Goal: Task Accomplishment & Management: Manage account settings

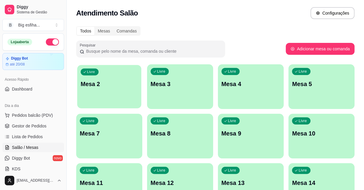
click at [122, 107] on div "button" at bounding box center [109, 104] width 64 height 7
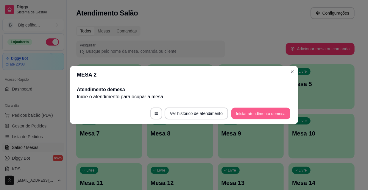
click at [261, 111] on button "Iniciar atendimento de mesa" at bounding box center [260, 114] width 59 height 12
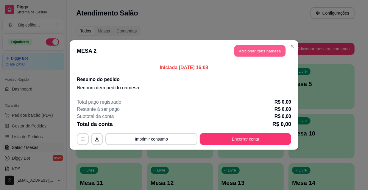
click at [263, 51] on button "Adicionar itens na mesa" at bounding box center [259, 51] width 51 height 12
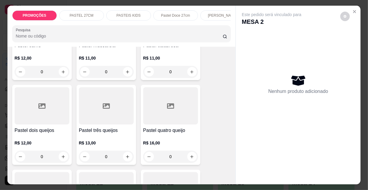
scroll to position [406, 0]
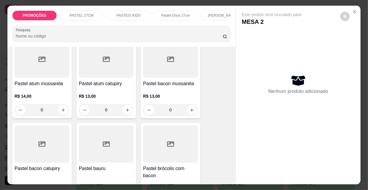
click at [167, 87] on h4 "Pastel bacon mussarela" at bounding box center [170, 83] width 55 height 7
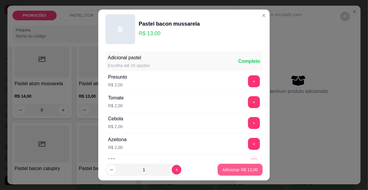
click at [239, 170] on p "Adicionar R$ 13,00" at bounding box center [240, 170] width 35 height 6
type input "1"
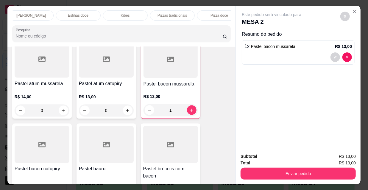
scroll to position [0, 343]
click at [155, 10] on div "Refrigerante" at bounding box center [162, 15] width 45 height 10
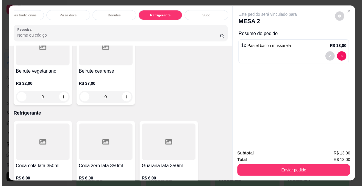
scroll to position [15, 0]
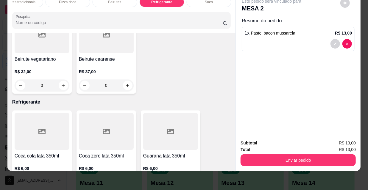
click at [62, 181] on icon "increase-product-quantity" at bounding box center [63, 182] width 3 height 3
type input "1"
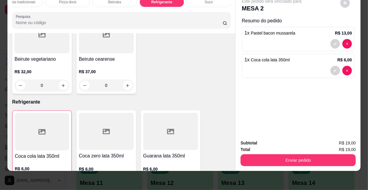
click at [276, 166] on div "Subtotal R$ 19,00 Total R$ 19,00 Enviar pedido" at bounding box center [298, 153] width 125 height 36
click at [273, 159] on button "Enviar pedido" at bounding box center [298, 160] width 115 height 12
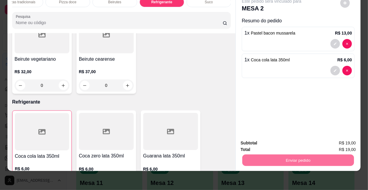
click at [272, 141] on button "Não registrar e enviar pedido" at bounding box center [279, 141] width 62 height 11
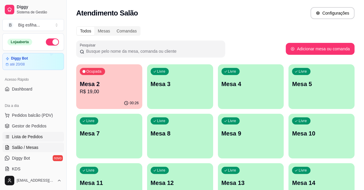
click at [26, 137] on span "Lista de Pedidos" at bounding box center [27, 137] width 31 height 6
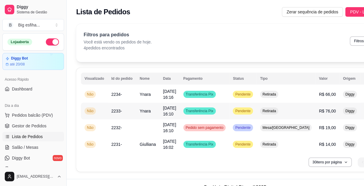
click at [179, 110] on td "20/08/25 às 16:10" at bounding box center [170, 111] width 20 height 17
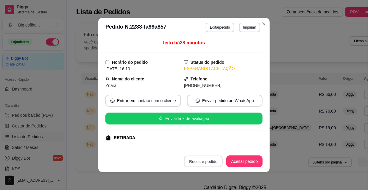
click at [208, 160] on button "Recusar pedido" at bounding box center [203, 162] width 39 height 12
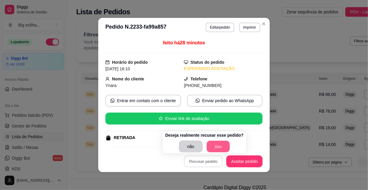
click at [214, 148] on button "Sim" at bounding box center [218, 147] width 23 height 12
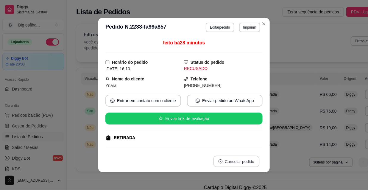
click at [240, 160] on button "Cancelar pedido" at bounding box center [236, 162] width 46 height 12
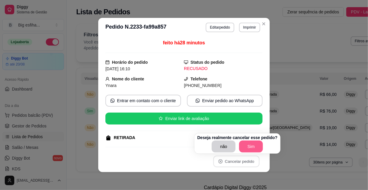
click at [246, 148] on button "Sim" at bounding box center [251, 147] width 24 height 12
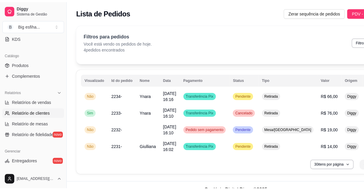
scroll to position [135, 0]
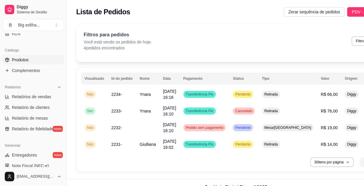
click at [27, 58] on span "Produtos" at bounding box center [20, 60] width 17 height 6
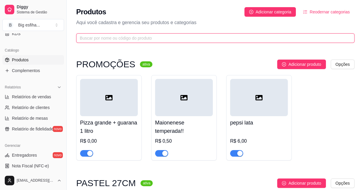
click at [81, 40] on input "text" at bounding box center [213, 38] width 267 height 7
click at [92, 38] on input "text" at bounding box center [213, 38] width 267 height 7
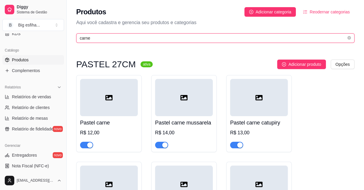
type input "carne"
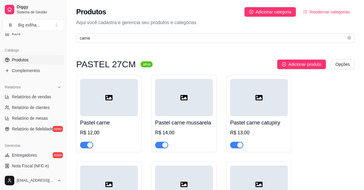
click at [90, 144] on div "button" at bounding box center [89, 144] width 5 height 5
click at [165, 145] on div "button" at bounding box center [164, 144] width 5 height 5
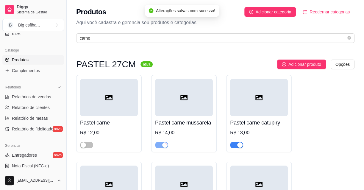
click at [238, 146] on div "button" at bounding box center [239, 144] width 5 height 5
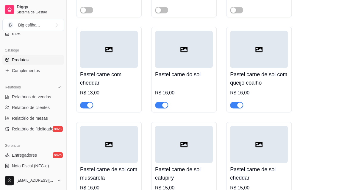
scroll to position [135, 0]
click at [86, 107] on span "button" at bounding box center [86, 105] width 13 height 7
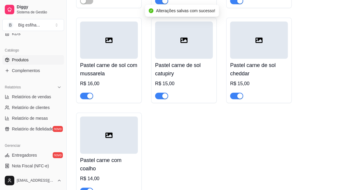
scroll to position [271, 0]
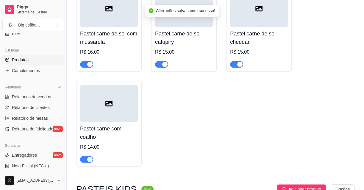
click at [88, 160] on div "button" at bounding box center [89, 159] width 5 height 5
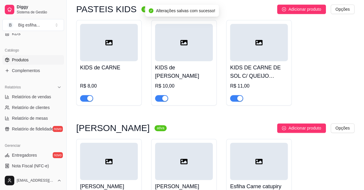
scroll to position [460, 0]
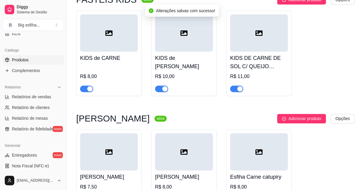
click at [85, 87] on span "button" at bounding box center [86, 88] width 13 height 7
click at [164, 90] on div "button" at bounding box center [164, 88] width 5 height 5
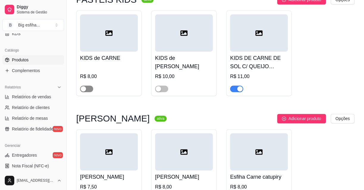
click at [86, 88] on button "button" at bounding box center [86, 88] width 13 height 7
click at [160, 89] on div "button" at bounding box center [158, 88] width 5 height 5
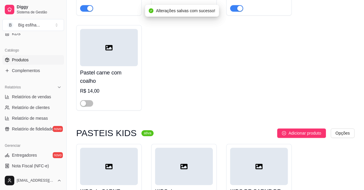
scroll to position [325, 0]
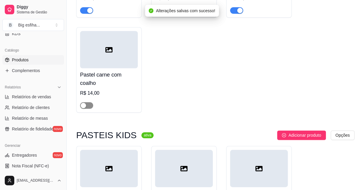
click at [88, 104] on span "button" at bounding box center [86, 105] width 13 height 7
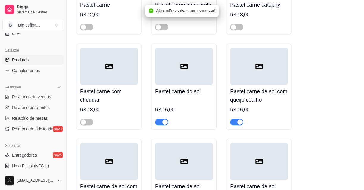
scroll to position [108, 0]
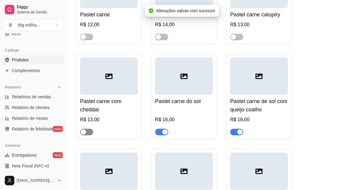
click at [87, 130] on span "button" at bounding box center [86, 132] width 13 height 7
click at [89, 35] on span "button" at bounding box center [86, 37] width 13 height 7
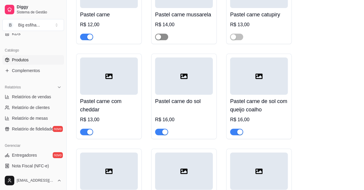
click at [161, 36] on button "button" at bounding box center [161, 37] width 13 height 7
click at [239, 36] on span "button" at bounding box center [236, 37] width 13 height 7
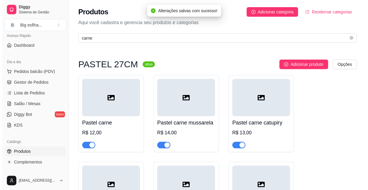
scroll to position [0, 0]
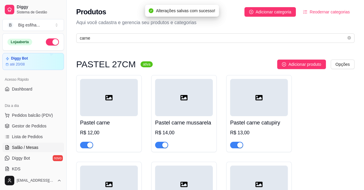
click at [38, 147] on link "Salão / Mesas" at bounding box center [33, 148] width 62 height 10
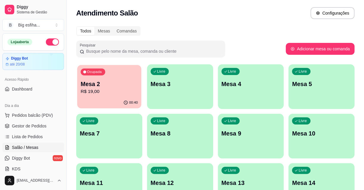
click at [126, 90] on p "R$ 19,00" at bounding box center [109, 91] width 57 height 7
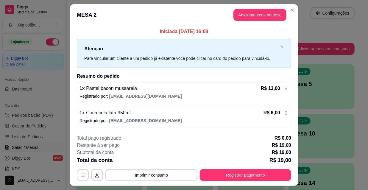
click at [255, 174] on button "Registrar pagamento" at bounding box center [245, 175] width 91 height 12
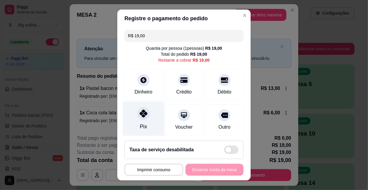
click at [134, 119] on div "Pix" at bounding box center [144, 119] width 42 height 35
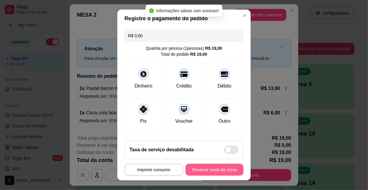
type input "R$ 0,00"
click at [197, 166] on button "Encerrar conta da mesa" at bounding box center [214, 170] width 56 height 12
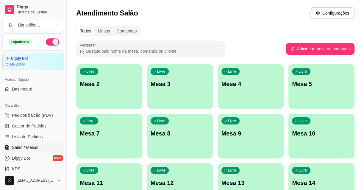
drag, startPoint x: 61, startPoint y: 64, endPoint x: 95, endPoint y: 78, distance: 36.6
click at [60, 64] on div "Loja aberta Diggy Bot até 20/08" at bounding box center [33, 51] width 66 height 37
click at [113, 85] on p "Mesa 2" at bounding box center [109, 84] width 59 height 8
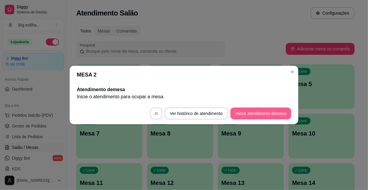
click at [268, 116] on button "Iniciar atendimento de mesa" at bounding box center [261, 114] width 61 height 12
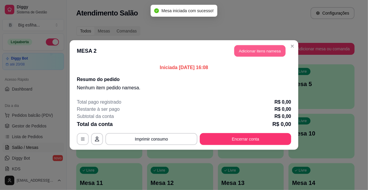
click at [259, 55] on button "Adicionar itens na mesa" at bounding box center [259, 51] width 51 height 12
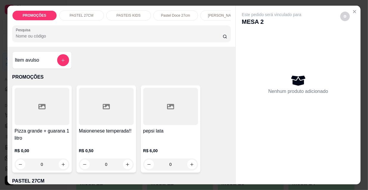
click at [210, 13] on p "[PERSON_NAME]" at bounding box center [222, 15] width 29 height 5
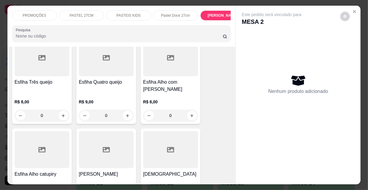
scroll to position [2912, 0]
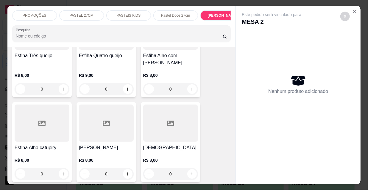
click at [158, 106] on div at bounding box center [170, 123] width 55 height 37
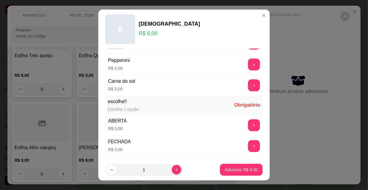
scroll to position [495, 0]
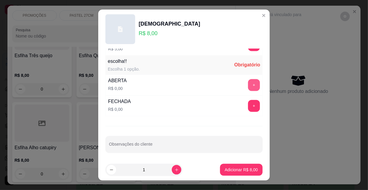
click at [248, 83] on button "+" at bounding box center [254, 85] width 12 height 12
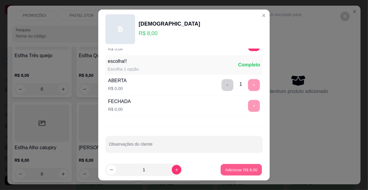
click at [225, 170] on p "Adicionar R$ 8,00" at bounding box center [241, 170] width 32 height 6
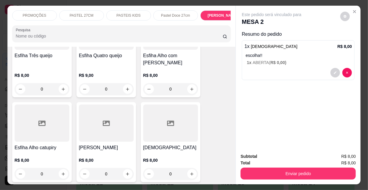
click at [73, 13] on p "PASTEL 27CM" at bounding box center [82, 15] width 24 height 5
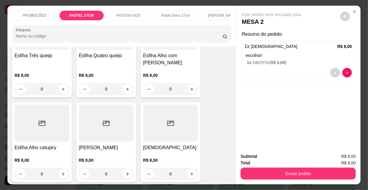
scroll to position [15, 0]
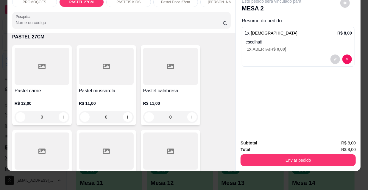
click at [90, 98] on div "R$ 11,00 0" at bounding box center [106, 108] width 55 height 29
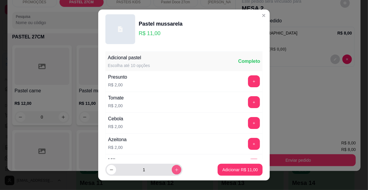
click at [175, 168] on icon "increase-product-quantity" at bounding box center [177, 170] width 4 height 4
click at [172, 167] on button "increase-product-quantity" at bounding box center [177, 170] width 10 height 10
type input "3"
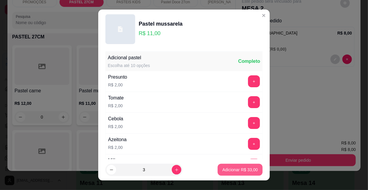
click at [241, 169] on button "Adicionar R$ 33,00" at bounding box center [240, 170] width 45 height 12
type input "3"
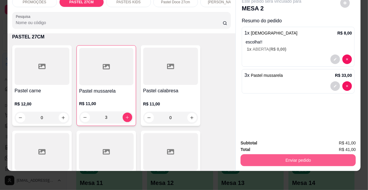
click at [296, 155] on button "Enviar pedido" at bounding box center [298, 160] width 115 height 12
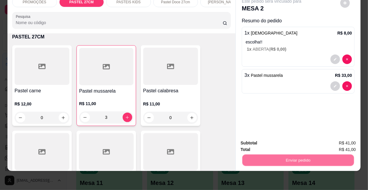
click at [286, 143] on button "Não registrar e enviar pedido" at bounding box center [279, 141] width 60 height 11
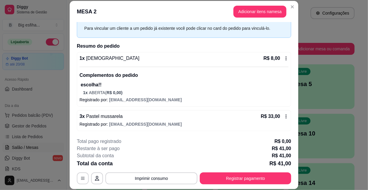
scroll to position [18, 0]
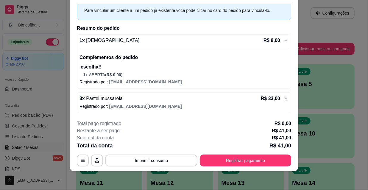
click at [291, 109] on div "Iniciada 20/08/2025 às 16:08 Atenção Para vincular um cliente a um pedido já ex…" at bounding box center [184, 59] width 229 height 111
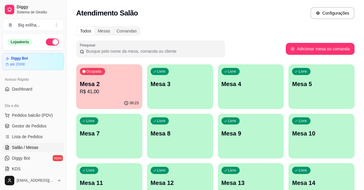
click at [178, 93] on div "Livre Mesa 3" at bounding box center [180, 83] width 66 height 38
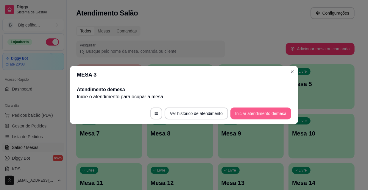
click at [264, 114] on button "Iniciar atendimento de mesa" at bounding box center [261, 114] width 61 height 12
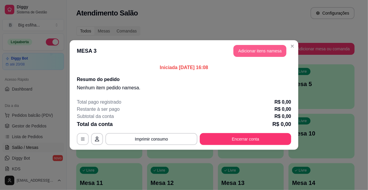
click at [268, 49] on button "Adicionar itens na mesa" at bounding box center [260, 51] width 53 height 12
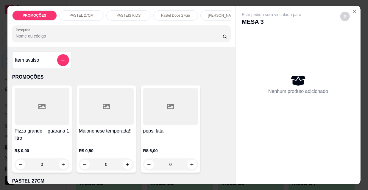
scroll to position [0, 192]
click at [124, 13] on p "Kibes" at bounding box center [125, 15] width 9 height 5
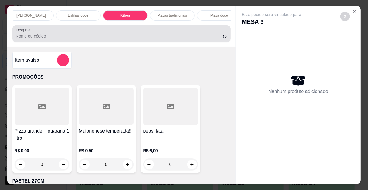
scroll to position [15, 0]
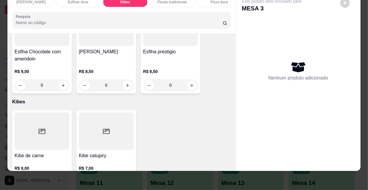
click at [64, 177] on button "increase-product-quantity" at bounding box center [64, 182] width 10 height 10
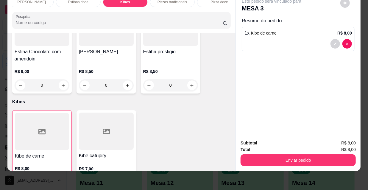
type input "1"
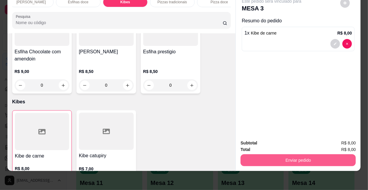
click at [280, 154] on button "Enviar pedido" at bounding box center [298, 160] width 115 height 12
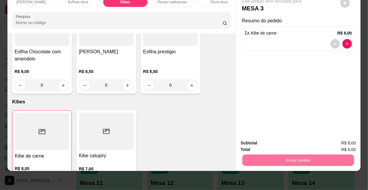
click at [273, 139] on button "Não registrar e enviar pedido" at bounding box center [279, 141] width 60 height 11
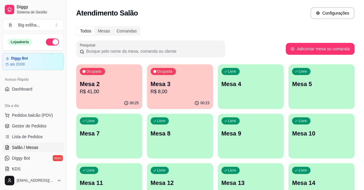
click at [270, 88] on div "Livre Mesa 4" at bounding box center [251, 83] width 66 height 38
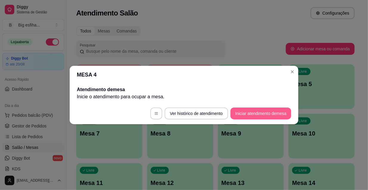
click at [266, 116] on button "Iniciar atendimento de mesa" at bounding box center [261, 114] width 61 height 12
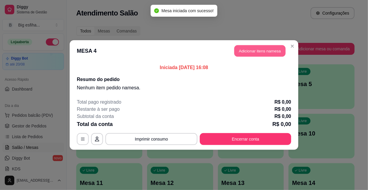
click at [251, 51] on button "Adicionar itens na mesa" at bounding box center [259, 51] width 51 height 12
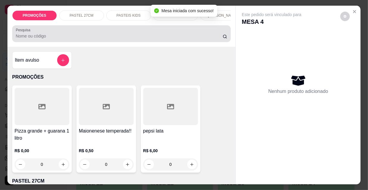
click at [57, 38] on input "Pesquisa" at bounding box center [119, 36] width 207 height 6
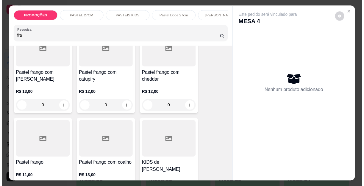
scroll to position [81, 0]
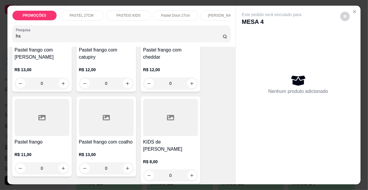
type input "fra"
click at [55, 125] on div at bounding box center [42, 117] width 55 height 37
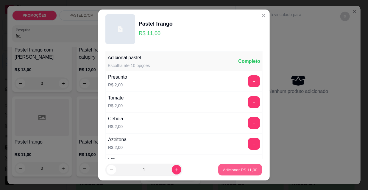
click at [225, 171] on p "Adicionar R$ 11,00" at bounding box center [240, 170] width 35 height 6
type input "1"
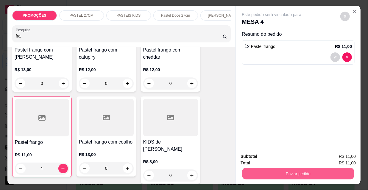
click at [258, 172] on button "Enviar pedido" at bounding box center [298, 174] width 112 height 12
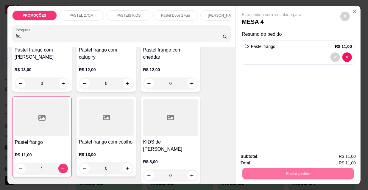
click at [256, 153] on button "Não registrar e enviar pedido" at bounding box center [279, 156] width 62 height 11
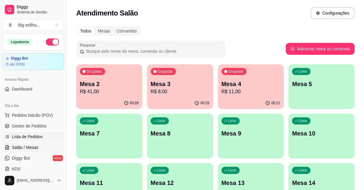
click at [23, 134] on span "Lista de Pedidos" at bounding box center [27, 137] width 31 height 6
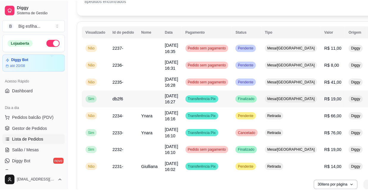
scroll to position [54, 0]
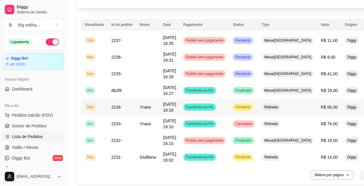
click at [197, 104] on div "Transferência Pix" at bounding box center [199, 107] width 32 height 7
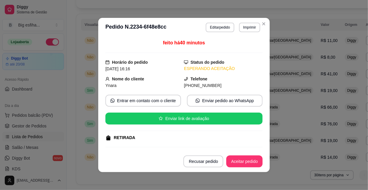
drag, startPoint x: 218, startPoint y: 21, endPoint x: 218, endPoint y: 26, distance: 5.7
click at [218, 21] on header "**********" at bounding box center [184, 27] width 172 height 19
click at [218, 27] on button "Editar pedido" at bounding box center [220, 27] width 28 height 9
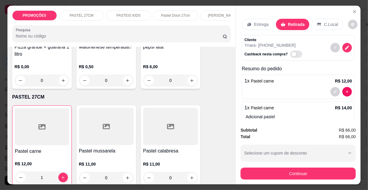
scroll to position [135, 0]
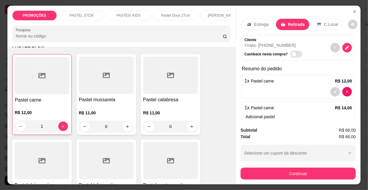
click at [101, 110] on div "R$ 11,00 0" at bounding box center [106, 118] width 55 height 29
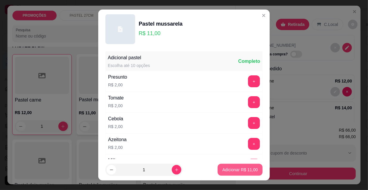
click at [248, 170] on p "Adicionar R$ 11,00" at bounding box center [240, 170] width 35 height 6
type input "1"
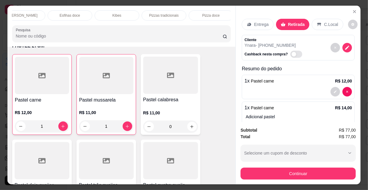
scroll to position [0, 343]
click at [175, 12] on div "Refrigerante" at bounding box center [162, 15] width 45 height 10
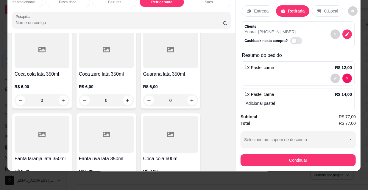
scroll to position [5479, 0]
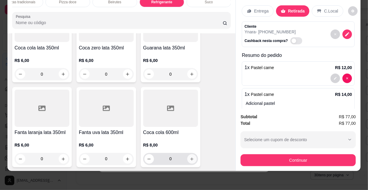
click at [191, 157] on icon "increase-product-quantity" at bounding box center [192, 159] width 4 height 4
type input "1"
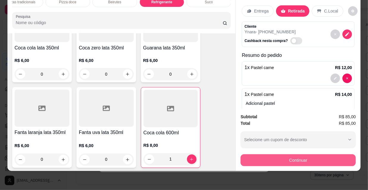
click at [283, 158] on button "Continuar" at bounding box center [298, 160] width 115 height 12
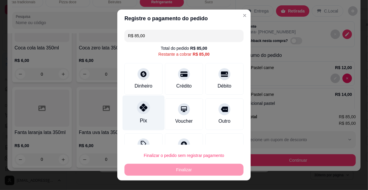
click at [148, 111] on div "Pix" at bounding box center [144, 113] width 42 height 35
type input "R$ 0,00"
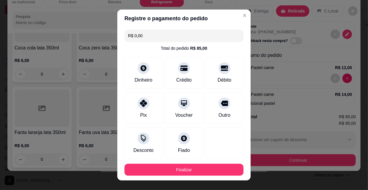
scroll to position [33, 0]
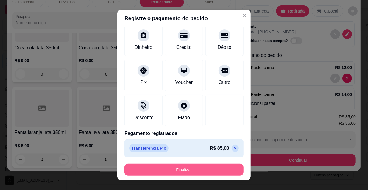
click at [202, 167] on button "Finalizar" at bounding box center [184, 170] width 119 height 12
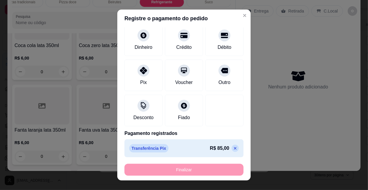
type input "0"
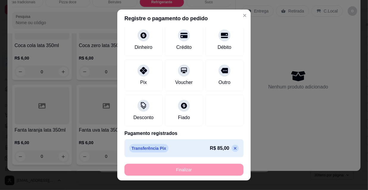
type input "0"
type input "-R$ 85,00"
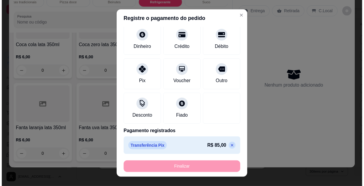
scroll to position [5477, 0]
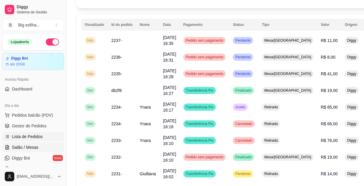
click at [35, 146] on span "Salão / Mesas" at bounding box center [25, 147] width 27 height 6
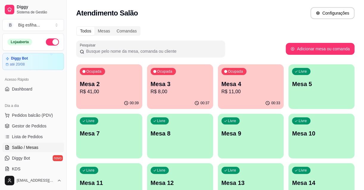
click at [186, 92] on p "R$ 8,00" at bounding box center [180, 91] width 59 height 7
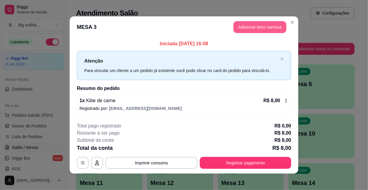
click at [262, 29] on button "Adicionar itens na mesa" at bounding box center [260, 27] width 53 height 12
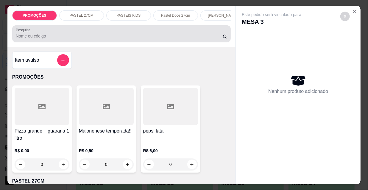
click at [143, 42] on div "Pesquisa" at bounding box center [121, 33] width 219 height 17
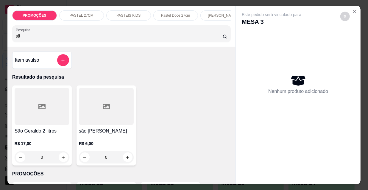
type input "sã"
click at [115, 122] on div at bounding box center [106, 106] width 55 height 37
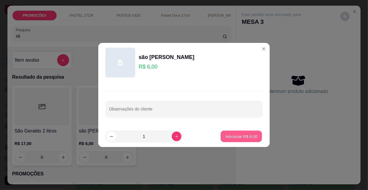
click at [231, 135] on p "Adicionar R$ 6,00" at bounding box center [241, 136] width 32 height 6
type input "1"
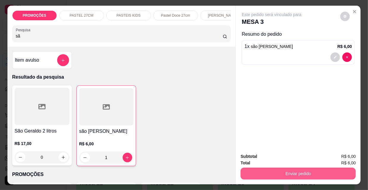
click at [284, 174] on button "Enviar pedido" at bounding box center [298, 174] width 115 height 12
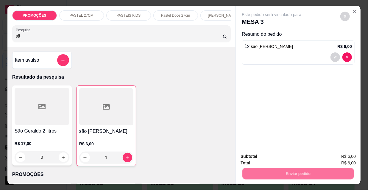
click at [280, 154] on button "Não registrar e enviar pedido" at bounding box center [279, 156] width 62 height 11
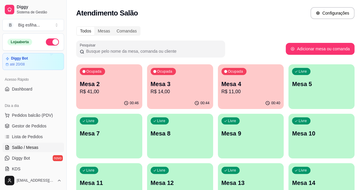
click at [315, 91] on div "Livre Mesa 5" at bounding box center [322, 83] width 66 height 38
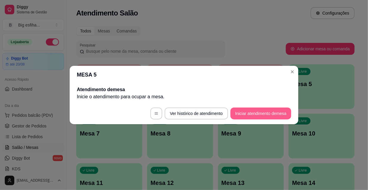
click at [273, 114] on button "Iniciar atendimento de mesa" at bounding box center [261, 114] width 61 height 12
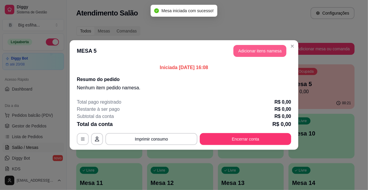
click at [263, 53] on button "Adicionar itens na mesa" at bounding box center [260, 51] width 53 height 12
drag, startPoint x: 163, startPoint y: 29, endPoint x: 168, endPoint y: 35, distance: 8.7
click at [163, 29] on div "Pesquisa" at bounding box center [121, 33] width 219 height 17
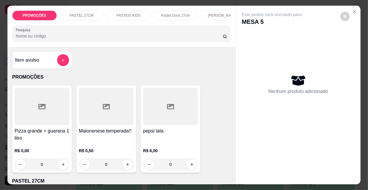
click at [170, 35] on input "Pesquisa" at bounding box center [119, 36] width 207 height 6
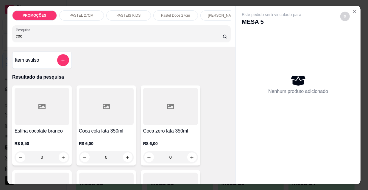
type input "coc"
click at [115, 115] on div at bounding box center [106, 106] width 55 height 37
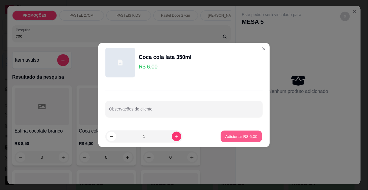
click at [233, 137] on p "Adicionar R$ 6,00" at bounding box center [241, 136] width 32 height 6
type input "1"
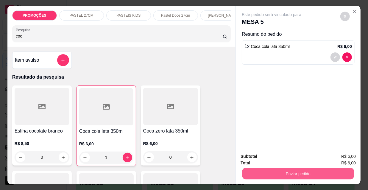
click at [277, 173] on button "Enviar pedido" at bounding box center [298, 174] width 112 height 12
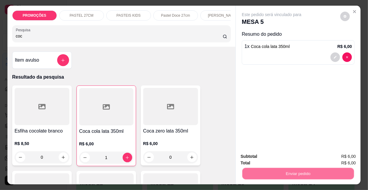
click at [286, 155] on button "Não registrar e enviar pedido" at bounding box center [279, 156] width 60 height 11
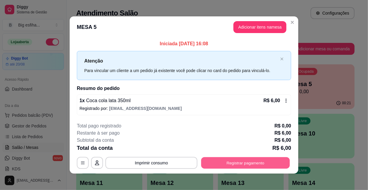
click at [253, 168] on button "Registrar pagamento" at bounding box center [245, 163] width 89 height 12
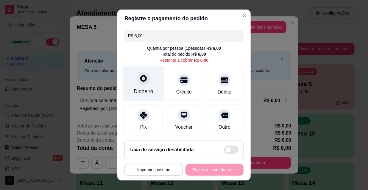
click at [143, 77] on icon at bounding box center [143, 78] width 7 height 7
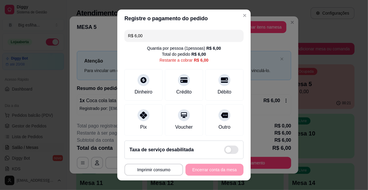
click at [141, 88] on input "0,00" at bounding box center [184, 89] width 119 height 12
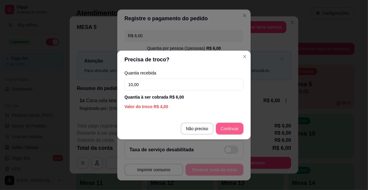
type input "10,00"
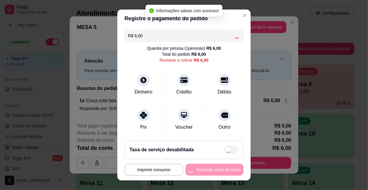
type input "R$ 0,00"
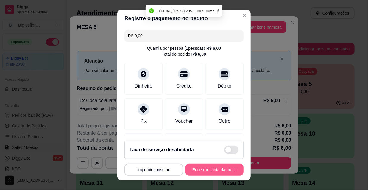
click at [218, 171] on button "Encerrar conta da mesa" at bounding box center [215, 170] width 58 height 12
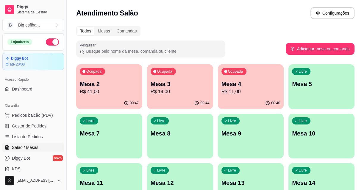
click at [319, 80] on div "Livre Mesa 5" at bounding box center [322, 83] width 66 height 38
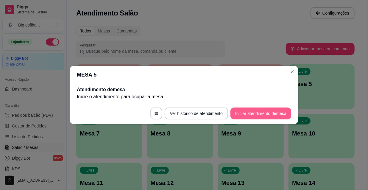
click at [259, 114] on button "Iniciar atendimento de mesa" at bounding box center [261, 114] width 61 height 12
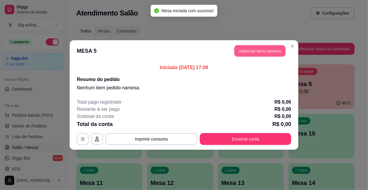
click at [254, 54] on button "Adicionar itens na mesa" at bounding box center [259, 51] width 51 height 12
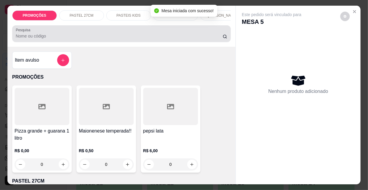
click at [86, 32] on div at bounding box center [122, 34] width 212 height 12
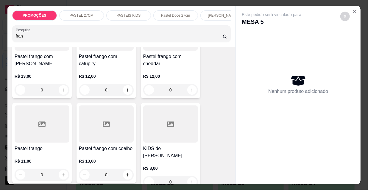
scroll to position [81, 0]
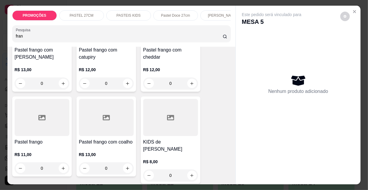
type input "fran"
click at [38, 136] on div at bounding box center [42, 117] width 55 height 37
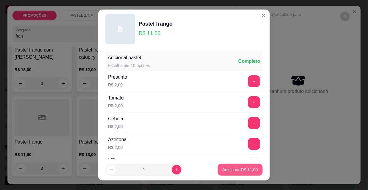
click at [234, 169] on p "Adicionar R$ 11,00" at bounding box center [240, 170] width 35 height 6
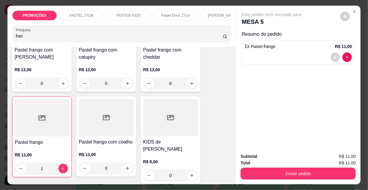
type input "1"
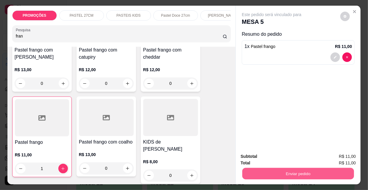
click at [263, 170] on button "Enviar pedido" at bounding box center [298, 174] width 112 height 12
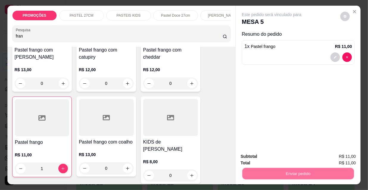
click at [270, 161] on button "Não registrar e enviar pedido" at bounding box center [279, 156] width 60 height 11
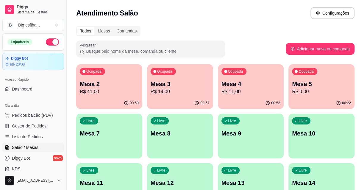
click at [170, 98] on div "00:57" at bounding box center [180, 103] width 66 height 12
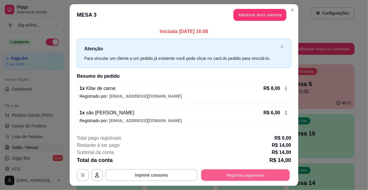
click at [236, 175] on button "Registrar pagamento" at bounding box center [245, 175] width 89 height 12
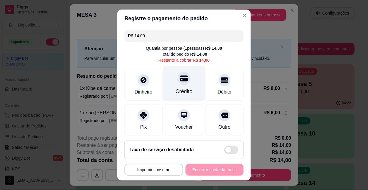
click at [181, 76] on icon at bounding box center [184, 78] width 8 height 6
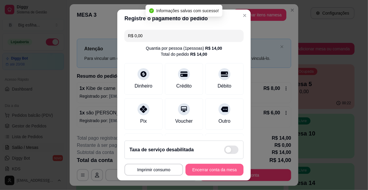
type input "R$ 0,00"
click at [206, 173] on button "Encerrar conta da mesa" at bounding box center [214, 170] width 56 height 12
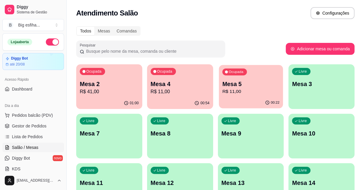
click at [232, 82] on p "Mesa 5" at bounding box center [250, 84] width 57 height 8
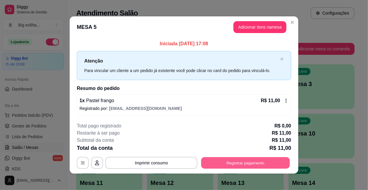
click at [223, 163] on button "Registrar pagamento" at bounding box center [245, 163] width 89 height 12
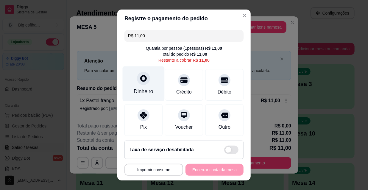
click at [149, 85] on div "Dinheiro" at bounding box center [144, 83] width 42 height 35
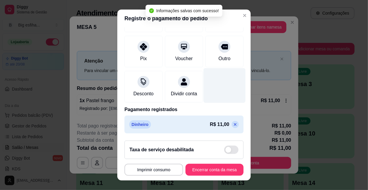
scroll to position [69, 0]
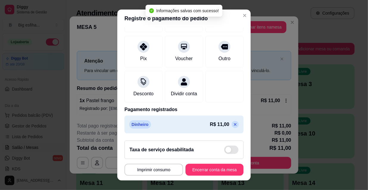
click at [234, 125] on icon at bounding box center [235, 124] width 3 height 3
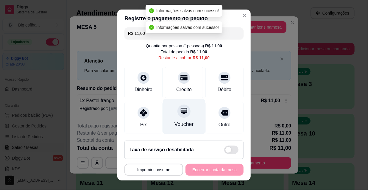
scroll to position [0, 0]
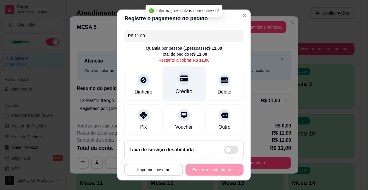
click at [177, 90] on div "Crédito" at bounding box center [184, 92] width 17 height 8
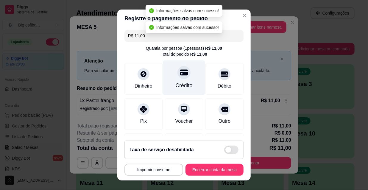
type input "R$ 0,00"
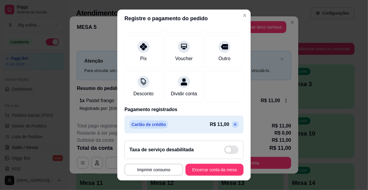
scroll to position [69, 0]
click at [209, 171] on button "Encerrar conta da mesa" at bounding box center [215, 170] width 58 height 12
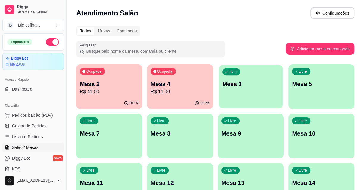
click at [243, 90] on div "Livre Mesa 3" at bounding box center [251, 83] width 64 height 36
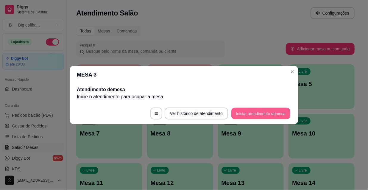
click at [255, 115] on button "Iniciar atendimento de mesa" at bounding box center [260, 114] width 59 height 12
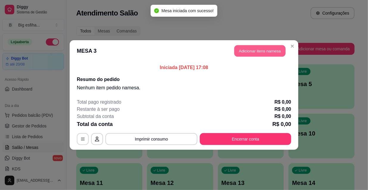
click at [256, 54] on button "Adicionar itens na mesa" at bounding box center [259, 51] width 51 height 12
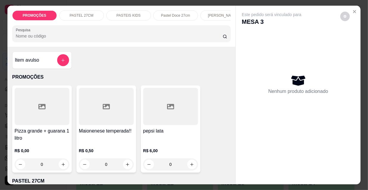
click at [121, 35] on input "Pesquisa" at bounding box center [119, 36] width 207 height 6
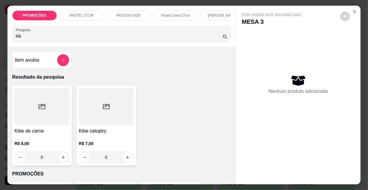
type input "kib"
click at [35, 110] on div at bounding box center [42, 106] width 55 height 37
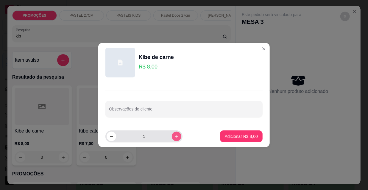
click at [175, 138] on icon "increase-product-quantity" at bounding box center [177, 136] width 4 height 4
type input "4"
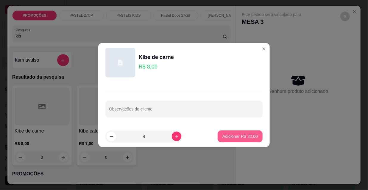
click at [230, 134] on p "Adicionar R$ 32,00" at bounding box center [240, 136] width 35 height 6
type input "4"
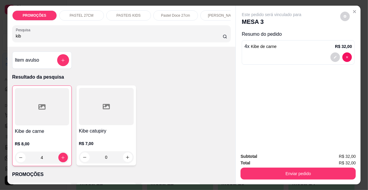
drag, startPoint x: 24, startPoint y: 41, endPoint x: 3, endPoint y: 38, distance: 21.2
click at [7, 38] on div "PROMOÇÕES PASTEL 27CM PASTEIS KIDS Pastel Doce 27cm Esfihas Salgadas Esfihas do…" at bounding box center [121, 26] width 228 height 41
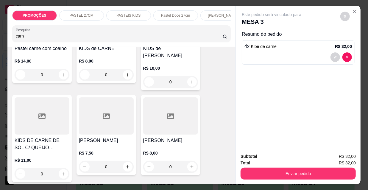
scroll to position [352, 0]
type input "carn"
click at [110, 121] on div at bounding box center [106, 115] width 55 height 37
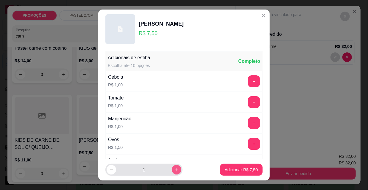
click at [175, 169] on icon "increase-product-quantity" at bounding box center [177, 170] width 4 height 4
click at [172, 169] on button "increase-product-quantity" at bounding box center [176, 169] width 9 height 9
type input "4"
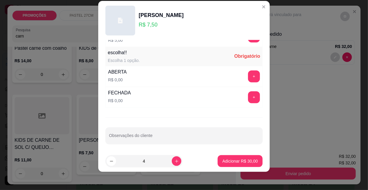
scroll to position [9, 0]
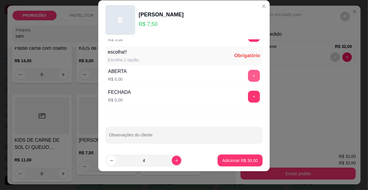
click at [248, 73] on button "+" at bounding box center [254, 76] width 12 height 12
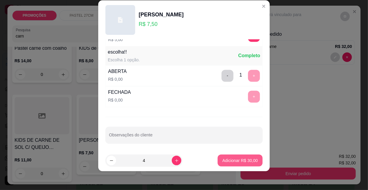
click at [237, 163] on p "Adicionar R$ 30,00" at bounding box center [240, 161] width 35 height 6
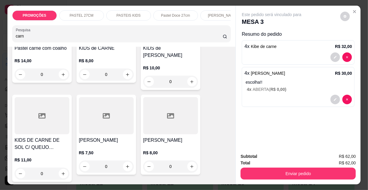
click at [116, 122] on div at bounding box center [106, 115] width 55 height 37
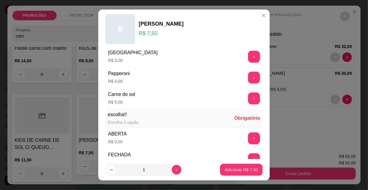
scroll to position [495, 0]
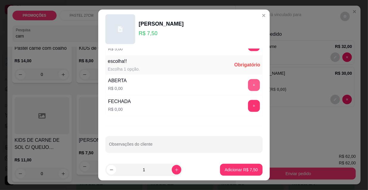
click at [248, 82] on button "+" at bounding box center [254, 85] width 12 height 12
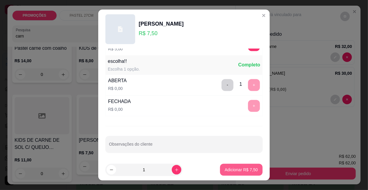
click at [238, 169] on p "Adicionar R$ 7,50" at bounding box center [241, 170] width 33 height 6
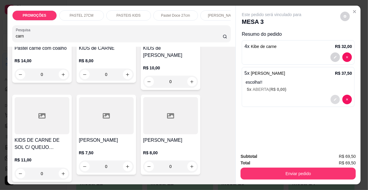
click at [335, 98] on button "decrease-product-quantity" at bounding box center [335, 99] width 9 height 9
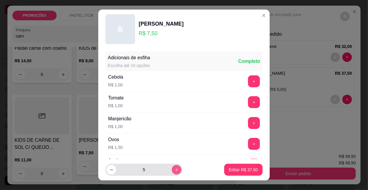
click at [175, 168] on icon "increase-product-quantity" at bounding box center [177, 170] width 4 height 4
type input "6"
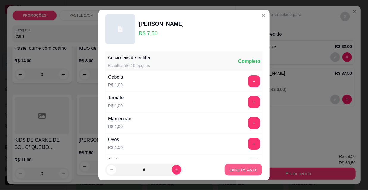
click at [242, 171] on p "Editar R$ 45,00" at bounding box center [243, 170] width 28 height 6
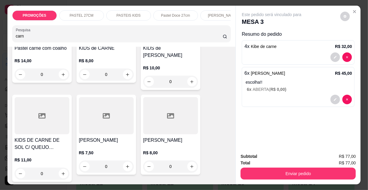
drag, startPoint x: 27, startPoint y: 36, endPoint x: 0, endPoint y: 36, distance: 27.1
click at [0, 36] on div "PROMOÇÕES PASTEL 27CM PASTEIS KIDS Pastel Doce 27cm Esfihas Salgadas Esfihas do…" at bounding box center [184, 95] width 368 height 190
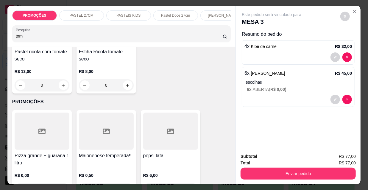
scroll to position [0, 0]
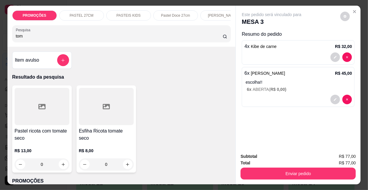
type input "tom"
click at [100, 115] on div at bounding box center [106, 106] width 55 height 37
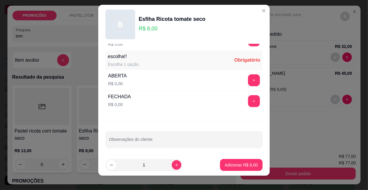
scroll to position [9, 0]
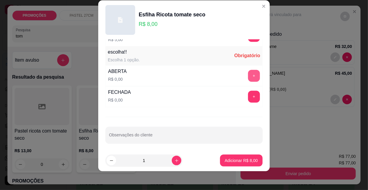
click at [248, 76] on button "+" at bounding box center [254, 76] width 12 height 12
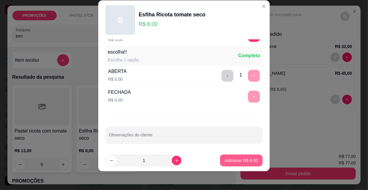
click at [232, 161] on p "Adicionar R$ 8,00" at bounding box center [241, 161] width 33 height 6
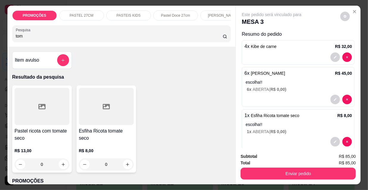
drag, startPoint x: 24, startPoint y: 36, endPoint x: 2, endPoint y: 36, distance: 21.7
click at [2, 36] on div "PROMOÇÕES PASTEL 27CM PASTEIS KIDS Pastel Doce 27cm Esfihas Salgadas Esfihas do…" at bounding box center [184, 95] width 368 height 190
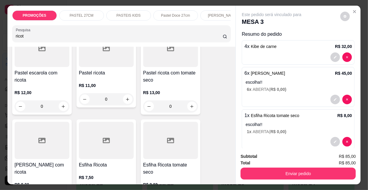
scroll to position [108, 0]
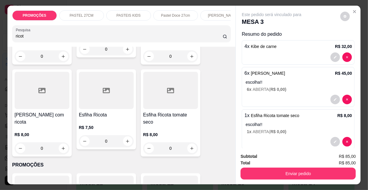
type input "ricot"
click at [94, 107] on div at bounding box center [106, 90] width 55 height 37
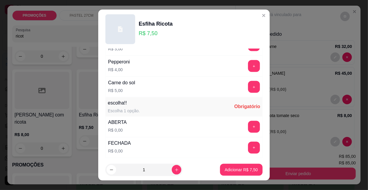
scroll to position [495, 0]
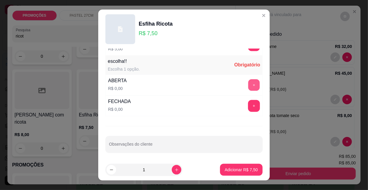
click at [248, 87] on button "+" at bounding box center [254, 86] width 12 height 12
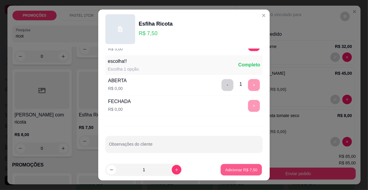
click at [226, 169] on p "Adicionar R$ 7,50" at bounding box center [241, 170] width 32 height 6
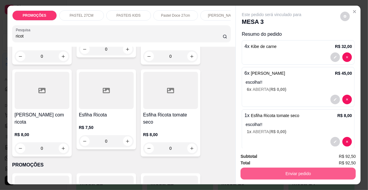
click at [275, 171] on button "Enviar pedido" at bounding box center [298, 174] width 115 height 12
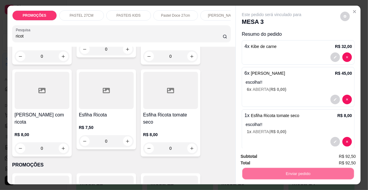
click at [268, 153] on button "Não registrar e enviar pedido" at bounding box center [279, 156] width 62 height 11
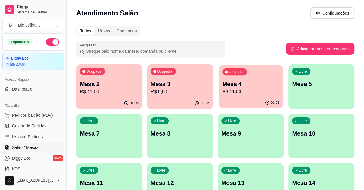
click at [233, 83] on p "Mesa 4" at bounding box center [250, 84] width 57 height 8
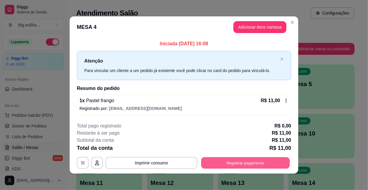
click at [246, 167] on button "Registrar pagamento" at bounding box center [245, 163] width 89 height 12
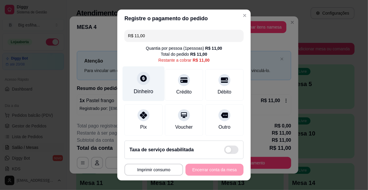
click at [141, 81] on icon at bounding box center [143, 78] width 7 height 7
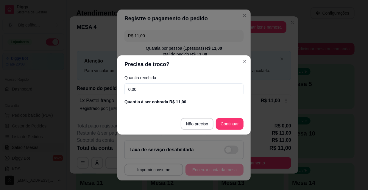
click at [149, 87] on input "0,00" at bounding box center [184, 89] width 119 height 12
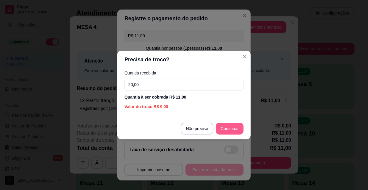
type input "20,00"
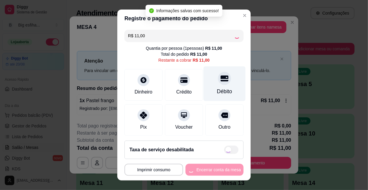
type input "R$ 0,00"
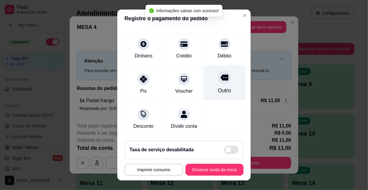
scroll to position [69, 0]
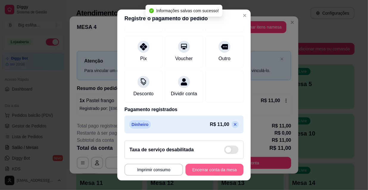
click at [211, 171] on button "Encerrar conta da mesa" at bounding box center [215, 170] width 58 height 12
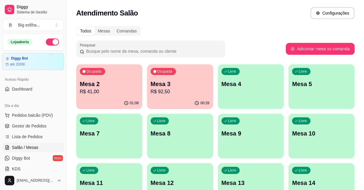
click at [182, 99] on div "00:26" at bounding box center [180, 103] width 66 height 12
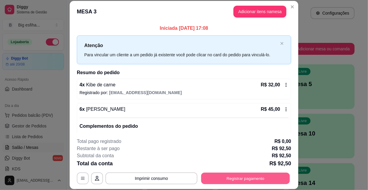
click at [231, 175] on button "Registrar pagamento" at bounding box center [245, 178] width 89 height 12
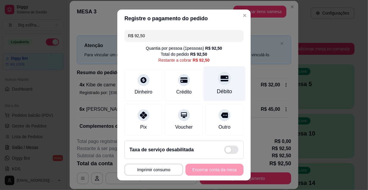
click at [222, 96] on div "Débito" at bounding box center [225, 83] width 42 height 35
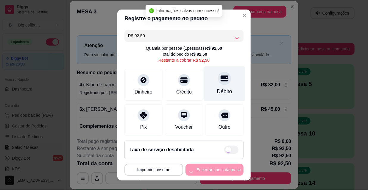
type input "R$ 0,00"
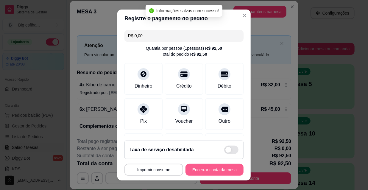
click at [196, 169] on button "Encerrar conta da mesa" at bounding box center [215, 170] width 58 height 12
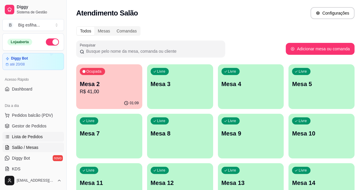
click at [39, 139] on span "Lista de Pedidos" at bounding box center [27, 137] width 31 height 6
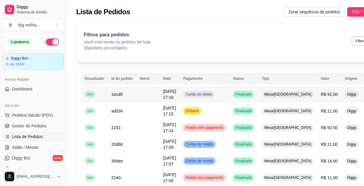
click at [224, 97] on td "Cartão de débito" at bounding box center [205, 94] width 50 height 17
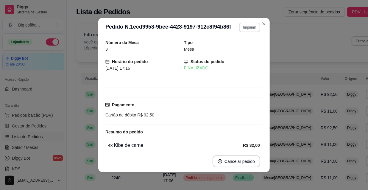
click at [251, 26] on button "Imprimir" at bounding box center [249, 28] width 21 height 10
click at [244, 49] on button "IMPRESSORA" at bounding box center [238, 47] width 42 height 9
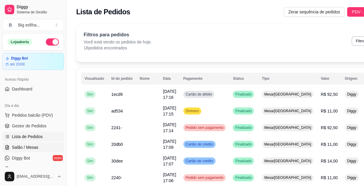
click at [37, 148] on span "Salão / Mesas" at bounding box center [25, 147] width 27 height 6
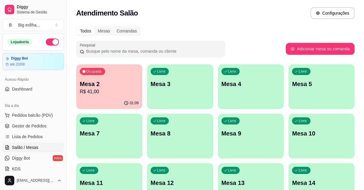
click at [178, 84] on p "Mesa 3" at bounding box center [180, 84] width 59 height 8
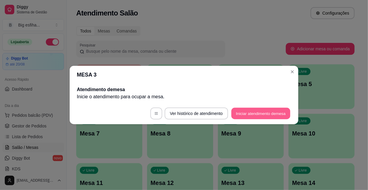
click at [256, 111] on button "Iniciar atendimento de mesa" at bounding box center [260, 114] width 59 height 12
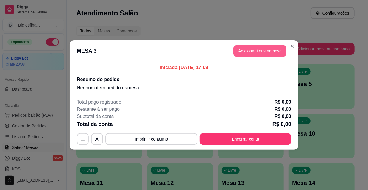
click at [252, 51] on button "Adicionar itens na mesa" at bounding box center [260, 51] width 53 height 12
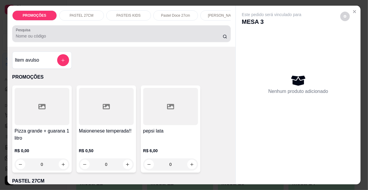
click at [186, 39] on input "Pesquisa" at bounding box center [119, 36] width 207 height 6
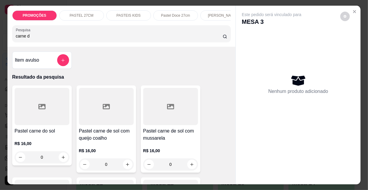
type input "carne d"
click at [155, 117] on div at bounding box center [170, 106] width 55 height 37
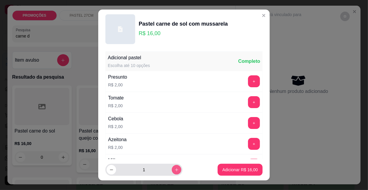
click at [175, 168] on icon "increase-product-quantity" at bounding box center [177, 170] width 4 height 4
type input "2"
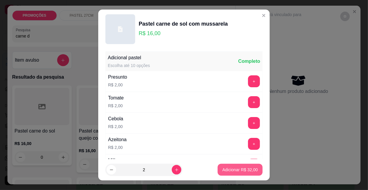
click at [218, 171] on button "Adicionar R$ 32,00" at bounding box center [240, 170] width 45 height 12
type input "2"
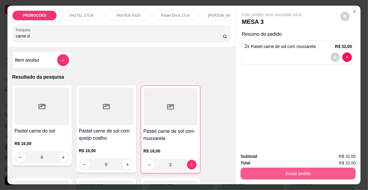
click at [265, 171] on button "Enviar pedido" at bounding box center [298, 174] width 115 height 12
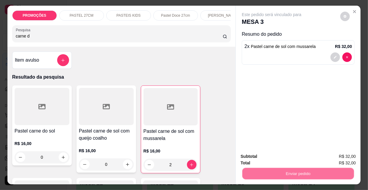
click at [268, 159] on button "Não registrar e enviar pedido" at bounding box center [279, 156] width 62 height 11
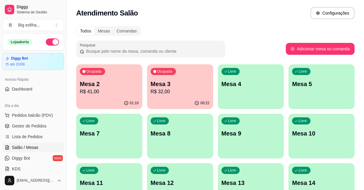
click at [114, 102] on div "01:10" at bounding box center [109, 103] width 66 height 12
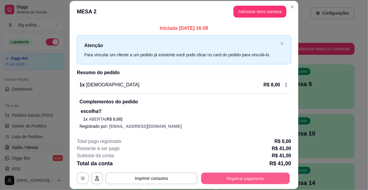
click at [238, 176] on button "Registrar pagamento" at bounding box center [245, 178] width 89 height 12
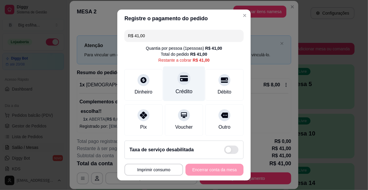
click at [176, 89] on div "Crédito" at bounding box center [184, 92] width 17 height 8
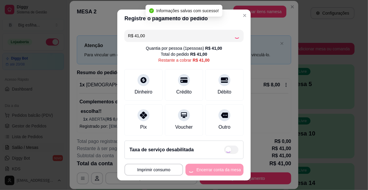
type input "R$ 0,00"
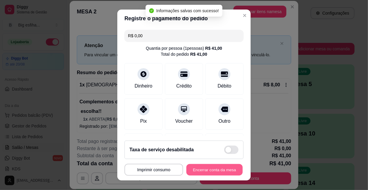
click at [209, 171] on button "Encerrar conta da mesa" at bounding box center [214, 170] width 56 height 12
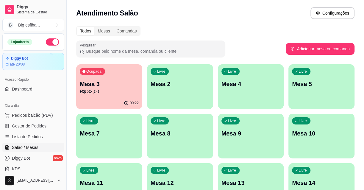
click at [79, 91] on div "Ocupada Mesa 3 R$ 32,00" at bounding box center [109, 80] width 66 height 33
click at [175, 83] on p "Mesa 2" at bounding box center [180, 84] width 57 height 8
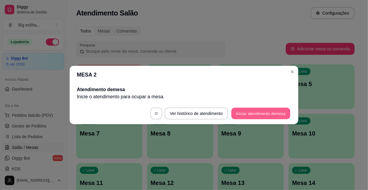
click at [256, 110] on button "Iniciar atendimento de mesa" at bounding box center [260, 114] width 59 height 12
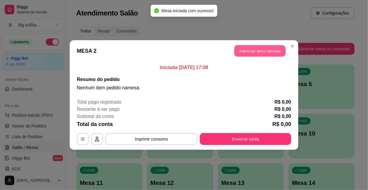
click at [241, 48] on button "Adicionar itens na mesa" at bounding box center [259, 51] width 51 height 12
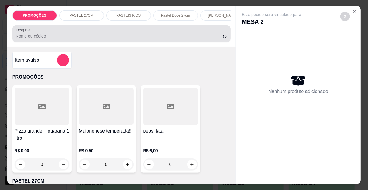
click at [113, 32] on div at bounding box center [122, 34] width 212 height 12
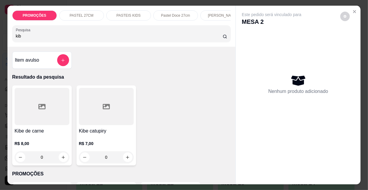
type input "kib"
click at [35, 116] on div at bounding box center [42, 106] width 55 height 37
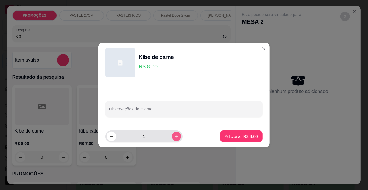
click at [175, 137] on icon "increase-product-quantity" at bounding box center [177, 136] width 4 height 4
type input "2"
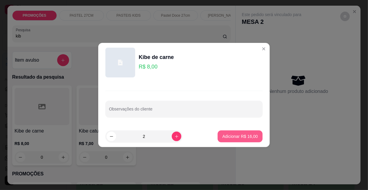
click at [226, 136] on p "Adicionar R$ 16,00" at bounding box center [240, 136] width 35 height 6
click at [226, 136] on div "Item avulso Resultado da pesquisa Kibe de carne R$ 8,00 0 Kibe catupiry R$ 7,00…" at bounding box center [121, 116] width 228 height 138
type input "2"
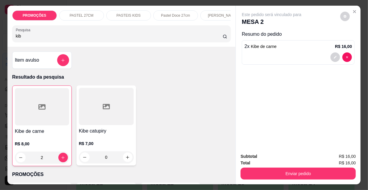
drag, startPoint x: 9, startPoint y: 40, endPoint x: 0, endPoint y: 40, distance: 8.6
click at [0, 40] on div "PROMOÇÕES PASTEL 27CM PASTEIS KIDS Pastel Doce 27cm Esfihas Salgadas Esfihas do…" at bounding box center [184, 95] width 368 height 190
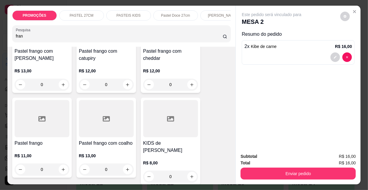
scroll to position [81, 0]
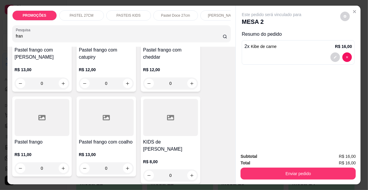
type input "fran"
click at [43, 120] on icon at bounding box center [41, 117] width 7 height 5
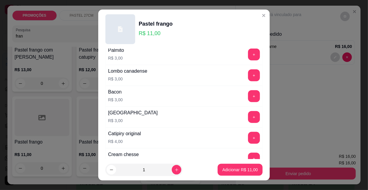
scroll to position [325, 0]
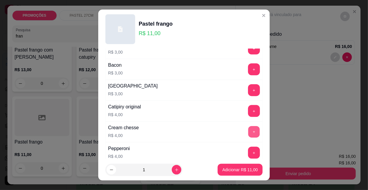
click at [248, 131] on button "+" at bounding box center [254, 132] width 12 height 12
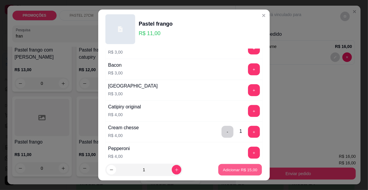
click at [231, 170] on p "Adicionar R$ 15,00" at bounding box center [240, 170] width 35 height 6
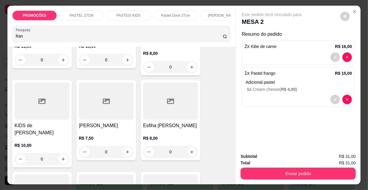
scroll to position [198, 0]
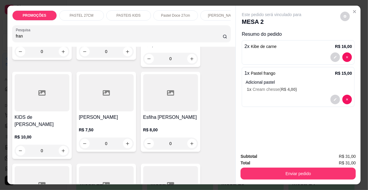
drag, startPoint x: 28, startPoint y: 37, endPoint x: 0, endPoint y: 40, distance: 28.2
click at [0, 40] on div "PROMOÇÕES PASTEL 27CM PASTEIS KIDS Pastel Doce 27cm Esfihas Salgadas Esfihas do…" at bounding box center [184, 95] width 368 height 190
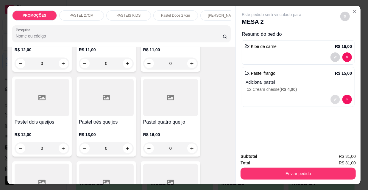
click at [335, 99] on icon "decrease-product-quantity" at bounding box center [336, 100] width 4 height 4
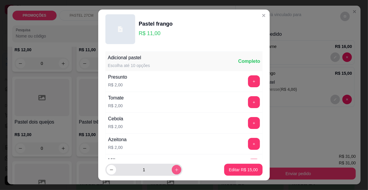
click at [172, 172] on button "increase-product-quantity" at bounding box center [177, 170] width 10 height 10
type input "2"
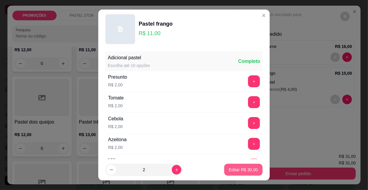
click at [241, 175] on button "Editar R$ 30,00" at bounding box center [243, 170] width 38 height 12
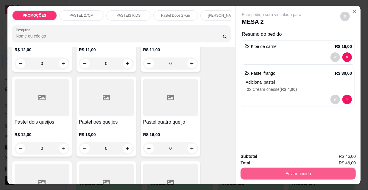
click at [266, 168] on button "Enviar pedido" at bounding box center [298, 174] width 115 height 12
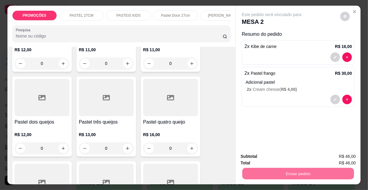
click at [263, 156] on button "Não registrar e enviar pedido" at bounding box center [279, 156] width 62 height 11
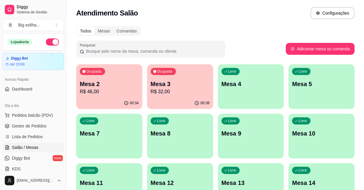
click at [159, 94] on p "R$ 32,00" at bounding box center [180, 91] width 59 height 7
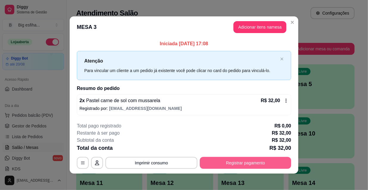
click at [237, 164] on button "Registrar pagamento" at bounding box center [245, 163] width 91 height 12
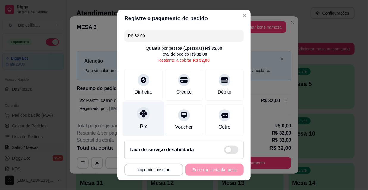
click at [141, 116] on icon at bounding box center [144, 114] width 8 height 8
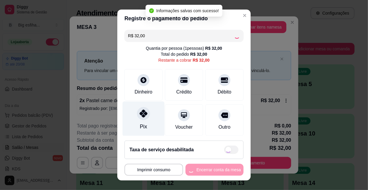
type input "R$ 0,00"
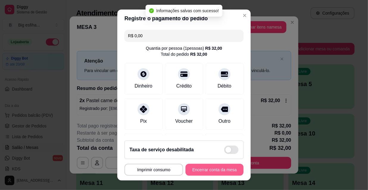
click at [200, 171] on button "Encerrar conta da mesa" at bounding box center [215, 170] width 58 height 12
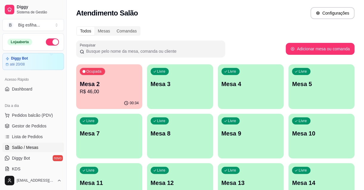
click at [118, 98] on div "00:34" at bounding box center [109, 103] width 66 height 12
click at [176, 82] on p "Mesa 3" at bounding box center [180, 84] width 57 height 8
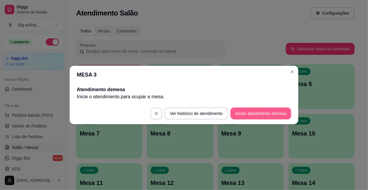
click at [257, 111] on button "Iniciar atendimento de mesa" at bounding box center [261, 114] width 61 height 12
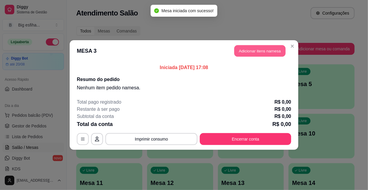
click at [253, 51] on button "Adicionar itens na mesa" at bounding box center [259, 51] width 51 height 12
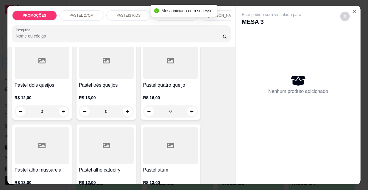
scroll to position [244, 0]
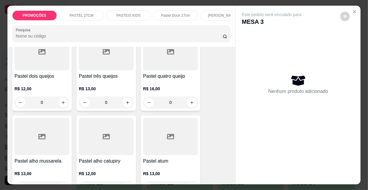
click at [169, 79] on h4 "Pastel quatro queijo" at bounding box center [170, 76] width 55 height 7
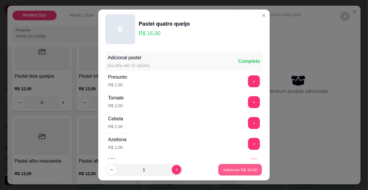
click at [223, 168] on p "Adicionar R$ 16,00" at bounding box center [240, 170] width 35 height 6
type input "1"
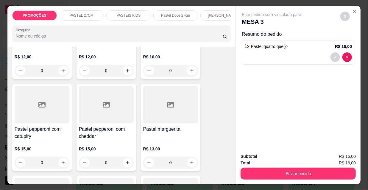
scroll to position [1652, 0]
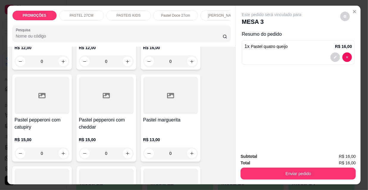
click at [161, 131] on div "R$ 13,00 0" at bounding box center [170, 145] width 55 height 29
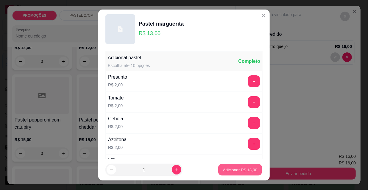
click at [240, 169] on p "Adicionar R$ 13,00" at bounding box center [240, 170] width 35 height 6
type input "1"
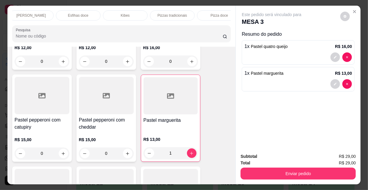
scroll to position [0, 343]
click at [167, 13] on p "Refrigerante" at bounding box center [162, 15] width 20 height 5
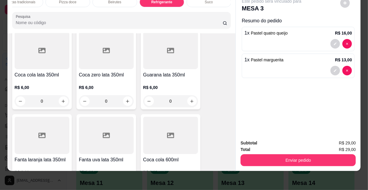
scroll to position [5450, 0]
click at [190, 184] on icon "increase-product-quantity" at bounding box center [192, 186] width 4 height 4
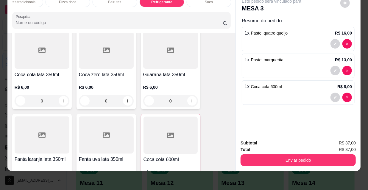
type input "1"
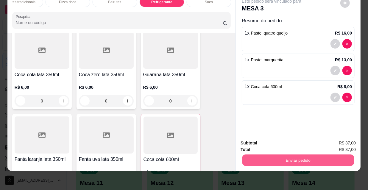
click at [301, 157] on button "Enviar pedido" at bounding box center [298, 160] width 112 height 12
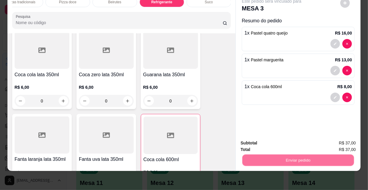
click at [284, 140] on button "Não registrar e enviar pedido" at bounding box center [279, 141] width 60 height 11
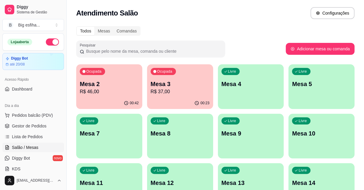
click at [154, 94] on p "R$ 37,00" at bounding box center [180, 91] width 59 height 7
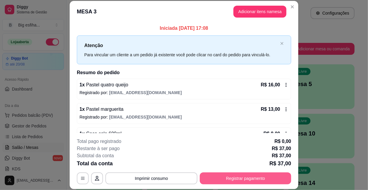
click at [268, 176] on button "Registrar pagamento" at bounding box center [245, 178] width 91 height 12
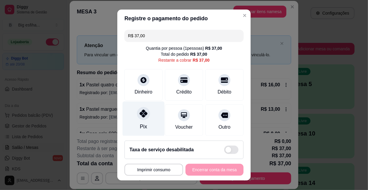
click at [140, 115] on icon at bounding box center [144, 114] width 8 height 8
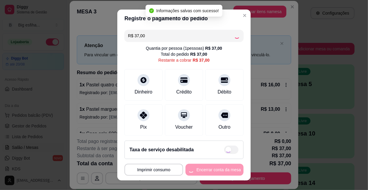
type input "R$ 0,00"
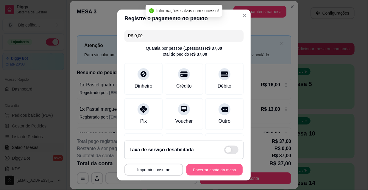
click at [198, 170] on button "Encerrar conta da mesa" at bounding box center [214, 170] width 56 height 12
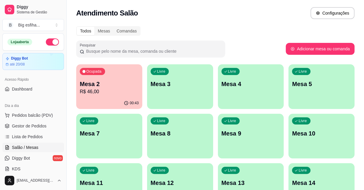
click at [178, 87] on p "Mesa 3" at bounding box center [180, 84] width 59 height 8
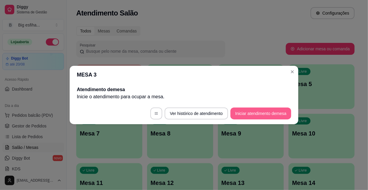
click at [237, 115] on button "Iniciar atendimento de mesa" at bounding box center [261, 114] width 61 height 12
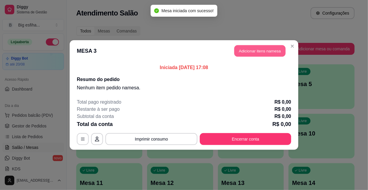
click at [252, 46] on button "Adicionar itens na mesa" at bounding box center [259, 51] width 51 height 12
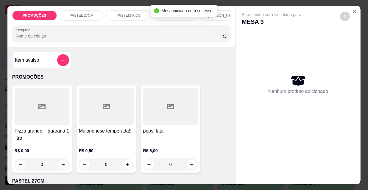
click at [121, 13] on p "PASTEIS KIDS" at bounding box center [128, 15] width 24 height 5
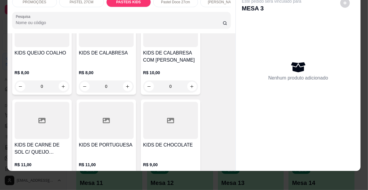
scroll to position [2197, 0]
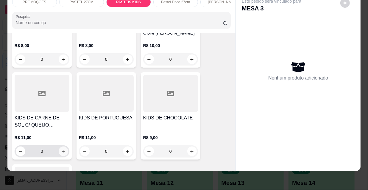
click at [61, 149] on icon "increase-product-quantity" at bounding box center [63, 151] width 4 height 4
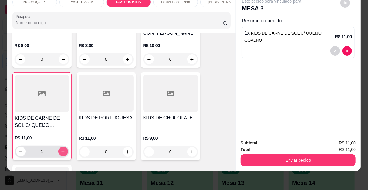
type input "1"
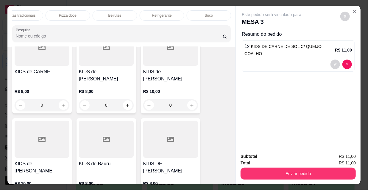
scroll to position [1953, 0]
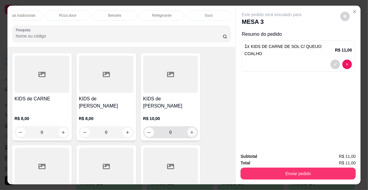
click at [190, 130] on icon "increase-product-quantity" at bounding box center [192, 132] width 4 height 4
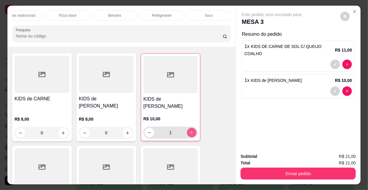
type input "1"
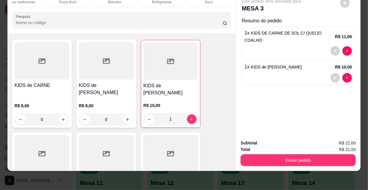
scroll to position [15, 0]
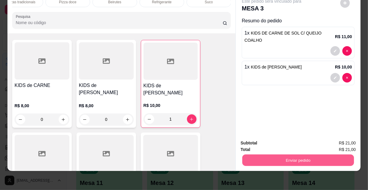
click at [296, 154] on button "Enviar pedido" at bounding box center [298, 160] width 112 height 12
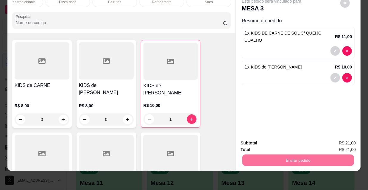
click at [280, 143] on button "Não registrar e enviar pedido" at bounding box center [279, 141] width 60 height 11
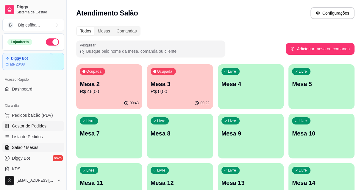
click at [22, 127] on span "Gestor de Pedidos" at bounding box center [29, 126] width 35 height 6
click at [27, 134] on span "Lista de Pedidos" at bounding box center [27, 137] width 31 height 6
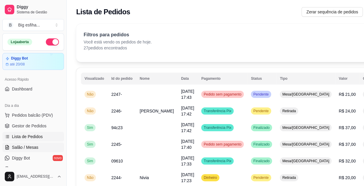
click at [49, 145] on link "Salão / Mesas" at bounding box center [33, 148] width 62 height 10
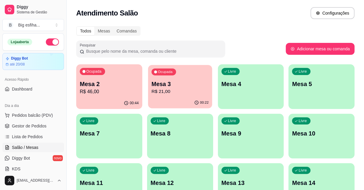
click at [192, 80] on p "Mesa 3" at bounding box center [180, 84] width 57 height 8
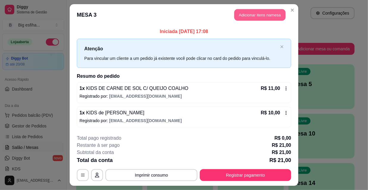
click at [247, 14] on button "Adicionar itens na mesa" at bounding box center [259, 15] width 51 height 12
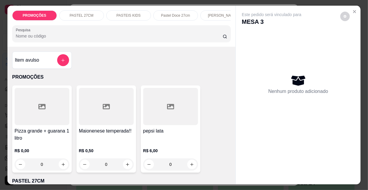
scroll to position [0, 343]
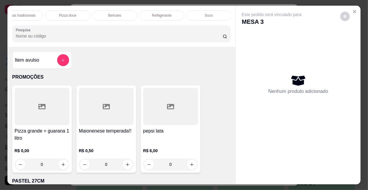
click at [169, 14] on p "Refrigerante" at bounding box center [162, 15] width 20 height 5
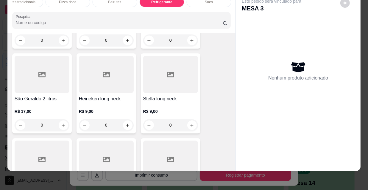
scroll to position [5693, 0]
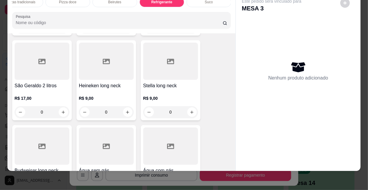
type input "1"
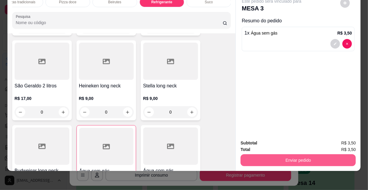
click at [287, 157] on button "Enviar pedido" at bounding box center [298, 160] width 115 height 12
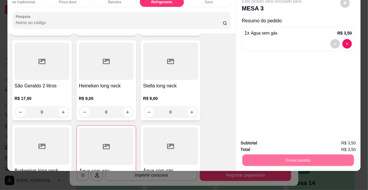
click at [263, 138] on button "Não registrar e enviar pedido" at bounding box center [279, 141] width 62 height 11
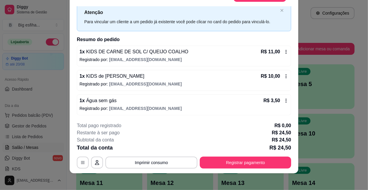
scroll to position [18, 0]
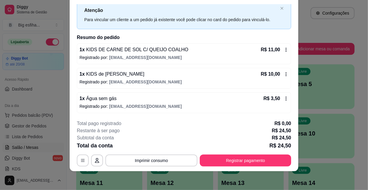
click at [215, 167] on footer "**********" at bounding box center [184, 143] width 229 height 56
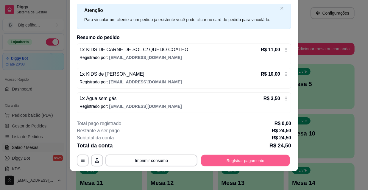
click at [215, 164] on button "Registrar pagamento" at bounding box center [245, 161] width 89 height 12
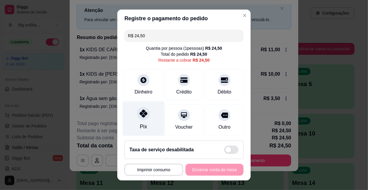
click at [147, 123] on div "Pix" at bounding box center [144, 119] width 42 height 35
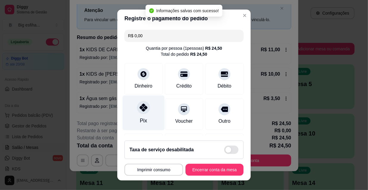
type input "R$ 0,00"
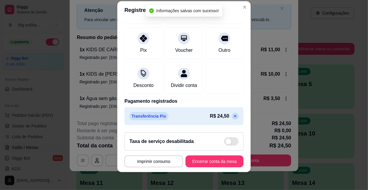
scroll to position [9, 0]
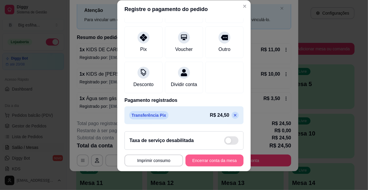
click at [208, 160] on button "Encerrar conta da mesa" at bounding box center [215, 161] width 58 height 12
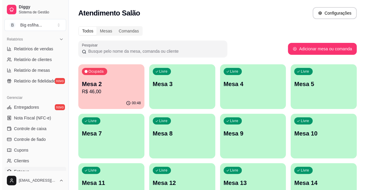
scroll to position [238, 0]
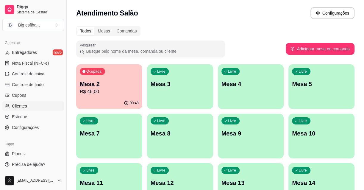
click at [27, 103] on link "Clientes" at bounding box center [33, 106] width 62 height 10
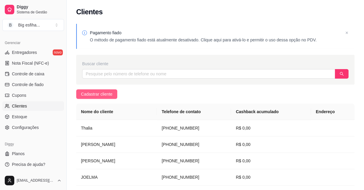
click at [105, 94] on span "Cadastrar cliente" at bounding box center [97, 94] width 32 height 7
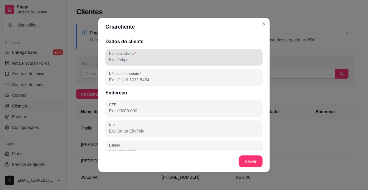
click at [128, 59] on input "Nome do cliente" at bounding box center [184, 60] width 150 height 6
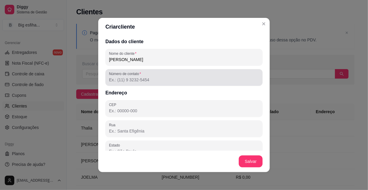
type input "[PERSON_NAME]"
click at [123, 74] on label "Número de contato" at bounding box center [126, 73] width 34 height 5
click at [123, 77] on input "Número de contato" at bounding box center [184, 80] width 150 height 6
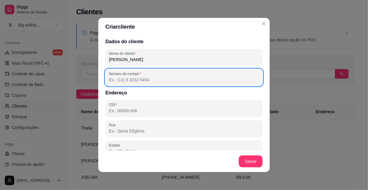
click at [132, 78] on input "Número de contato" at bounding box center [184, 80] width 150 height 6
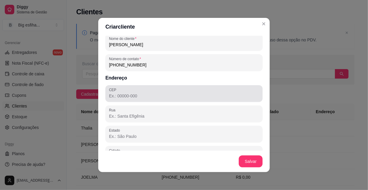
scroll to position [27, 0]
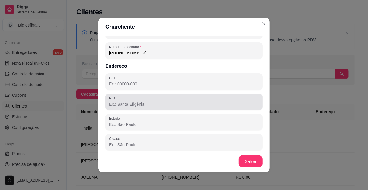
type input "(85) 9 9984-6606"
click at [122, 103] on input "Rua" at bounding box center [184, 104] width 150 height 6
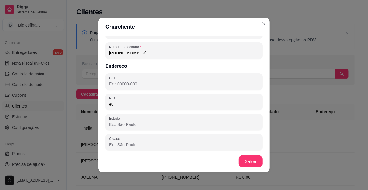
type input "e"
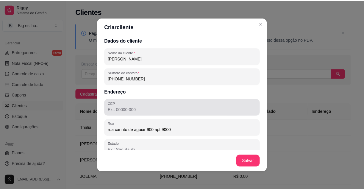
scroll to position [0, 0]
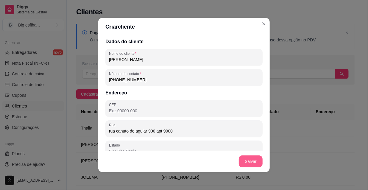
type input "rua canuto de aguiar 900 apt 9000"
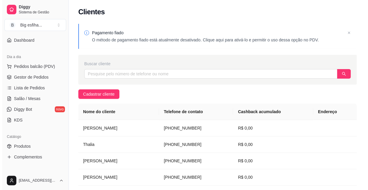
scroll to position [21, 0]
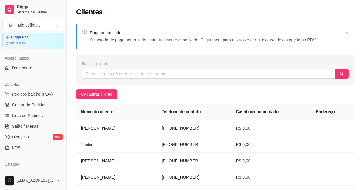
click at [46, 88] on div "Dia a dia" at bounding box center [33, 85] width 62 height 10
click at [39, 93] on span "Pedidos balcão (PDV)" at bounding box center [32, 94] width 41 height 6
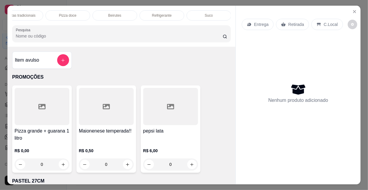
scroll to position [0, 152]
click at [166, 13] on p "Kibes" at bounding box center [165, 15] width 9 height 5
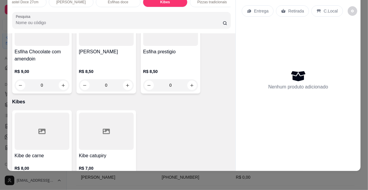
click at [62, 181] on icon "increase-product-quantity" at bounding box center [63, 182] width 3 height 3
click at [61, 180] on icon "increase-product-quantity" at bounding box center [63, 182] width 4 height 4
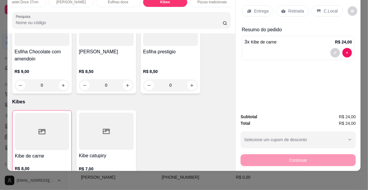
click at [61, 180] on icon "increase-product-quantity" at bounding box center [63, 182] width 4 height 4
type input "6"
click at [256, 8] on p "Entrega" at bounding box center [261, 11] width 15 height 6
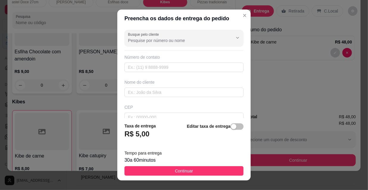
click at [155, 38] on input "Busque pelo cliente" at bounding box center [175, 41] width 95 height 6
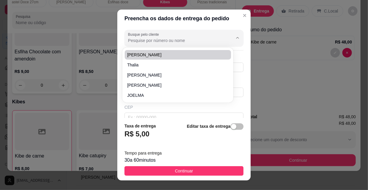
click at [166, 57] on span "[PERSON_NAME]" at bounding box center [175, 55] width 96 height 6
type input "[PERSON_NAME]"
type input "85999846606"
type input "[PERSON_NAME]"
type input "rua canuto de aguiar 900 apt 9000"
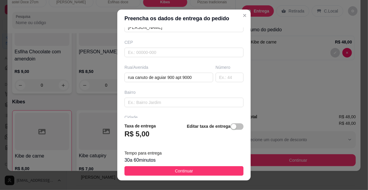
scroll to position [81, 0]
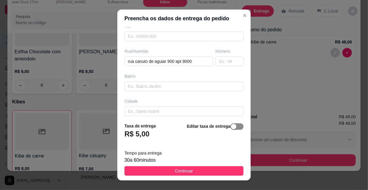
click at [231, 125] on span "button" at bounding box center [237, 126] width 13 height 7
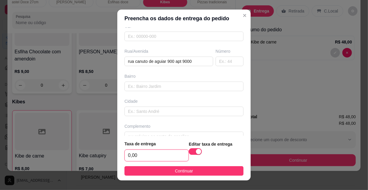
click at [148, 154] on input "0,00" at bounding box center [157, 155] width 64 height 11
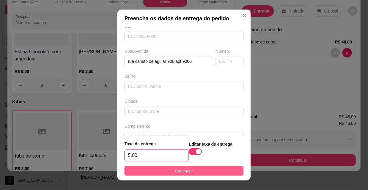
type input "5,00"
click at [175, 174] on span "Continuar" at bounding box center [184, 171] width 18 height 7
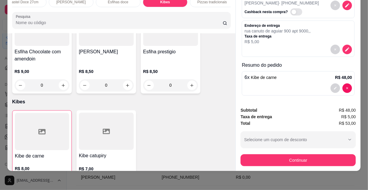
scroll to position [30, 0]
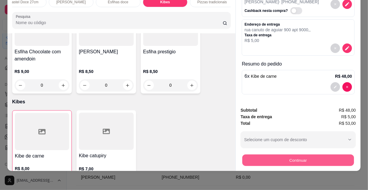
click at [295, 157] on button "Continuar" at bounding box center [298, 160] width 112 height 12
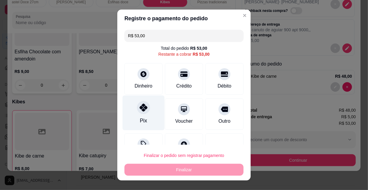
click at [139, 113] on div at bounding box center [143, 107] width 13 height 13
type input "R$ 0,00"
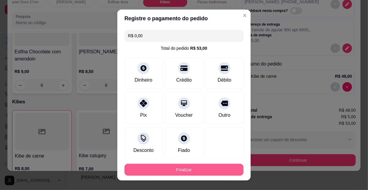
click at [171, 169] on button "Finalizar" at bounding box center [184, 170] width 119 height 12
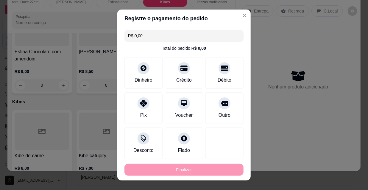
type input "0"
type input "-R$ 53,00"
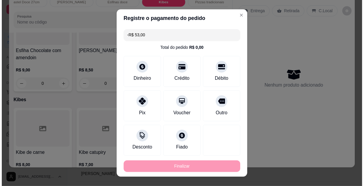
scroll to position [0, 0]
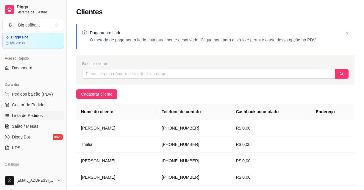
click at [35, 111] on link "Lista de Pedidos" at bounding box center [33, 116] width 62 height 10
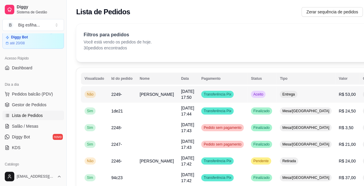
click at [330, 118] on button "IMPRESSORA" at bounding box center [339, 121] width 43 height 10
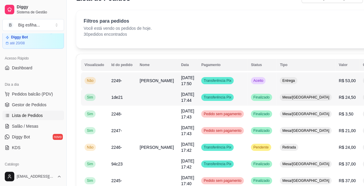
scroll to position [27, 0]
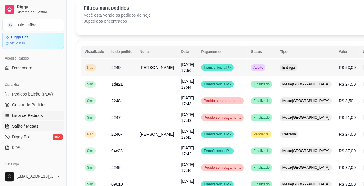
click at [30, 128] on span "Salão / Mesas" at bounding box center [25, 126] width 27 height 6
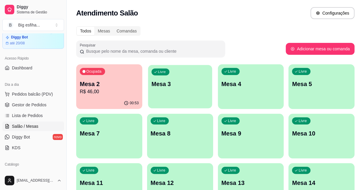
click at [206, 78] on div "Livre Mesa 3" at bounding box center [180, 83] width 64 height 36
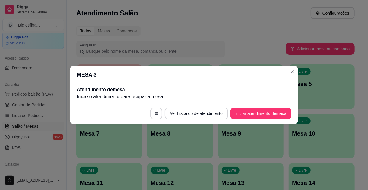
click at [249, 107] on footer "Ver histórico de atendimento Iniciar atendimento de mesa" at bounding box center [184, 113] width 229 height 21
click at [256, 109] on button "Iniciar atendimento de mesa" at bounding box center [261, 114] width 61 height 12
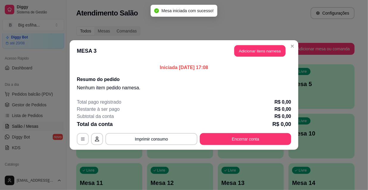
click at [258, 57] on header "MESA 3 Adicionar itens na mesa" at bounding box center [184, 50] width 229 height 21
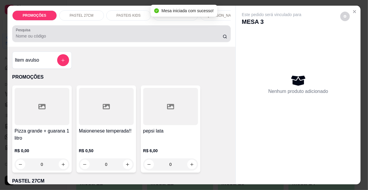
click at [114, 42] on div "Pesquisa" at bounding box center [121, 33] width 219 height 17
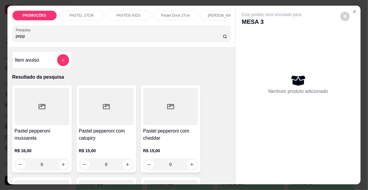
type input "pepp"
click at [62, 166] on div "0" at bounding box center [42, 164] width 55 height 12
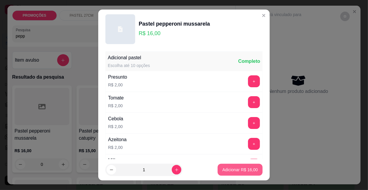
click at [236, 168] on p "Adicionar R$ 16,00" at bounding box center [240, 170] width 35 height 6
type input "1"
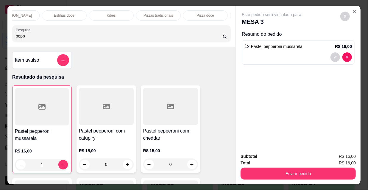
scroll to position [0, 343]
click at [153, 15] on p "Refrigerante" at bounding box center [162, 15] width 20 height 5
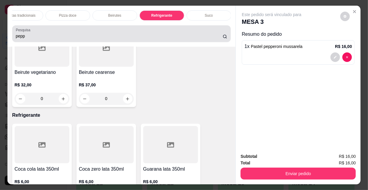
scroll to position [15, 0]
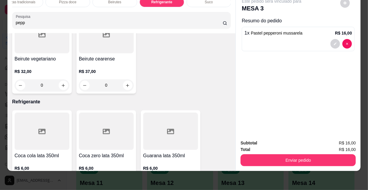
click at [125, 180] on icon "increase-product-quantity" at bounding box center [127, 182] width 4 height 4
type input "1"
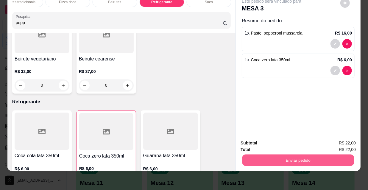
click at [268, 158] on button "Enviar pedido" at bounding box center [298, 160] width 112 height 12
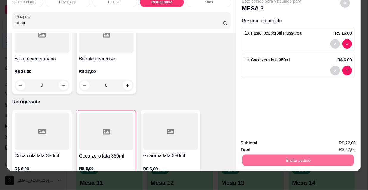
click at [262, 141] on button "Não registrar e enviar pedido" at bounding box center [279, 141] width 60 height 11
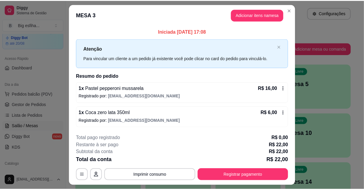
scroll to position [15, 0]
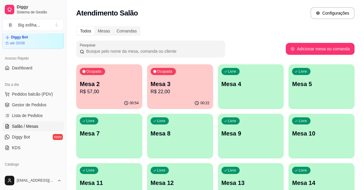
click at [12, 122] on link "Salão / Mesas" at bounding box center [33, 127] width 62 height 10
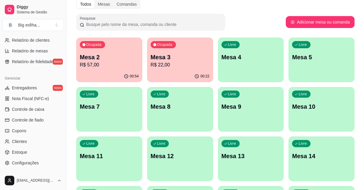
scroll to position [211, 0]
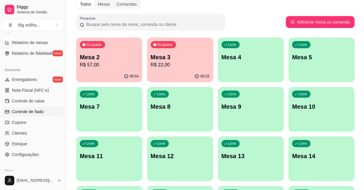
click at [39, 112] on span "Controle de fiado" at bounding box center [28, 112] width 32 height 6
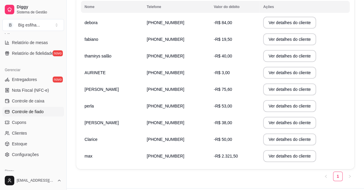
scroll to position [123, 0]
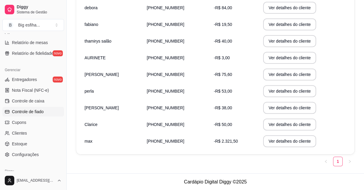
click at [239, 141] on td "-R$ 2.321,50" at bounding box center [234, 141] width 49 height 17
click at [276, 144] on button "Ver detalhes do cliente" at bounding box center [289, 142] width 51 height 12
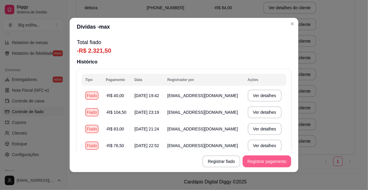
click at [263, 164] on button "Registrar pagamento" at bounding box center [267, 161] width 49 height 12
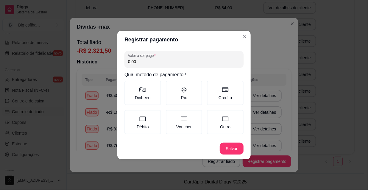
click at [142, 61] on input "0,00" at bounding box center [184, 62] width 112 height 6
type input "205,00"
click at [228, 120] on icon at bounding box center [225, 118] width 7 height 7
click at [211, 114] on button "Outro" at bounding box center [209, 112] width 5 height 5
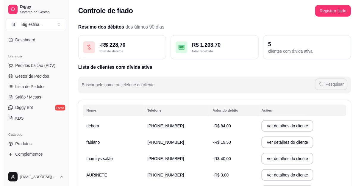
scroll to position [0, 0]
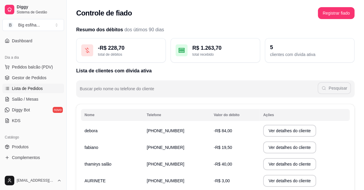
click at [21, 85] on span "Lista de Pedidos" at bounding box center [27, 88] width 31 height 6
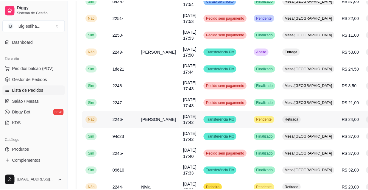
scroll to position [135, 0]
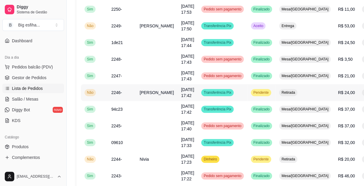
click at [198, 94] on td "Transferência Pix" at bounding box center [223, 92] width 50 height 17
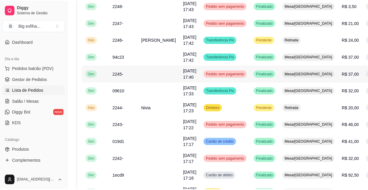
scroll to position [189, 0]
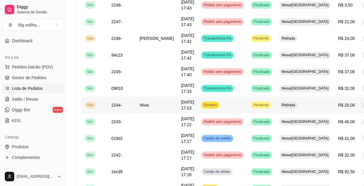
click at [252, 104] on span "Pendente" at bounding box center [261, 105] width 18 height 5
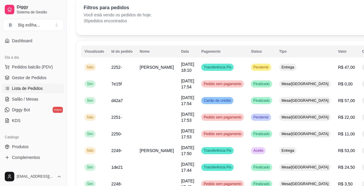
scroll to position [0, 0]
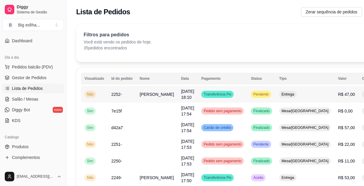
click at [198, 94] on td "Transferência Pix" at bounding box center [223, 94] width 50 height 17
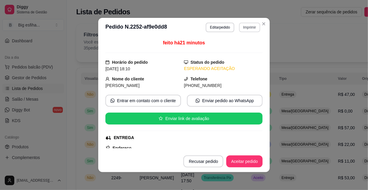
click at [242, 27] on button "Imprimir" at bounding box center [249, 28] width 21 height 10
click at [246, 51] on button "IMPRESSORA" at bounding box center [237, 48] width 43 height 10
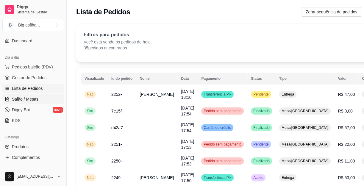
click at [30, 95] on link "Salão / Mesas" at bounding box center [33, 99] width 62 height 10
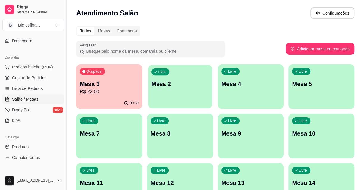
click at [173, 98] on div "Livre Mesa 2" at bounding box center [180, 83] width 64 height 36
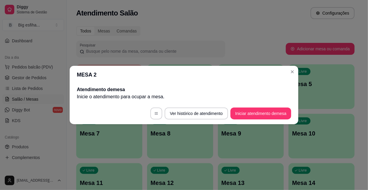
click at [256, 122] on footer "Ver histórico de atendimento Iniciar atendimento de mesa" at bounding box center [184, 113] width 229 height 21
click at [257, 118] on button "Iniciar atendimento de mesa" at bounding box center [261, 114] width 61 height 12
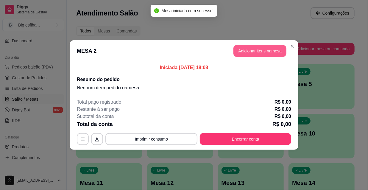
click at [261, 51] on button "Adicionar itens na mesa" at bounding box center [260, 51] width 53 height 12
click at [168, 42] on div "Pesquisa" at bounding box center [121, 33] width 219 height 17
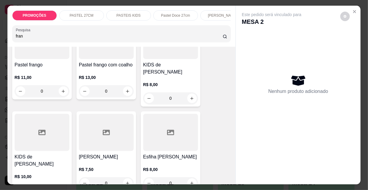
scroll to position [189, 0]
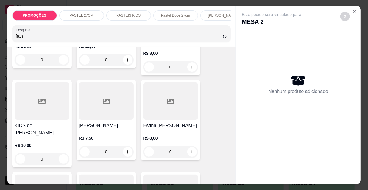
type input "fran"
click at [103, 111] on div at bounding box center [106, 101] width 55 height 37
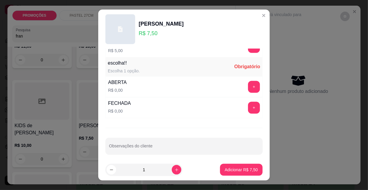
scroll to position [495, 0]
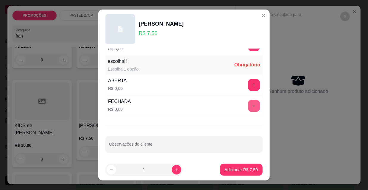
click at [248, 106] on button "+" at bounding box center [254, 106] width 12 height 12
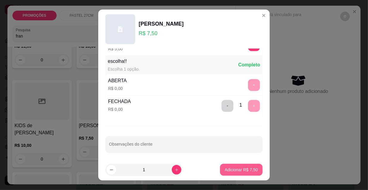
click at [244, 169] on p "Adicionar R$ 7,50" at bounding box center [241, 170] width 33 height 6
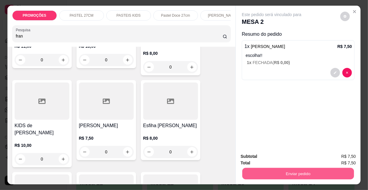
click at [283, 168] on button "Enviar pedido" at bounding box center [298, 174] width 112 height 12
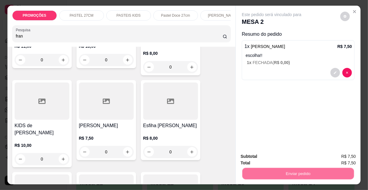
click at [268, 154] on button "Não registrar e enviar pedido" at bounding box center [279, 156] width 62 height 11
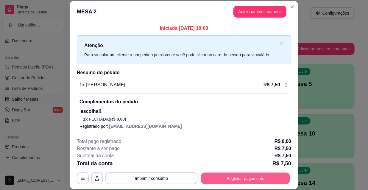
click at [243, 180] on button "Registrar pagamento" at bounding box center [245, 178] width 89 height 12
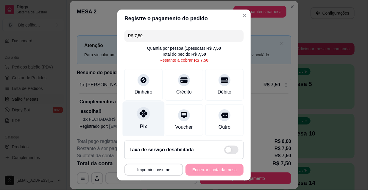
drag, startPoint x: 140, startPoint y: 117, endPoint x: 141, endPoint y: 114, distance: 3.3
click at [140, 116] on div at bounding box center [143, 113] width 13 height 13
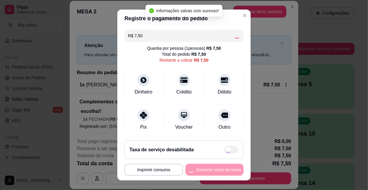
type input "R$ 0,00"
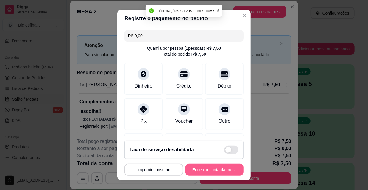
click at [203, 170] on button "Encerrar conta da mesa" at bounding box center [215, 170] width 58 height 12
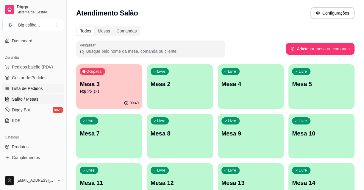
click at [34, 89] on span "Lista de Pedidos" at bounding box center [27, 88] width 31 height 6
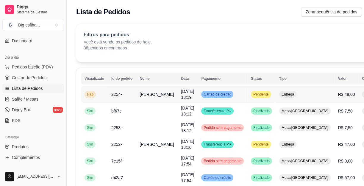
click at [222, 96] on td "Cartão de crédito" at bounding box center [223, 94] width 50 height 17
click at [335, 116] on button "IMPRESSORA" at bounding box center [340, 120] width 42 height 9
click at [25, 100] on span "Salão / Mesas" at bounding box center [25, 99] width 27 height 6
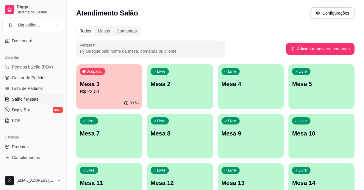
click at [111, 80] on p "Mesa 3" at bounding box center [109, 84] width 59 height 8
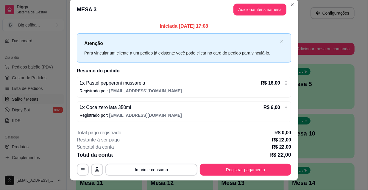
scroll to position [15, 0]
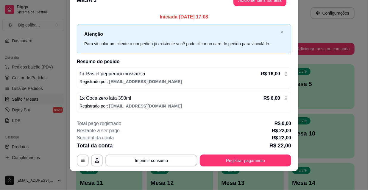
click at [248, 168] on footer "**********" at bounding box center [184, 143] width 229 height 56
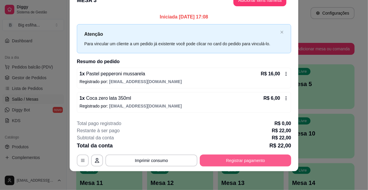
click at [247, 153] on div "**********" at bounding box center [184, 143] width 214 height 46
click at [248, 158] on button "Registrar pagamento" at bounding box center [245, 161] width 89 height 12
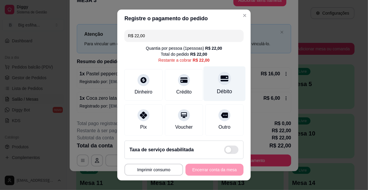
drag, startPoint x: 193, startPoint y: 75, endPoint x: 204, endPoint y: 88, distance: 17.1
click at [194, 75] on div "Crédito" at bounding box center [184, 85] width 38 height 32
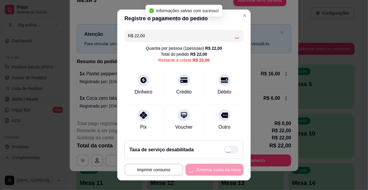
type input "R$ 0,00"
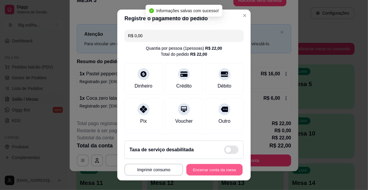
click at [208, 171] on button "Encerrar conta da mesa" at bounding box center [214, 170] width 56 height 12
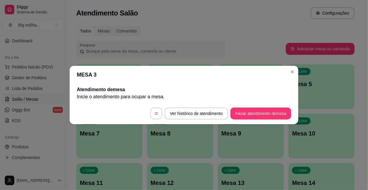
click at [277, 112] on button "Iniciar atendimento de mesa" at bounding box center [261, 114] width 61 height 12
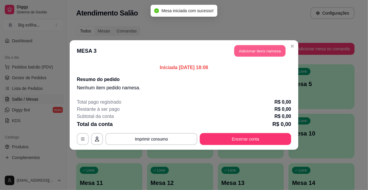
click at [260, 51] on button "Adicionar itens na mesa" at bounding box center [259, 51] width 51 height 12
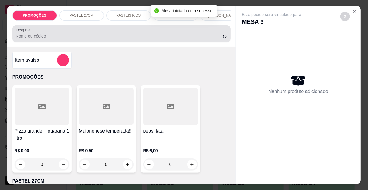
click at [48, 39] on input "Pesquisa" at bounding box center [119, 36] width 207 height 6
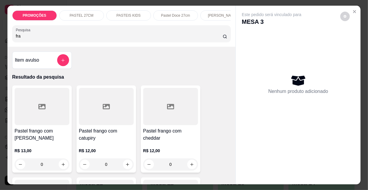
type input "fra"
click at [54, 128] on div "Pastel frango com mussarela R$ 13,00 0" at bounding box center [42, 128] width 60 height 87
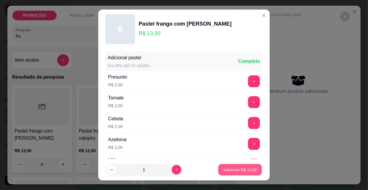
click at [236, 170] on p "Adicionar R$ 13,00" at bounding box center [240, 170] width 35 height 6
type input "1"
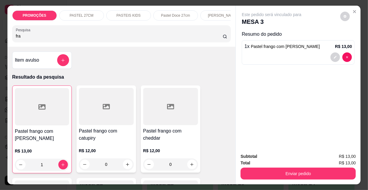
scroll to position [0, 343]
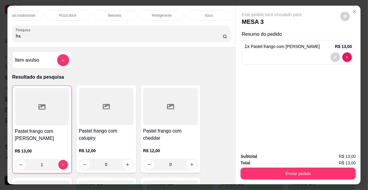
click at [174, 12] on div "Refrigerante" at bounding box center [162, 15] width 45 height 10
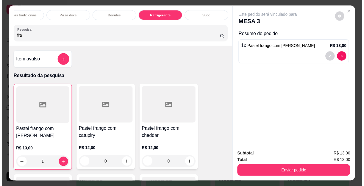
scroll to position [15, 0]
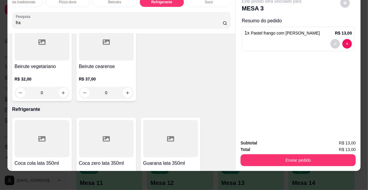
click at [63, 187] on icon "increase-product-quantity" at bounding box center [63, 189] width 4 height 4
type input "1"
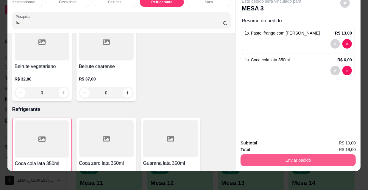
click at [285, 155] on button "Enviar pedido" at bounding box center [298, 160] width 115 height 12
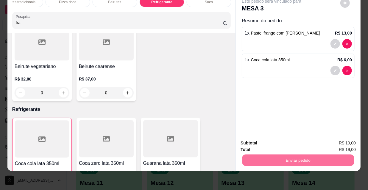
click at [270, 139] on button "Não registrar e enviar pedido" at bounding box center [279, 141] width 62 height 11
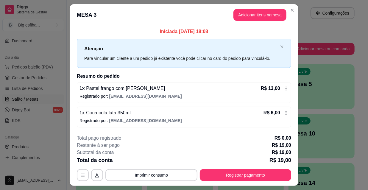
click at [81, 148] on p "Restante à ser pago" at bounding box center [98, 145] width 43 height 7
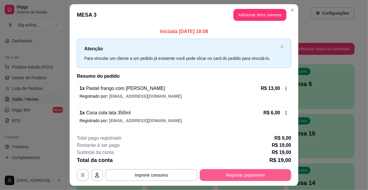
click at [232, 179] on button "Registrar pagamento" at bounding box center [245, 175] width 91 height 12
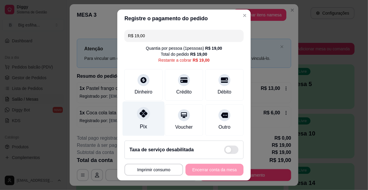
click at [140, 112] on icon at bounding box center [144, 114] width 8 height 8
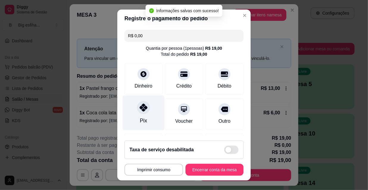
type input "R$ 0,00"
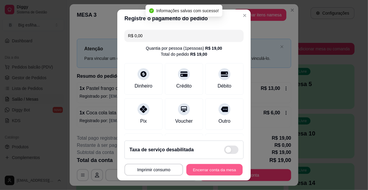
click at [206, 171] on button "Encerrar conta da mesa" at bounding box center [214, 170] width 56 height 12
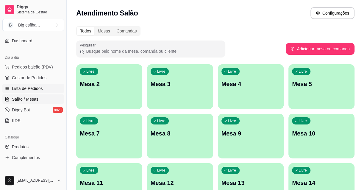
click at [33, 91] on link "Lista de Pedidos" at bounding box center [33, 89] width 62 height 10
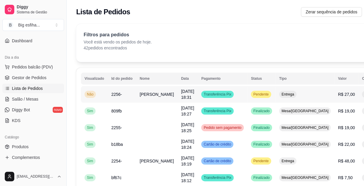
click at [341, 107] on h4 "Escolha a impressora" at bounding box center [339, 108] width 43 height 12
click at [339, 116] on button "IMPRESSORA" at bounding box center [340, 120] width 42 height 9
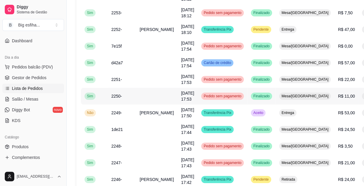
scroll to position [189, 0]
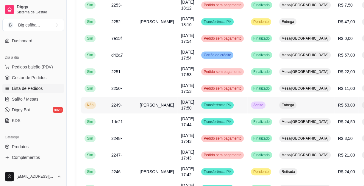
drag, startPoint x: 336, startPoint y: 119, endPoint x: 336, endPoint y: 123, distance: 3.6
click at [336, 123] on div "Escolha a impressora IMPRESSORA" at bounding box center [339, 125] width 49 height 26
click at [323, 127] on button "IMPRESSORA" at bounding box center [339, 132] width 43 height 10
click at [28, 95] on link "Salão / Mesas" at bounding box center [33, 99] width 62 height 10
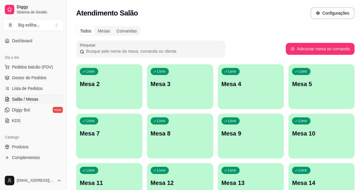
click at [122, 91] on div "Livre Mesa 2" at bounding box center [109, 83] width 66 height 38
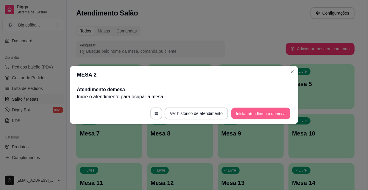
click at [262, 112] on button "Iniciar atendimento de mesa" at bounding box center [260, 114] width 59 height 12
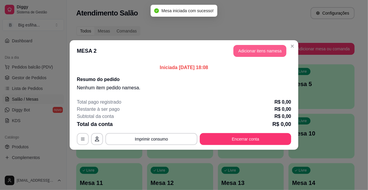
click at [263, 54] on button "Adicionar itens na mesa" at bounding box center [260, 51] width 53 height 12
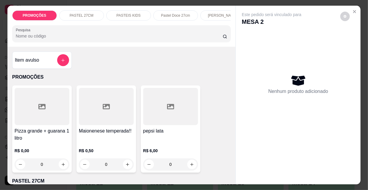
scroll to position [0, 192]
click at [167, 14] on p "Pizzas tradicionais" at bounding box center [172, 15] width 29 height 5
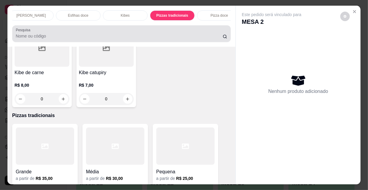
scroll to position [15, 0]
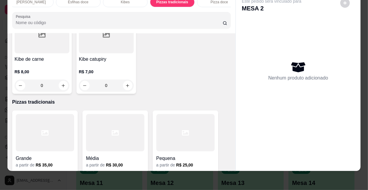
click at [45, 155] on h4 "Grande" at bounding box center [45, 158] width 58 height 7
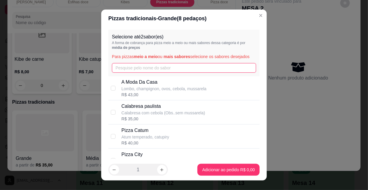
click at [146, 66] on input "text" at bounding box center [184, 68] width 144 height 10
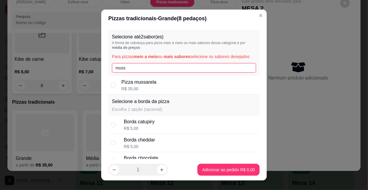
type input "muss"
click at [150, 83] on p "Pizza mussarela" at bounding box center [139, 82] width 35 height 7
checkbox input "true"
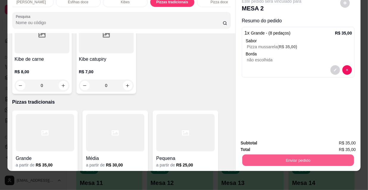
click at [278, 161] on button "Enviar pedido" at bounding box center [298, 160] width 112 height 12
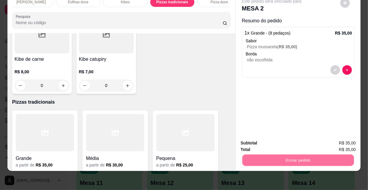
click at [274, 142] on button "Não registrar e enviar pedido" at bounding box center [279, 141] width 62 height 11
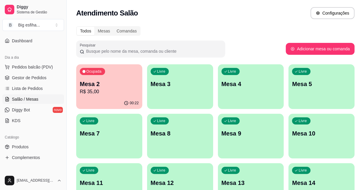
click at [161, 101] on div "Livre Mesa 3" at bounding box center [180, 83] width 66 height 38
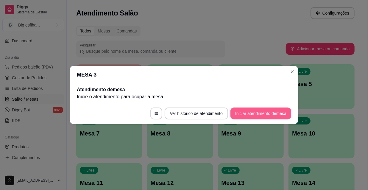
click at [263, 113] on button "Iniciar atendimento de mesa" at bounding box center [261, 114] width 61 height 12
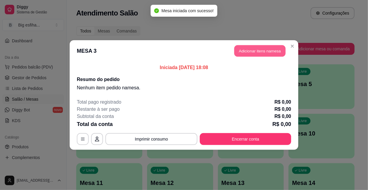
click at [251, 52] on button "Adicionar itens na mesa" at bounding box center [259, 51] width 51 height 12
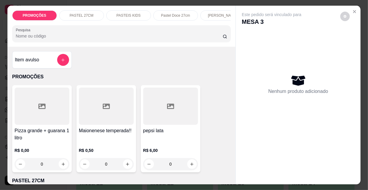
scroll to position [0, 0]
click at [56, 37] on input "Pesquisa" at bounding box center [119, 36] width 207 height 6
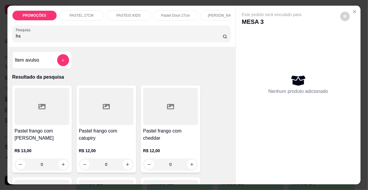
type input "fra"
click at [15, 140] on h4 "Pastel frango com [PERSON_NAME]" at bounding box center [42, 134] width 55 height 14
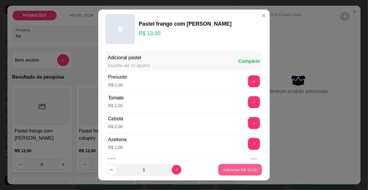
click at [225, 169] on p "Adicionar R$ 13,00" at bounding box center [240, 170] width 35 height 6
type input "1"
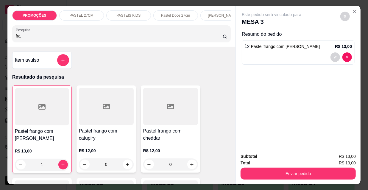
click at [190, 23] on div "PROMOÇÕES PASTEL 27CM PASTEIS KIDS Pastel Doce 27cm Esfihas Salgadas Esfihas do…" at bounding box center [121, 26] width 228 height 41
click at [116, 10] on div "Kibes" at bounding box center [125, 15] width 45 height 10
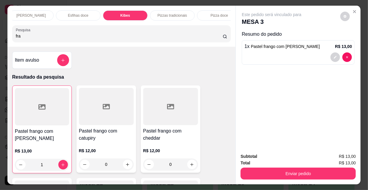
scroll to position [15, 0]
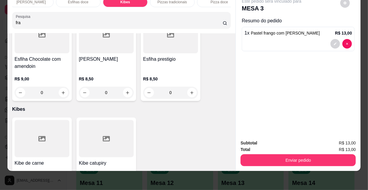
click at [63, 187] on icon "increase-product-quantity" at bounding box center [63, 189] width 4 height 4
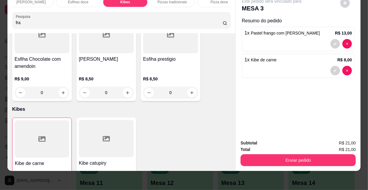
type input "1"
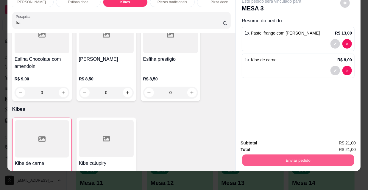
click at [268, 157] on button "Enviar pedido" at bounding box center [298, 160] width 112 height 12
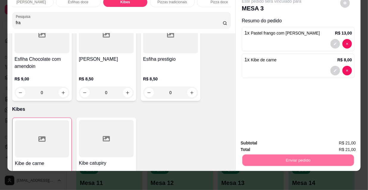
click at [270, 141] on button "Não registrar e enviar pedido" at bounding box center [279, 141] width 60 height 11
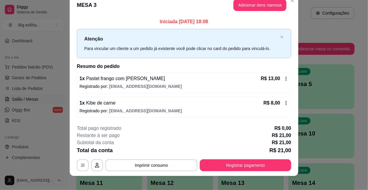
scroll to position [15, 0]
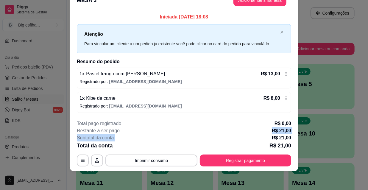
drag, startPoint x: 258, startPoint y: 136, endPoint x: 255, endPoint y: 141, distance: 6.3
click at [256, 141] on div "**********" at bounding box center [184, 143] width 214 height 46
click at [245, 157] on button "Registrar pagamento" at bounding box center [245, 161] width 91 height 12
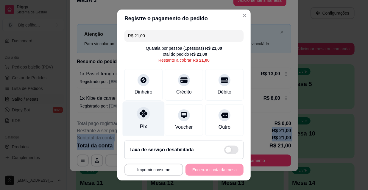
click at [128, 119] on div "Pix" at bounding box center [144, 119] width 42 height 35
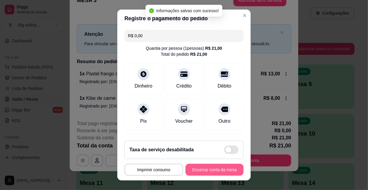
type input "R$ 0,00"
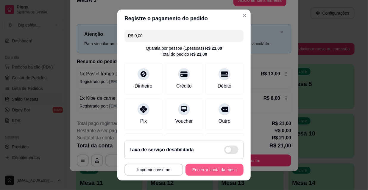
click at [226, 170] on button "Encerrar conta da mesa" at bounding box center [215, 170] width 58 height 12
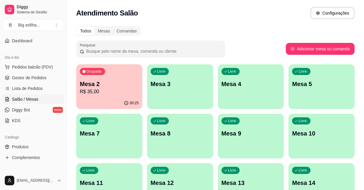
click at [187, 92] on div "Livre Mesa 3" at bounding box center [180, 83] width 66 height 38
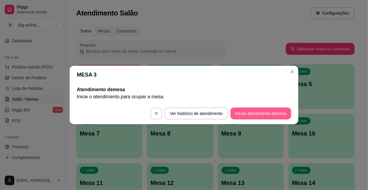
click at [270, 117] on button "Iniciar atendimento de mesa" at bounding box center [261, 114] width 61 height 12
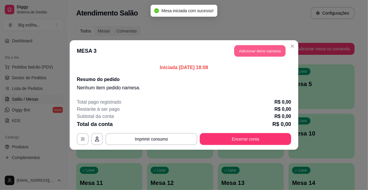
click at [253, 52] on button "Adicionar itens na mesa" at bounding box center [259, 51] width 51 height 12
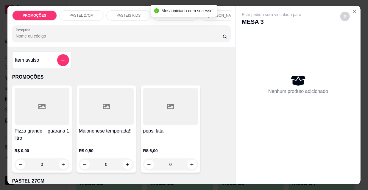
click at [218, 14] on p "[PERSON_NAME]" at bounding box center [222, 15] width 29 height 5
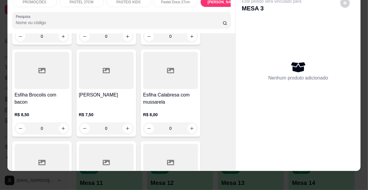
scroll to position [3237, 0]
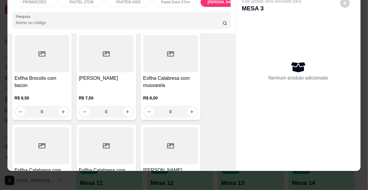
click at [154, 75] on h4 "Esfiha Calabresa com mussarela" at bounding box center [170, 82] width 55 height 14
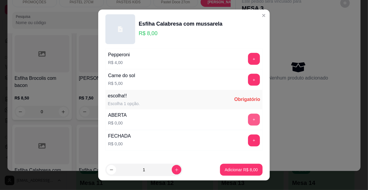
scroll to position [495, 0]
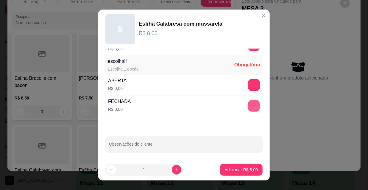
click at [248, 104] on button "+" at bounding box center [254, 106] width 12 height 12
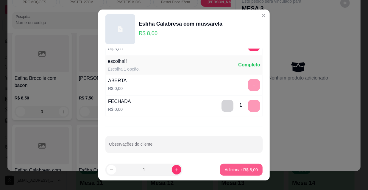
click at [242, 171] on p "Adicionar R$ 8,00" at bounding box center [241, 170] width 33 height 6
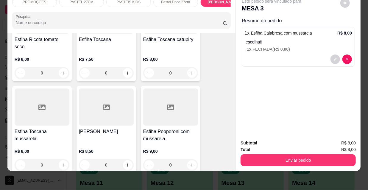
scroll to position [4131, 0]
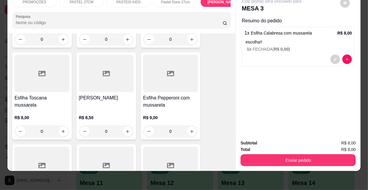
click at [190, 109] on div "R$ 9,00 0" at bounding box center [170, 123] width 55 height 29
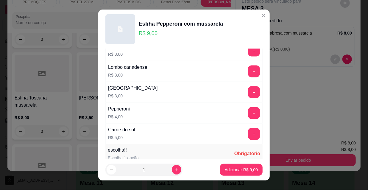
scroll to position [495, 0]
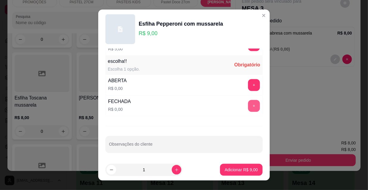
click at [248, 100] on button "+" at bounding box center [254, 106] width 12 height 12
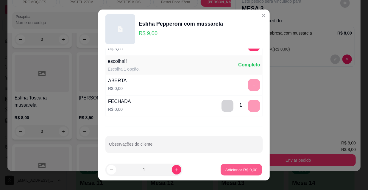
click at [241, 170] on p "Adicionar R$ 9,00" at bounding box center [241, 170] width 32 height 6
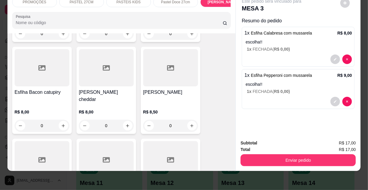
scroll to position [3129, 0]
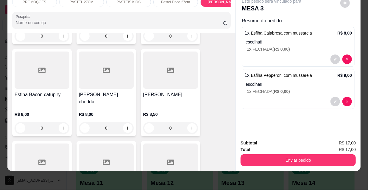
click at [171, 91] on h4 "[PERSON_NAME]" at bounding box center [170, 94] width 55 height 7
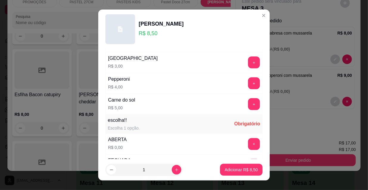
scroll to position [495, 0]
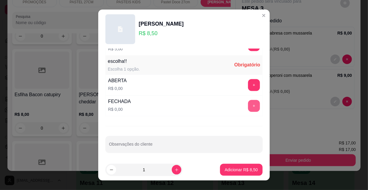
click at [248, 104] on button "+" at bounding box center [254, 106] width 12 height 12
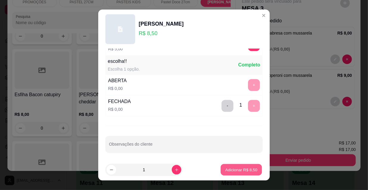
click at [237, 165] on button "Adicionar R$ 8,50" at bounding box center [241, 170] width 41 height 12
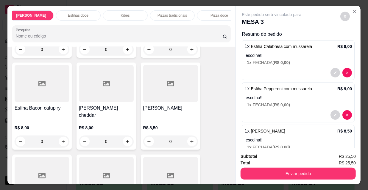
scroll to position [0, 343]
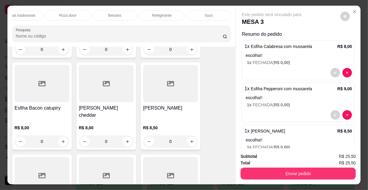
click at [153, 13] on p "Refrigerante" at bounding box center [162, 15] width 20 height 5
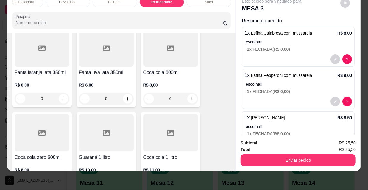
scroll to position [5558, 0]
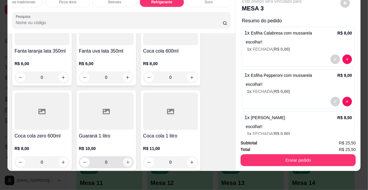
click at [126, 160] on icon "increase-product-quantity" at bounding box center [127, 162] width 4 height 4
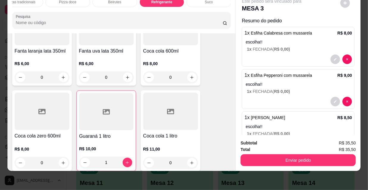
scroll to position [51, 0]
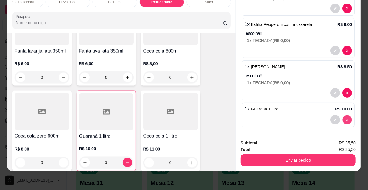
type input "0"
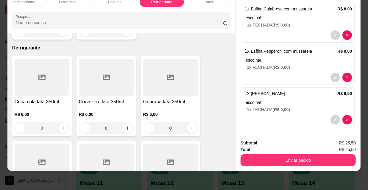
scroll to position [5395, 0]
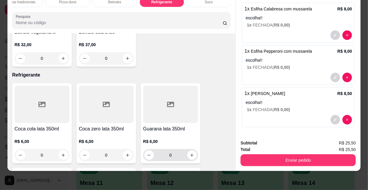
click at [191, 153] on icon "increase-product-quantity" at bounding box center [192, 155] width 4 height 4
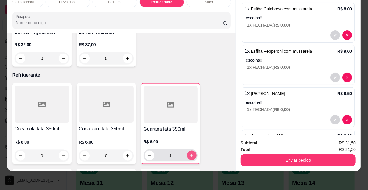
type input "1"
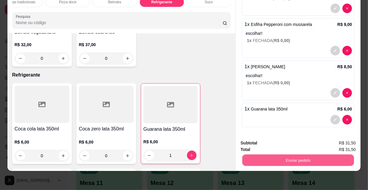
click at [278, 155] on button "Enviar pedido" at bounding box center [298, 160] width 112 height 12
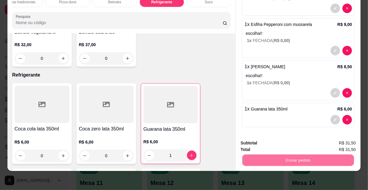
click at [275, 139] on button "Não registrar e enviar pedido" at bounding box center [279, 141] width 62 height 11
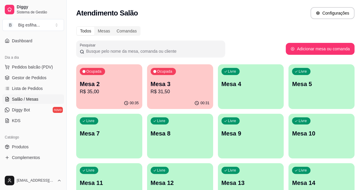
click at [123, 139] on div "Livre Mesa 7" at bounding box center [109, 133] width 66 height 38
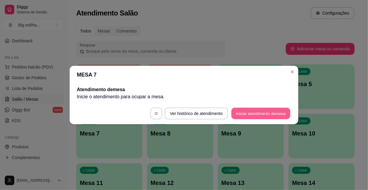
click at [264, 114] on button "Iniciar atendimento de mesa" at bounding box center [260, 114] width 59 height 12
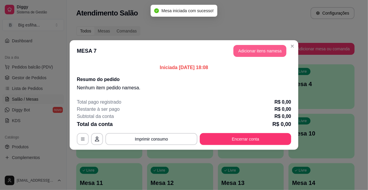
click at [251, 51] on button "Adicionar itens na mesa" at bounding box center [260, 51] width 53 height 12
click at [134, 38] on input "Pesquisa" at bounding box center [119, 36] width 207 height 6
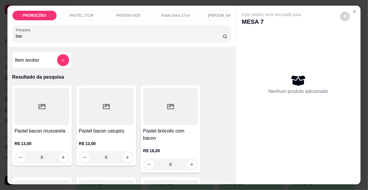
type input "bac"
click at [47, 110] on div at bounding box center [42, 106] width 55 height 37
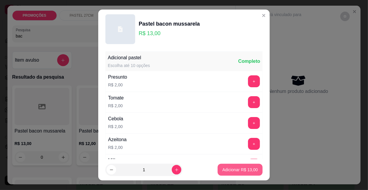
click at [227, 170] on p "Adicionar R$ 13,00" at bounding box center [240, 170] width 35 height 6
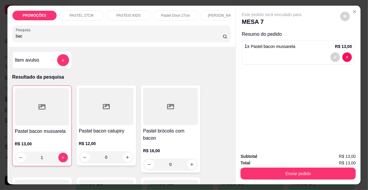
type input "1"
drag, startPoint x: 22, startPoint y: 39, endPoint x: 0, endPoint y: 32, distance: 22.8
click at [0, 32] on div "PROMOÇÕES PASTEL 27CM PASTEIS KIDS Pastel Doce 27cm Esfihas Salgadas Esfihas do…" at bounding box center [184, 95] width 368 height 190
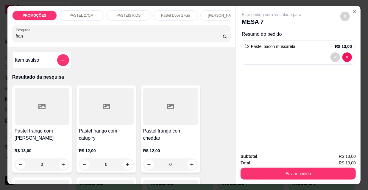
type input "fran"
click at [111, 117] on div at bounding box center [106, 106] width 55 height 37
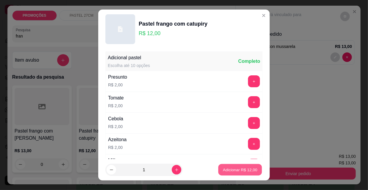
click at [235, 168] on p "Adicionar R$ 12,00" at bounding box center [240, 170] width 35 height 6
type input "1"
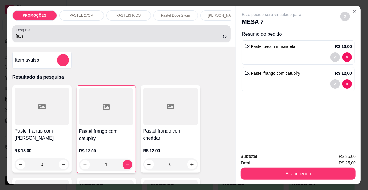
click at [74, 40] on div "fran" at bounding box center [122, 34] width 212 height 12
click at [75, 42] on div "Pesquisa fran" at bounding box center [121, 33] width 219 height 17
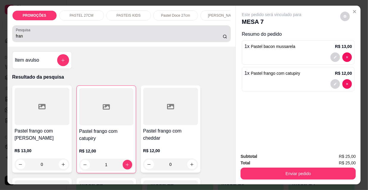
click at [75, 42] on div "Pesquisa fran" at bounding box center [121, 33] width 219 height 17
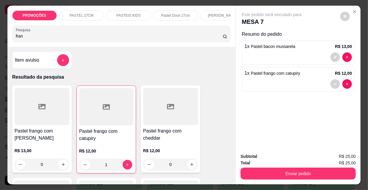
click at [74, 40] on div "fran" at bounding box center [122, 34] width 212 height 12
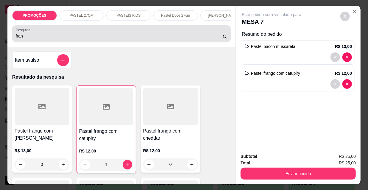
click at [74, 40] on div "fran" at bounding box center [122, 34] width 212 height 12
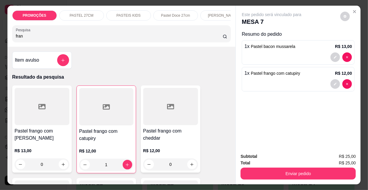
click at [73, 39] on input "fran" at bounding box center [119, 36] width 207 height 6
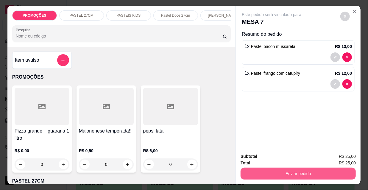
click at [290, 171] on button "Enviar pedido" at bounding box center [298, 174] width 115 height 12
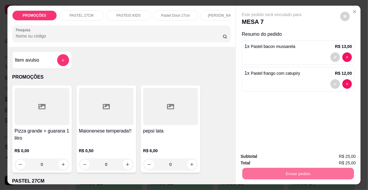
click at [278, 157] on button "Não registrar e enviar pedido" at bounding box center [279, 156] width 62 height 11
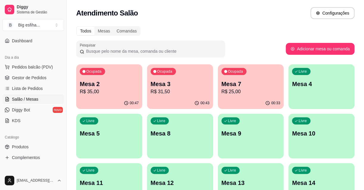
click at [329, 96] on div "Livre Mesa 4" at bounding box center [322, 83] width 66 height 38
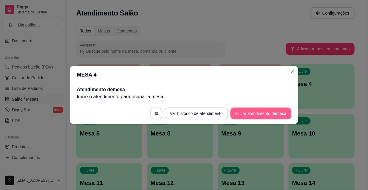
click at [259, 114] on button "Iniciar atendimento de mesa" at bounding box center [261, 114] width 61 height 12
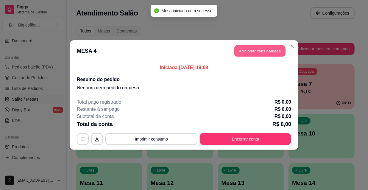
click at [251, 53] on button "Adicionar itens na mesa" at bounding box center [259, 51] width 51 height 12
click at [44, 39] on input "Pesquisa" at bounding box center [119, 36] width 207 height 6
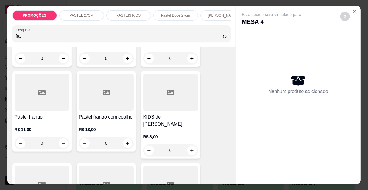
scroll to position [108, 0]
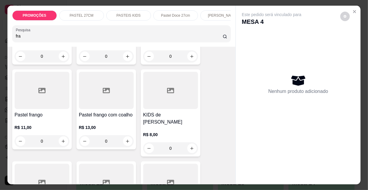
type input "fra"
click at [65, 121] on div "R$ 11,00 0" at bounding box center [42, 133] width 55 height 29
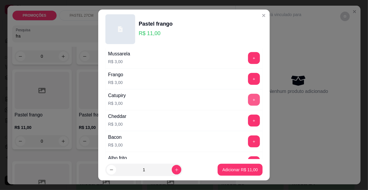
scroll to position [189, 0]
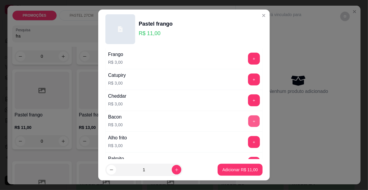
click at [248, 119] on button "+" at bounding box center [254, 122] width 12 height 12
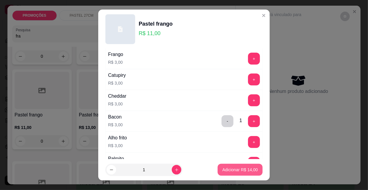
click at [218, 166] on button "Adicionar R$ 14,00" at bounding box center [240, 170] width 45 height 12
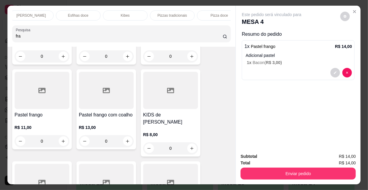
scroll to position [0, 343]
click at [163, 17] on div "Refrigerante" at bounding box center [162, 15] width 45 height 10
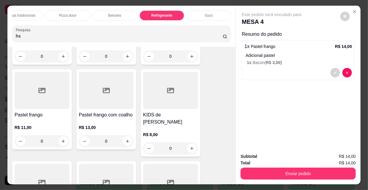
scroll to position [15, 0]
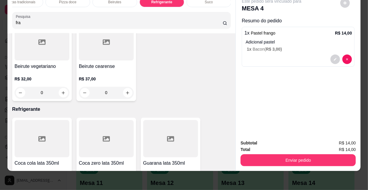
click at [126, 187] on icon "increase-product-quantity" at bounding box center [127, 189] width 4 height 4
type input "1"
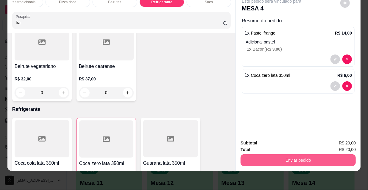
click at [287, 158] on button "Enviar pedido" at bounding box center [298, 160] width 115 height 12
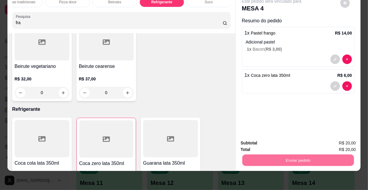
click at [278, 142] on button "Não registrar e enviar pedido" at bounding box center [279, 141] width 60 height 11
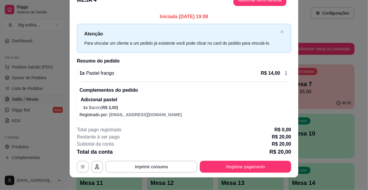
scroll to position [18, 0]
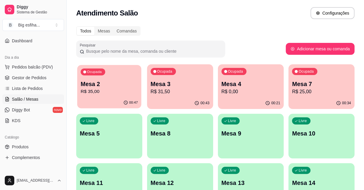
click at [135, 91] on p "R$ 35,00" at bounding box center [109, 91] width 57 height 7
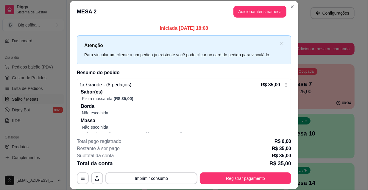
click at [276, 180] on button "Registrar pagamento" at bounding box center [245, 178] width 91 height 12
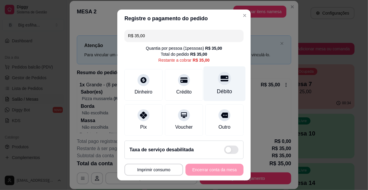
click at [221, 77] on icon at bounding box center [225, 78] width 8 height 6
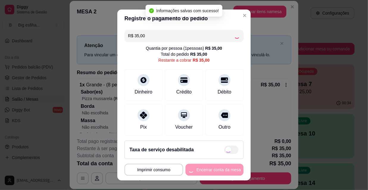
type input "R$ 0,00"
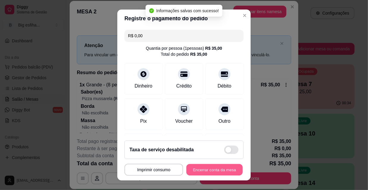
click at [205, 169] on button "Encerrar conta da mesa" at bounding box center [214, 170] width 56 height 12
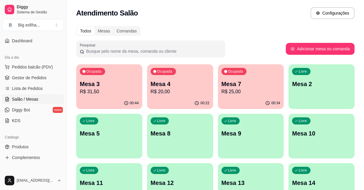
click at [105, 89] on p "R$ 31,50" at bounding box center [109, 91] width 59 height 7
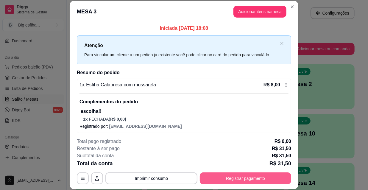
click at [251, 179] on button "Registrar pagamento" at bounding box center [245, 178] width 91 height 12
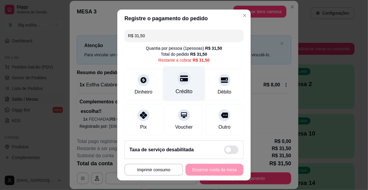
click at [174, 75] on div "Crédito" at bounding box center [184, 83] width 42 height 35
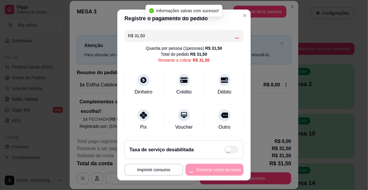
click at [209, 170] on div "**********" at bounding box center [184, 170] width 119 height 12
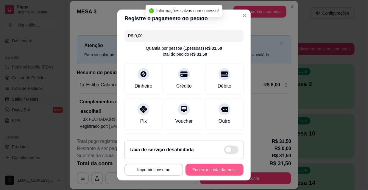
type input "R$ 0,00"
click at [209, 170] on button "Encerrar conta da mesa" at bounding box center [215, 170] width 58 height 12
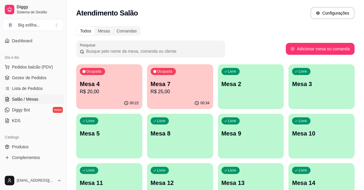
click at [251, 102] on button "Livre Mesa 2" at bounding box center [251, 86] width 66 height 45
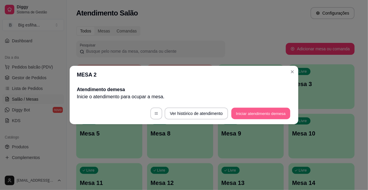
click at [254, 114] on button "Iniciar atendimento de mesa" at bounding box center [260, 114] width 59 height 12
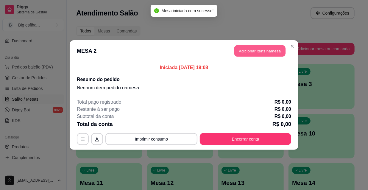
click at [260, 51] on button "Adicionar itens na mesa" at bounding box center [259, 51] width 51 height 12
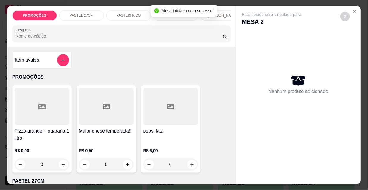
click at [217, 15] on p "[PERSON_NAME]" at bounding box center [222, 15] width 29 height 5
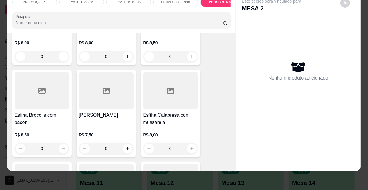
scroll to position [3183, 0]
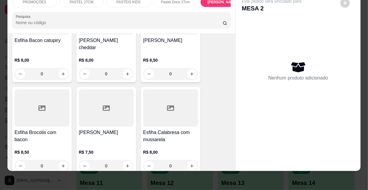
click at [52, 89] on div at bounding box center [42, 107] width 55 height 37
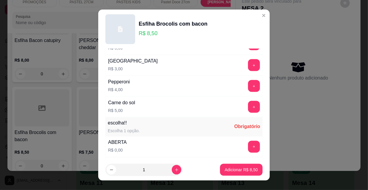
scroll to position [495, 0]
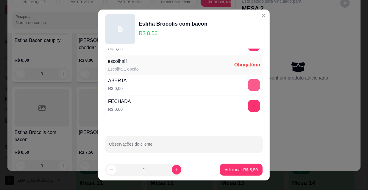
click at [248, 81] on button "+" at bounding box center [254, 85] width 12 height 12
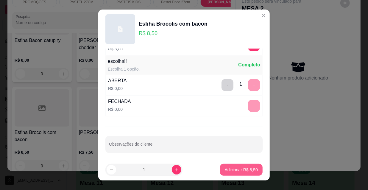
click at [237, 166] on button "Adicionar R$ 8,50" at bounding box center [241, 170] width 43 height 12
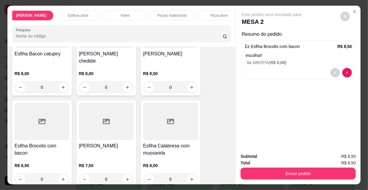
scroll to position [0, 343]
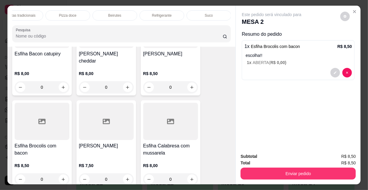
click at [170, 14] on div "Refrigerante" at bounding box center [162, 15] width 45 height 10
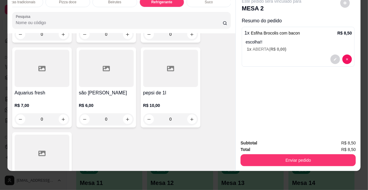
scroll to position [5802, 0]
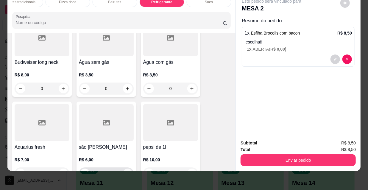
click at [125, 169] on button "increase-product-quantity" at bounding box center [128, 174] width 10 height 10
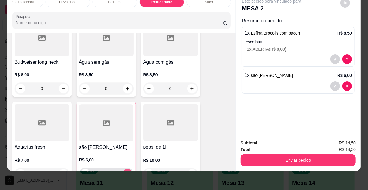
type input "1"
click at [277, 158] on button "Enviar pedido" at bounding box center [298, 160] width 115 height 12
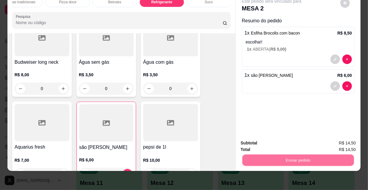
click at [273, 141] on button "Não registrar e enviar pedido" at bounding box center [279, 141] width 62 height 11
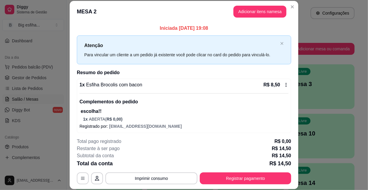
scroll to position [27, 0]
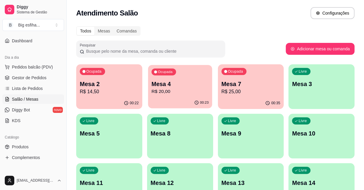
click at [152, 95] on p "R$ 20,00" at bounding box center [180, 91] width 57 height 7
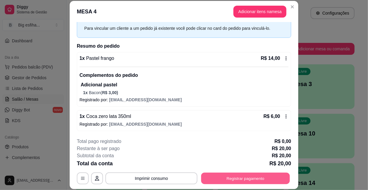
click at [237, 177] on button "Registrar pagamento" at bounding box center [245, 178] width 89 height 12
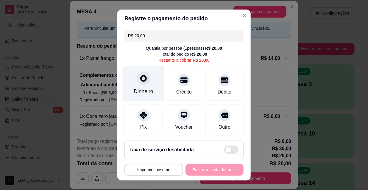
click at [140, 87] on div "Dinheiro" at bounding box center [144, 83] width 42 height 35
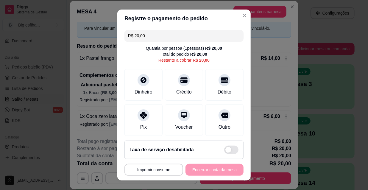
click at [145, 86] on input "0,00" at bounding box center [184, 89] width 119 height 12
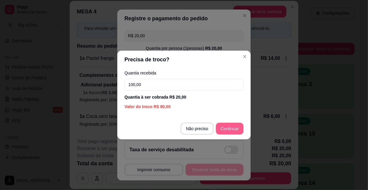
type input "100,00"
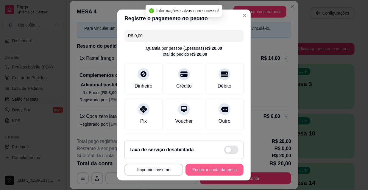
type input "R$ 0,00"
click at [208, 171] on button "Encerrar conta da mesa" at bounding box center [215, 170] width 58 height 12
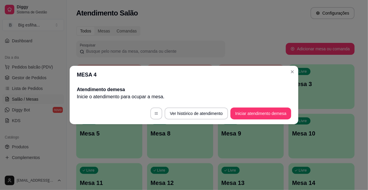
scroll to position [0, 0]
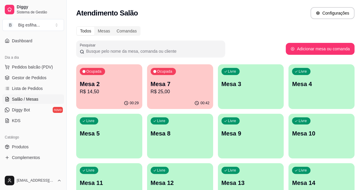
click at [250, 93] on div "Livre Mesa 3" at bounding box center [251, 83] width 66 height 38
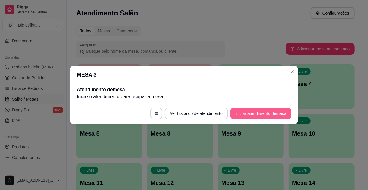
click at [242, 116] on button "Iniciar atendimento de mesa" at bounding box center [261, 114] width 61 height 12
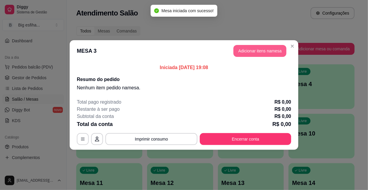
click at [243, 51] on button "Adicionar itens na mesa" at bounding box center [260, 51] width 53 height 12
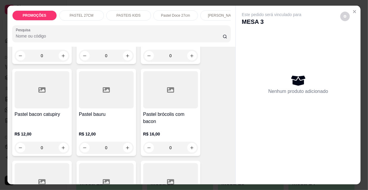
scroll to position [379, 0]
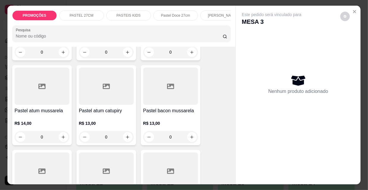
click at [172, 104] on div at bounding box center [170, 86] width 55 height 37
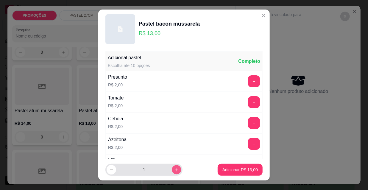
click at [175, 170] on icon "increase-product-quantity" at bounding box center [177, 170] width 4 height 4
type input "2"
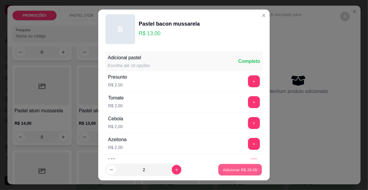
click at [225, 170] on p "Adicionar R$ 26,00" at bounding box center [240, 170] width 35 height 6
type input "2"
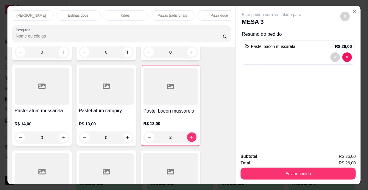
scroll to position [0, 343]
click at [166, 13] on p "Refrigerante" at bounding box center [162, 15] width 20 height 5
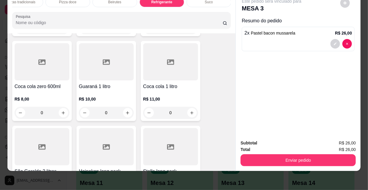
scroll to position [5613, 0]
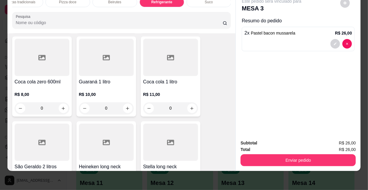
click at [190, 190] on icon "increase-product-quantity" at bounding box center [192, 193] width 4 height 4
type input "1"
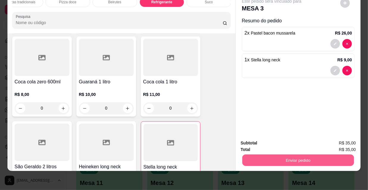
click at [273, 154] on button "Enviar pedido" at bounding box center [298, 160] width 112 height 12
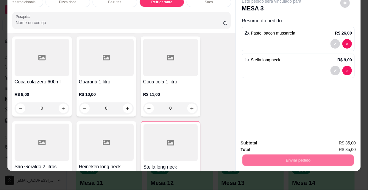
click at [271, 140] on button "Não registrar e enviar pedido" at bounding box center [279, 141] width 62 height 11
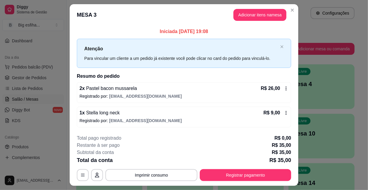
click at [296, 128] on div "Iniciada 20/08/2025 às 19:08 Atenção Para vincular um cliente a um pedido já ex…" at bounding box center [184, 78] width 229 height 104
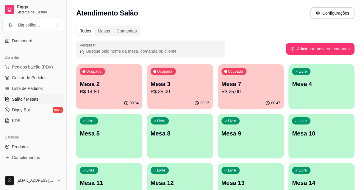
click at [302, 96] on div "Livre Mesa 4" at bounding box center [322, 83] width 66 height 38
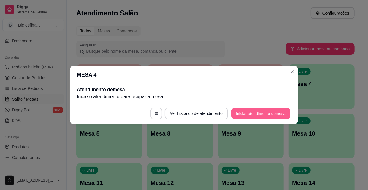
click at [249, 112] on button "Iniciar atendimento de mesa" at bounding box center [260, 114] width 59 height 12
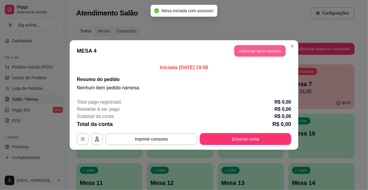
click at [261, 55] on button "Adicionar itens na mesa" at bounding box center [259, 51] width 51 height 12
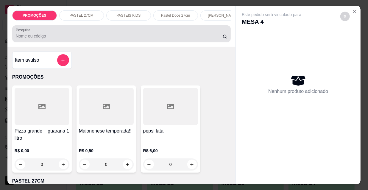
click at [161, 42] on div "Pesquisa" at bounding box center [121, 33] width 219 height 17
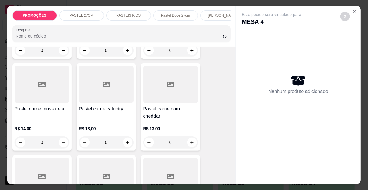
scroll to position [731, 0]
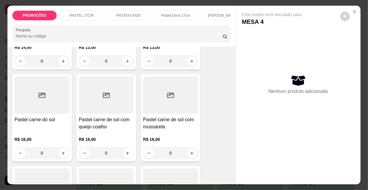
click at [115, 116] on h4 "Pastel carne de sol com queijo coalho" at bounding box center [106, 123] width 55 height 14
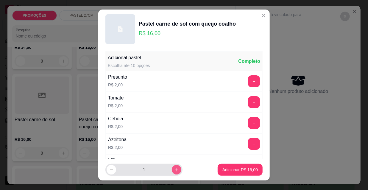
click at [172, 171] on button "increase-product-quantity" at bounding box center [177, 170] width 10 height 10
type input "2"
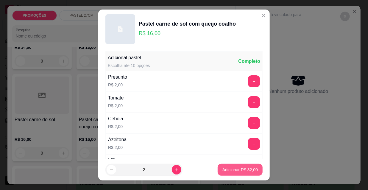
click at [227, 168] on p "Adicionar R$ 32,00" at bounding box center [240, 170] width 35 height 6
type input "2"
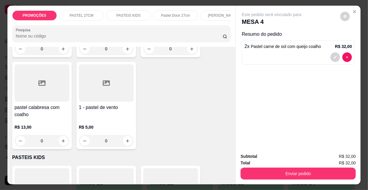
scroll to position [1760, 0]
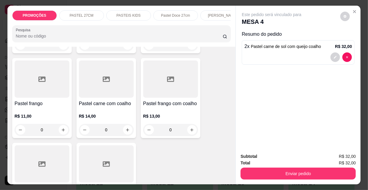
click at [189, 124] on div "0" at bounding box center [170, 130] width 55 height 12
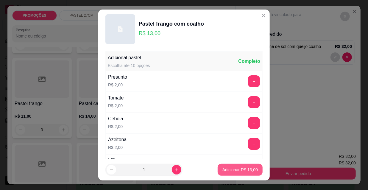
click at [229, 168] on p "Adicionar R$ 13,00" at bounding box center [240, 170] width 35 height 6
type input "1"
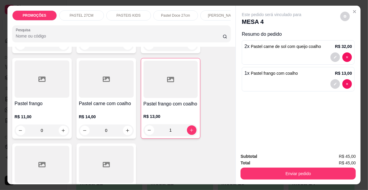
click at [176, 23] on div "PROMOÇÕES PASTEL 27CM PASTEIS KIDS Pastel Doce 27cm Esfihas Salgadas Esfihas do…" at bounding box center [121, 26] width 228 height 41
click at [127, 13] on div "Kibes" at bounding box center [125, 15] width 45 height 10
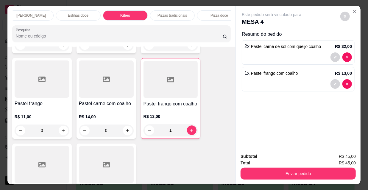
scroll to position [15, 0]
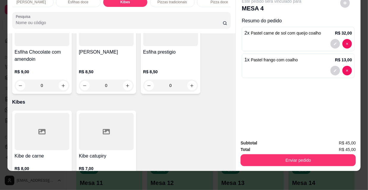
click at [62, 180] on icon "increase-product-quantity" at bounding box center [63, 182] width 4 height 4
type input "1"
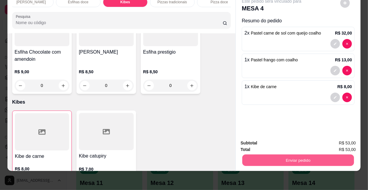
click at [300, 154] on button "Enviar pedido" at bounding box center [298, 160] width 112 height 12
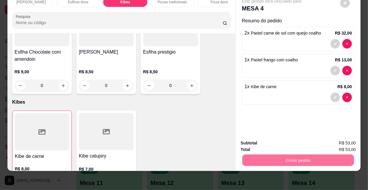
click at [286, 140] on button "Não registrar e enviar pedido" at bounding box center [279, 141] width 60 height 11
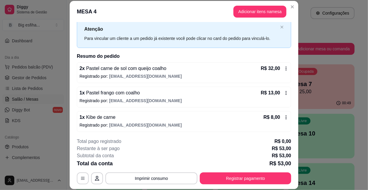
scroll to position [17, 0]
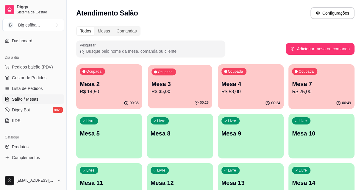
click at [190, 91] on p "R$ 35,00" at bounding box center [180, 91] width 57 height 7
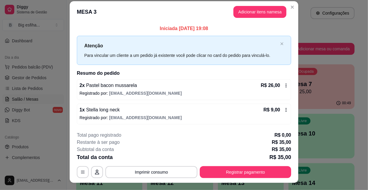
scroll to position [0, 0]
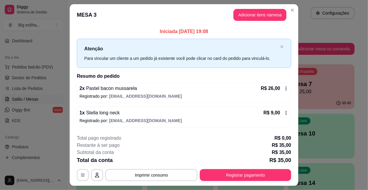
click at [252, 18] on button "Adicionar itens na mesa" at bounding box center [260, 15] width 53 height 12
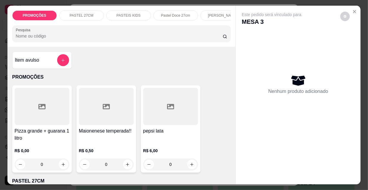
scroll to position [0, 343]
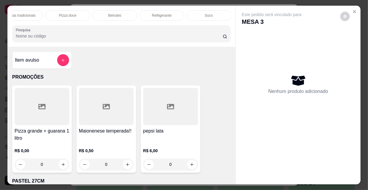
click at [163, 6] on div "PROMOÇÕES PASTEL 27CM PASTEIS KIDS Pastel Doce 27cm Esfihas Salgadas Esfihas do…" at bounding box center [121, 26] width 228 height 41
click at [167, 13] on p "Refrigerante" at bounding box center [162, 15] width 20 height 5
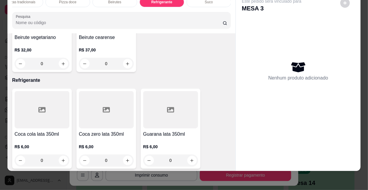
scroll to position [5612, 0]
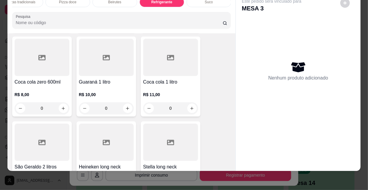
click at [190, 190] on icon "increase-product-quantity" at bounding box center [192, 193] width 4 height 4
type input "1"
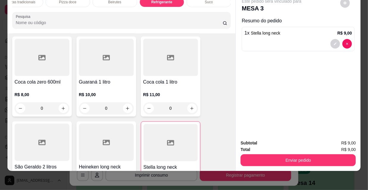
click at [283, 154] on button "Enviar pedido" at bounding box center [298, 160] width 115 height 12
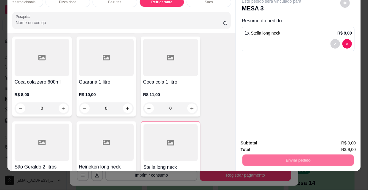
click at [277, 141] on button "Não registrar e enviar pedido" at bounding box center [279, 141] width 62 height 11
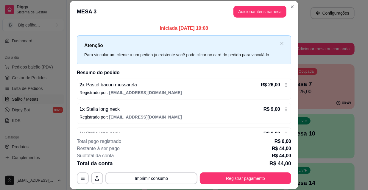
click at [265, 174] on button "Registrar pagamento" at bounding box center [245, 178] width 91 height 12
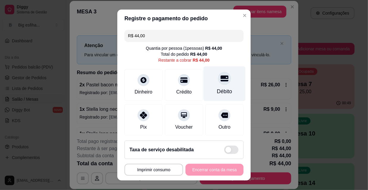
drag, startPoint x: 214, startPoint y: 80, endPoint x: 201, endPoint y: 95, distance: 20.3
click at [206, 88] on div "Débito" at bounding box center [225, 83] width 42 height 35
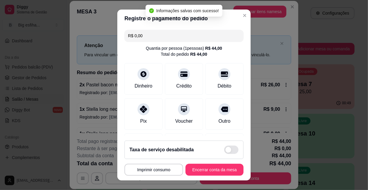
type input "R$ 0,00"
click at [211, 165] on button "Encerrar conta da mesa" at bounding box center [214, 170] width 56 height 12
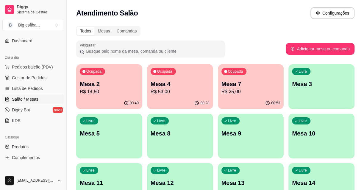
click at [304, 92] on div "Livre Mesa 3" at bounding box center [322, 83] width 66 height 38
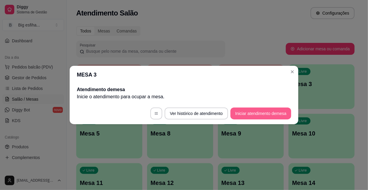
click at [264, 113] on button "Iniciar atendimento de mesa" at bounding box center [261, 114] width 61 height 12
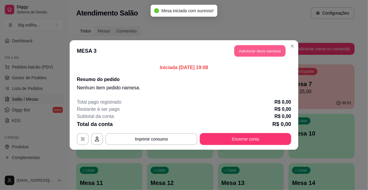
click at [256, 53] on button "Adicionar itens na mesa" at bounding box center [259, 51] width 51 height 12
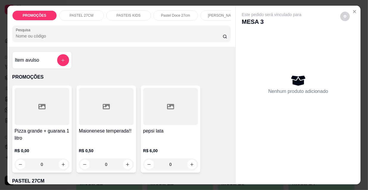
scroll to position [0, 192]
click at [178, 13] on p "Pizzas tradicionais" at bounding box center [172, 15] width 29 height 5
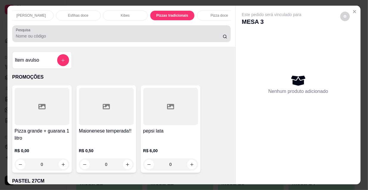
scroll to position [15, 0]
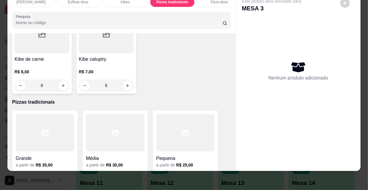
click at [43, 114] on div at bounding box center [45, 132] width 58 height 37
click at [96, 114] on div at bounding box center [115, 132] width 58 height 37
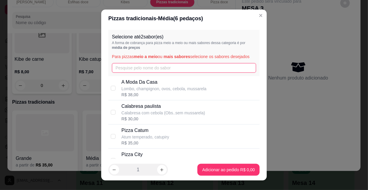
click at [126, 70] on input "text" at bounding box center [184, 68] width 144 height 10
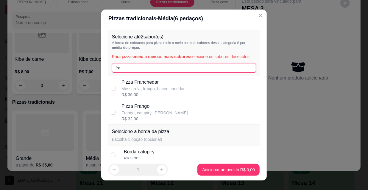
type input "fra"
click at [159, 117] on div "R$ 32,00" at bounding box center [155, 119] width 66 height 6
checkbox input "true"
click at [127, 71] on input "fra" at bounding box center [184, 68] width 144 height 10
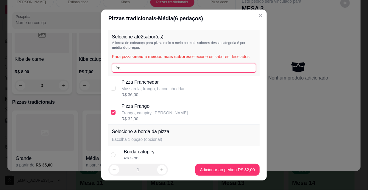
click at [127, 71] on input "fra" at bounding box center [184, 68] width 144 height 10
type input "carn"
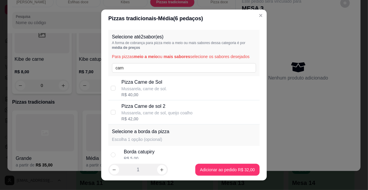
click at [189, 88] on div "Pizza Carne de Sol Mussarela, carne de sol. R$ 40,00" at bounding box center [190, 88] width 136 height 19
checkbox input "true"
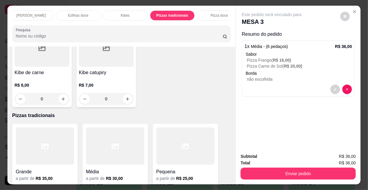
scroll to position [0, 343]
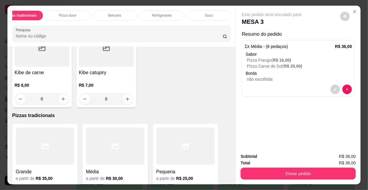
click at [164, 13] on p "Refrigerante" at bounding box center [162, 15] width 20 height 5
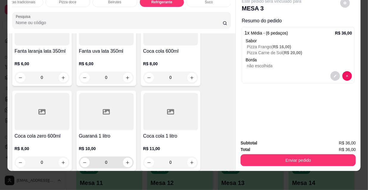
scroll to position [5558, 0]
click at [126, 160] on icon "increase-product-quantity" at bounding box center [127, 162] width 4 height 4
type input "1"
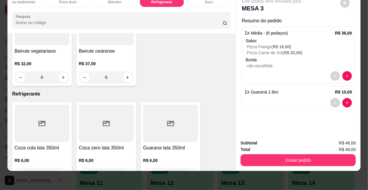
scroll to position [5368, 0]
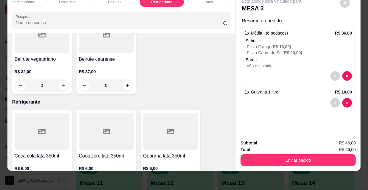
click at [125, 180] on icon "increase-product-quantity" at bounding box center [127, 182] width 4 height 4
type input "1"
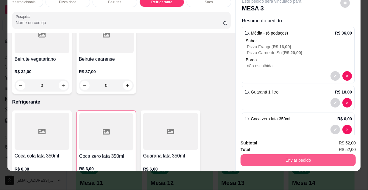
click at [312, 158] on button "Enviar pedido" at bounding box center [298, 160] width 115 height 12
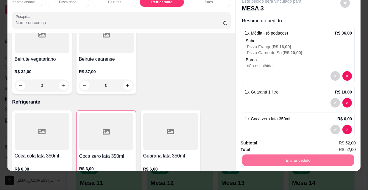
click at [281, 143] on button "Não registrar e enviar pedido" at bounding box center [279, 141] width 60 height 11
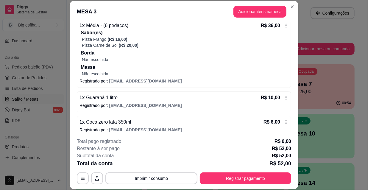
scroll to position [65, 0]
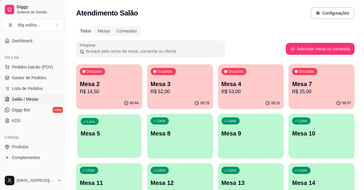
click at [108, 130] on p "Mesa 5" at bounding box center [109, 134] width 57 height 8
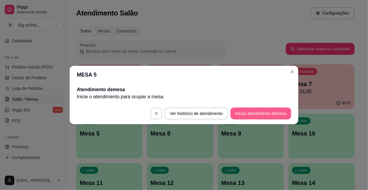
click at [256, 110] on button "Iniciar atendimento de mesa" at bounding box center [261, 114] width 61 height 12
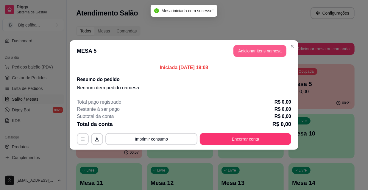
click at [252, 52] on button "Adicionar itens na mesa" at bounding box center [260, 51] width 53 height 12
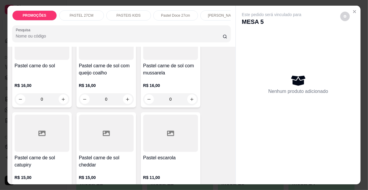
scroll to position [785, 0]
click at [64, 139] on div "Pastel carne de sol catupiry R$ 15,00 0" at bounding box center [42, 155] width 60 height 87
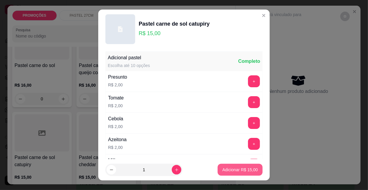
click at [234, 173] on button "Adicionar R$ 15,00" at bounding box center [240, 170] width 45 height 12
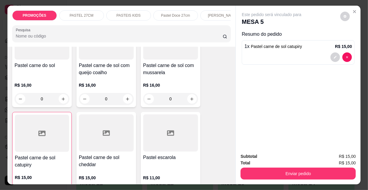
type input "1"
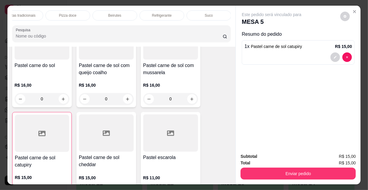
click at [170, 13] on div "Refrigerante" at bounding box center [162, 15] width 45 height 10
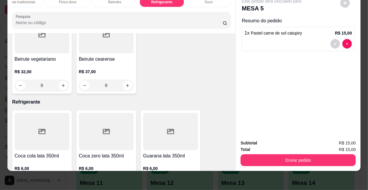
click at [125, 180] on icon "increase-product-quantity" at bounding box center [127, 182] width 4 height 4
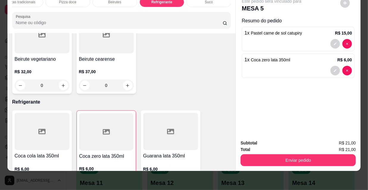
type input "1"
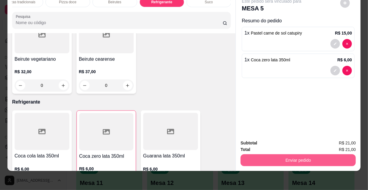
click at [301, 159] on button "Enviar pedido" at bounding box center [298, 160] width 115 height 12
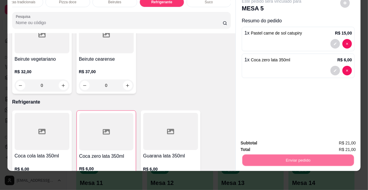
click at [276, 139] on button "Não registrar e enviar pedido" at bounding box center [279, 141] width 60 height 11
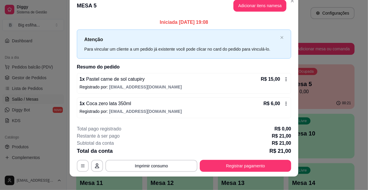
scroll to position [15, 0]
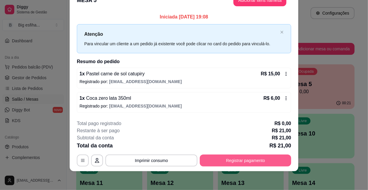
click at [273, 156] on button "Registrar pagamento" at bounding box center [245, 161] width 91 height 12
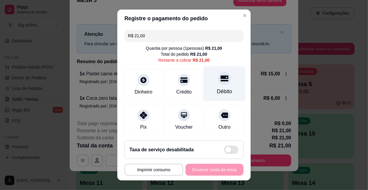
click at [220, 93] on div "Débito" at bounding box center [224, 92] width 15 height 8
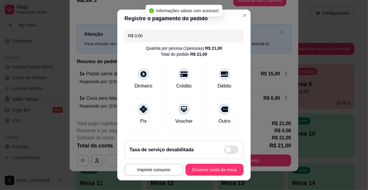
type input "R$ 0,00"
click at [204, 169] on button "Encerrar conta da mesa" at bounding box center [214, 170] width 56 height 12
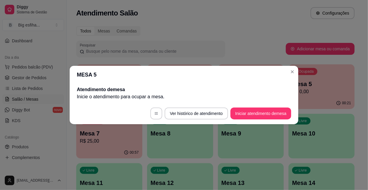
scroll to position [0, 0]
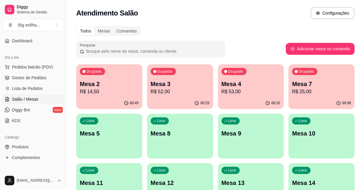
click at [133, 90] on p "R$ 14,50" at bounding box center [109, 91] width 59 height 7
click at [194, 93] on p "R$ 52,00" at bounding box center [180, 91] width 59 height 7
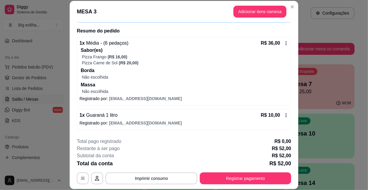
scroll to position [65, 0]
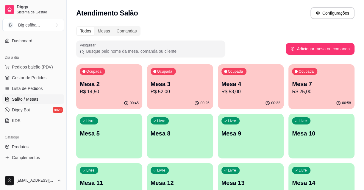
click at [253, 100] on div "00:32" at bounding box center [251, 103] width 66 height 12
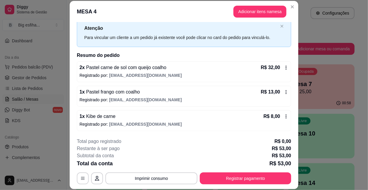
scroll to position [18, 0]
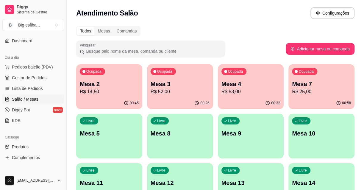
click at [300, 95] on p "R$ 25,00" at bounding box center [321, 91] width 59 height 7
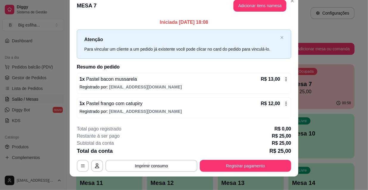
scroll to position [15, 0]
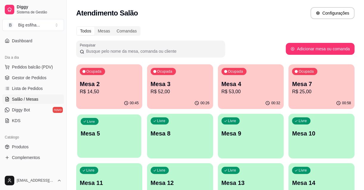
click at [103, 138] on div "Livre Mesa 5" at bounding box center [109, 132] width 64 height 36
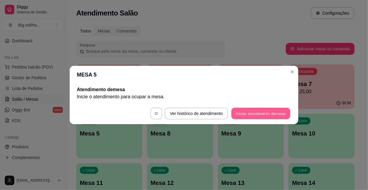
click at [257, 112] on button "Iniciar atendimento de mesa" at bounding box center [260, 114] width 59 height 12
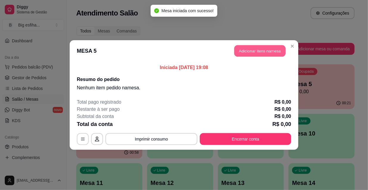
click at [240, 56] on button "Adicionar itens na mesa" at bounding box center [259, 51] width 51 height 12
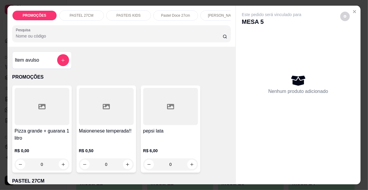
scroll to position [0, 192]
click at [73, 13] on p "Esfihas doce" at bounding box center [78, 15] width 21 height 5
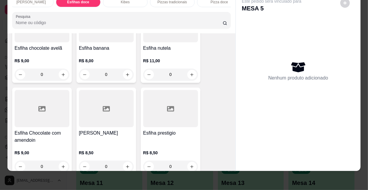
scroll to position [4734, 0]
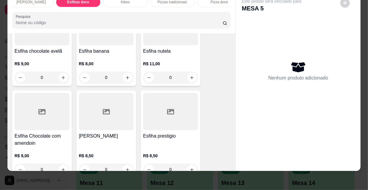
click at [170, 147] on div "R$ 8,50 0" at bounding box center [170, 161] width 55 height 29
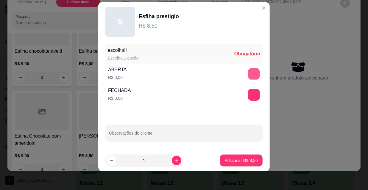
click at [249, 68] on button "+" at bounding box center [254, 74] width 12 height 12
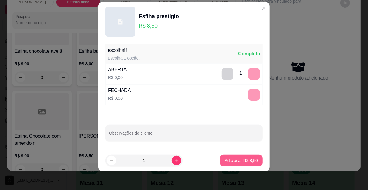
click at [239, 156] on button "Adicionar R$ 8,50" at bounding box center [241, 161] width 43 height 12
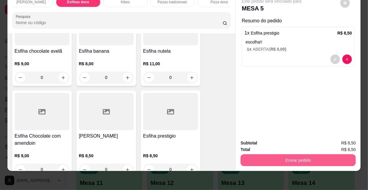
click at [302, 154] on button "Enviar pedido" at bounding box center [298, 160] width 115 height 12
click at [272, 142] on button "Não registrar e enviar pedido" at bounding box center [279, 141] width 62 height 11
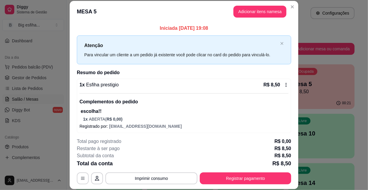
click at [152, 179] on button "Imprimir consumo" at bounding box center [151, 178] width 92 height 12
click at [149, 164] on button "IMPRESSORA" at bounding box center [151, 166] width 35 height 8
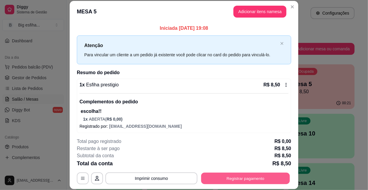
click at [215, 179] on button "Registrar pagamento" at bounding box center [245, 178] width 89 height 12
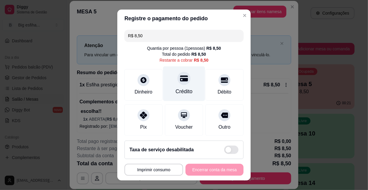
click at [188, 83] on div "Crédito" at bounding box center [184, 83] width 42 height 35
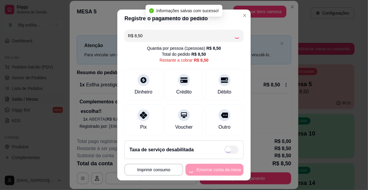
type input "R$ 0,00"
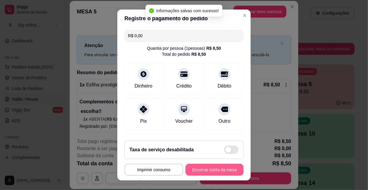
click at [213, 170] on button "Encerrar conta da mesa" at bounding box center [215, 170] width 58 height 12
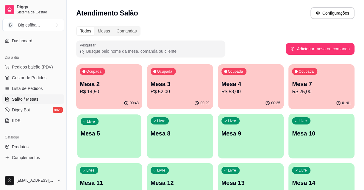
click at [91, 132] on p "Mesa 5" at bounding box center [109, 134] width 57 height 8
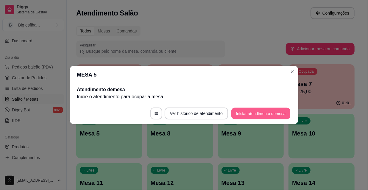
click at [265, 110] on button "Iniciar atendimento de mesa" at bounding box center [260, 114] width 59 height 12
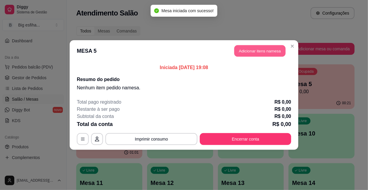
click at [256, 45] on button "Adicionar itens na mesa" at bounding box center [259, 51] width 51 height 12
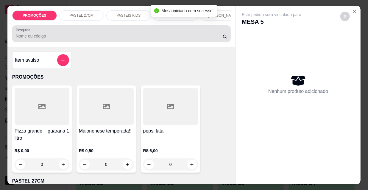
click at [114, 42] on div "Pesquisa" at bounding box center [121, 33] width 219 height 17
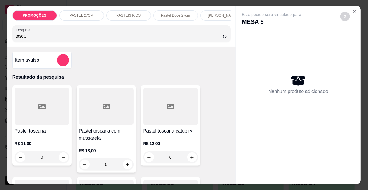
type input "tosca"
click at [111, 129] on div "Pastel toscana com mussarela R$ 13,00 0" at bounding box center [107, 128] width 60 height 87
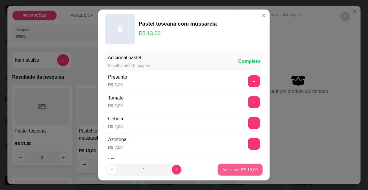
click at [239, 168] on p "Adicionar R$ 13,00" at bounding box center [240, 170] width 35 height 6
type input "1"
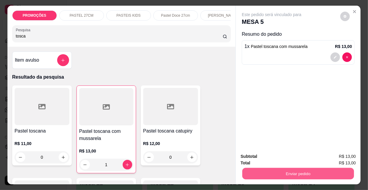
click at [286, 169] on button "Enviar pedido" at bounding box center [298, 174] width 112 height 12
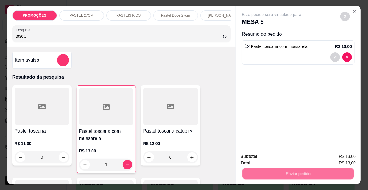
click at [271, 154] on button "Não registrar e enviar pedido" at bounding box center [279, 156] width 60 height 11
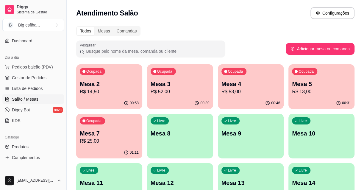
click at [97, 91] on p "R$ 14,50" at bounding box center [109, 91] width 59 height 7
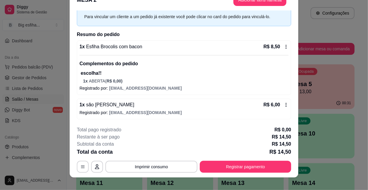
scroll to position [18, 0]
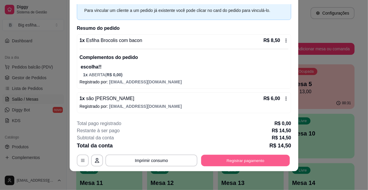
click at [234, 158] on button "Registrar pagamento" at bounding box center [245, 161] width 89 height 12
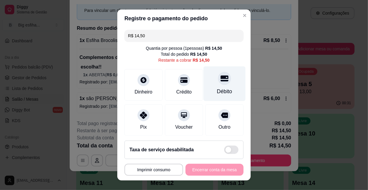
click at [221, 79] on icon at bounding box center [225, 78] width 8 height 8
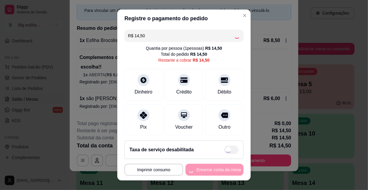
type input "R$ 0,00"
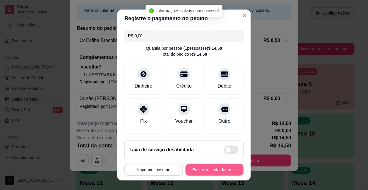
click at [211, 169] on button "Encerrar conta da mesa" at bounding box center [215, 170] width 58 height 12
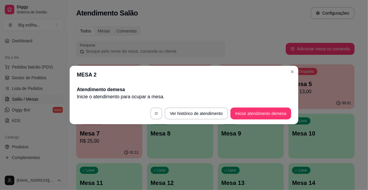
scroll to position [0, 0]
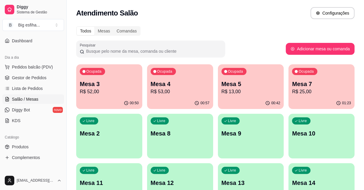
click at [173, 97] on div "Ocupada Mesa 4 R$ 53,00" at bounding box center [180, 80] width 66 height 33
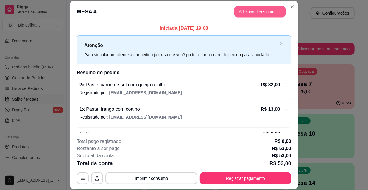
click at [255, 9] on button "Adicionar itens na mesa" at bounding box center [259, 12] width 51 height 12
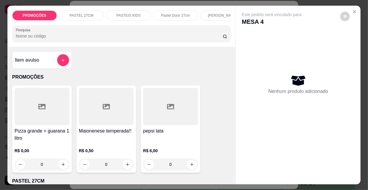
scroll to position [0, 343]
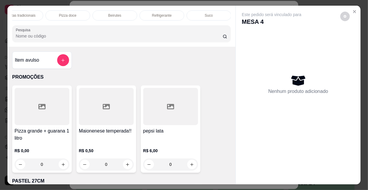
click at [175, 11] on div "Refrigerante" at bounding box center [162, 15] width 45 height 10
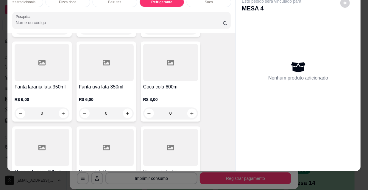
scroll to position [5531, 0]
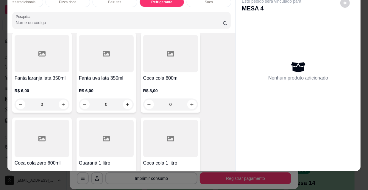
click at [59, 185] on button "increase-product-quantity" at bounding box center [63, 189] width 9 height 9
type input "1"
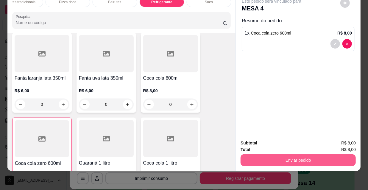
click at [256, 154] on button "Enviar pedido" at bounding box center [298, 160] width 115 height 12
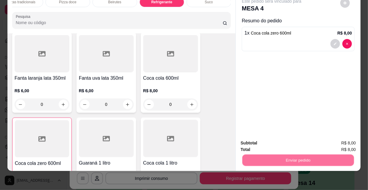
click at [259, 136] on button "Não registrar e enviar pedido" at bounding box center [279, 141] width 60 height 11
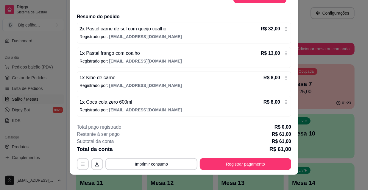
scroll to position [18, 0]
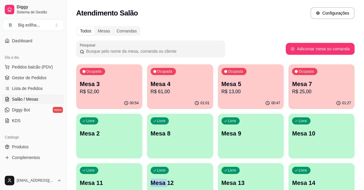
click at [103, 136] on p "Mesa 2" at bounding box center [109, 133] width 59 height 8
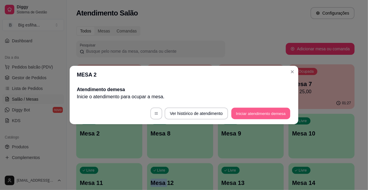
click at [265, 116] on button "Iniciar atendimento de mesa" at bounding box center [260, 114] width 59 height 12
click at [265, 116] on footer "Ver histórico de atendimento Iniciar atendimento de mesa" at bounding box center [184, 113] width 229 height 21
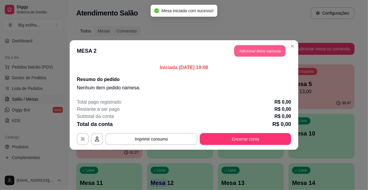
click at [253, 50] on button "Adicionar itens na mesa" at bounding box center [259, 51] width 51 height 12
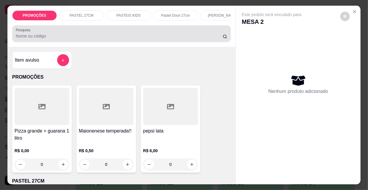
click at [51, 42] on div "Pesquisa" at bounding box center [121, 33] width 219 height 17
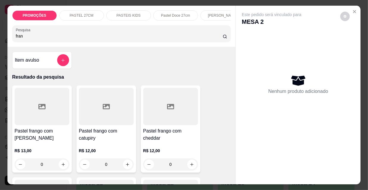
type input "fran"
click at [41, 113] on div at bounding box center [42, 106] width 55 height 37
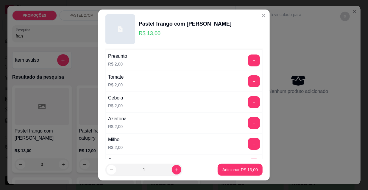
scroll to position [27, 0]
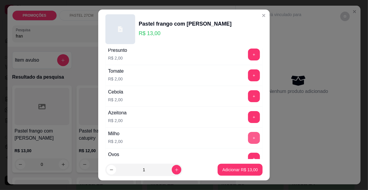
click at [248, 138] on button "+" at bounding box center [254, 138] width 12 height 12
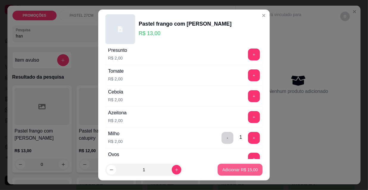
click at [235, 171] on p "Adicionar R$ 15,00" at bounding box center [240, 170] width 35 height 6
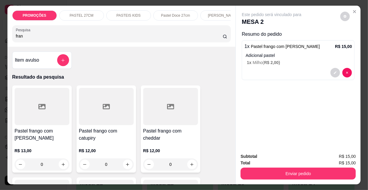
drag, startPoint x: 10, startPoint y: 38, endPoint x: 43, endPoint y: 42, distance: 33.1
click at [37, 39] on input "fran" at bounding box center [119, 36] width 207 height 6
click at [40, 109] on icon at bounding box center [41, 106] width 7 height 5
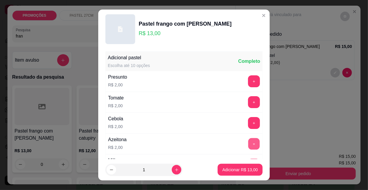
click at [248, 144] on button "+" at bounding box center [254, 144] width 12 height 12
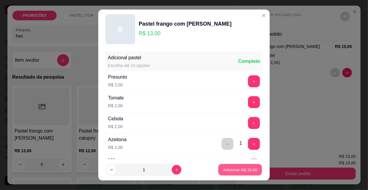
click at [242, 166] on button "Adicionar R$ 15,00" at bounding box center [240, 170] width 44 height 12
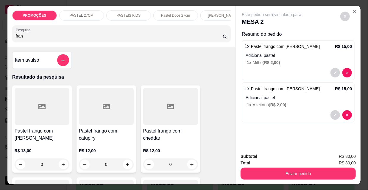
click at [24, 35] on input "fran" at bounding box center [119, 36] width 207 height 6
click at [134, 16] on div "PASTEIS KIDS" at bounding box center [128, 15] width 45 height 10
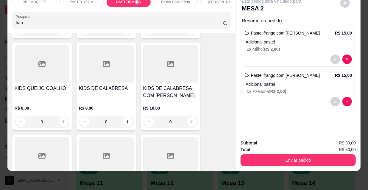
scroll to position [2516, 0]
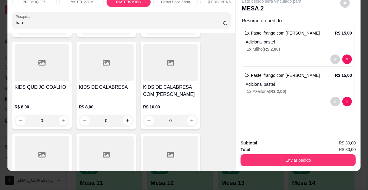
click at [27, 136] on div at bounding box center [42, 154] width 55 height 37
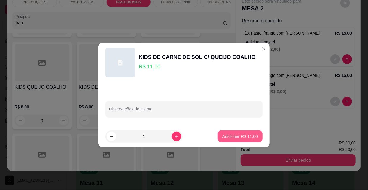
click at [238, 139] on p "Adicionar R$ 11,00" at bounding box center [240, 136] width 35 height 6
type input "1"
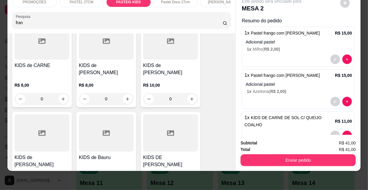
scroll to position [0, 0]
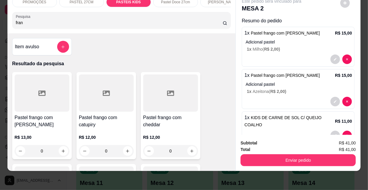
click at [3, 19] on div "PROMOÇÕES PASTEL 27CM PASTEIS KIDS Pastel Doce 27cm Esfihas Salgadas Esfihas do…" at bounding box center [184, 95] width 368 height 190
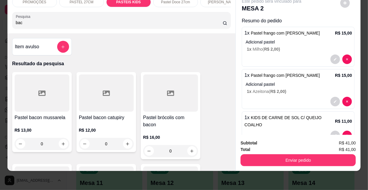
type input "bac"
click at [54, 98] on div at bounding box center [42, 92] width 55 height 37
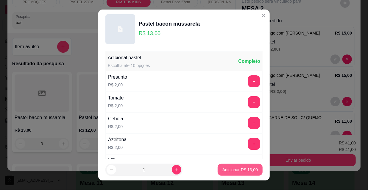
click at [233, 167] on p "Adicionar R$ 13,00" at bounding box center [240, 170] width 35 height 6
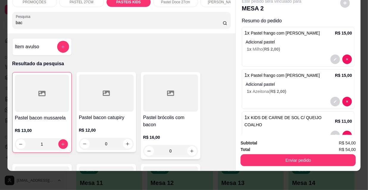
type input "1"
drag, startPoint x: 9, startPoint y: 22, endPoint x: 0, endPoint y: 24, distance: 8.8
click at [0, 24] on div "PROMOÇÕES PASTEL 27CM PASTEIS KIDS Pastel Doce 27cm Esfihas Salgadas Esfihas do…" at bounding box center [184, 95] width 368 height 190
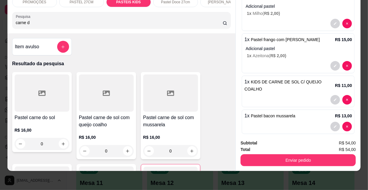
scroll to position [27, 0]
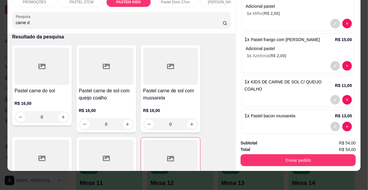
type input "carne d"
click at [106, 80] on div at bounding box center [106, 66] width 55 height 37
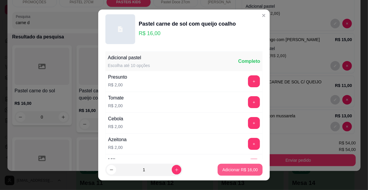
click at [238, 167] on p "Adicionar R$ 16,00" at bounding box center [240, 170] width 35 height 6
click at [238, 167] on div "PROMOÇÕES PASTEL 27CM PASTEIS KIDS Pastel Doce 27cm Esfihas Salgadas Esfihas do…" at bounding box center [184, 95] width 368 height 190
type input "1"
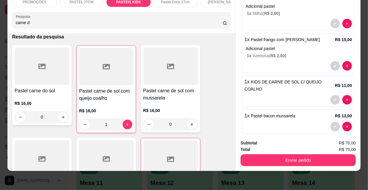
scroll to position [63, 0]
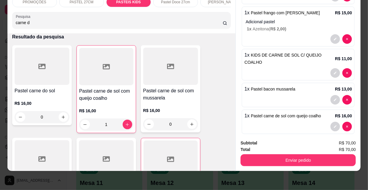
drag, startPoint x: 32, startPoint y: 21, endPoint x: 0, endPoint y: 18, distance: 32.6
click at [0, 18] on div "PROMOÇÕES PASTEL 27CM PASTEIS KIDS Pastel Doce 27cm Esfihas Salgadas Esfihas do…" at bounding box center [184, 95] width 368 height 190
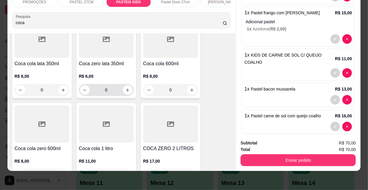
scroll to position [81, 0]
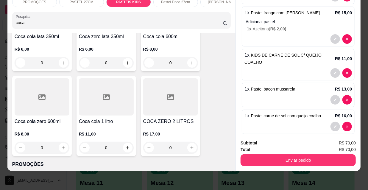
type input "coca"
click at [104, 99] on icon at bounding box center [106, 97] width 7 height 7
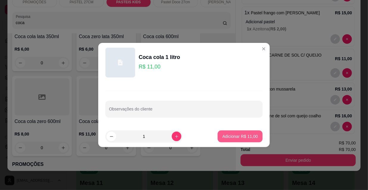
click at [225, 136] on p "Adicionar R$ 11,00" at bounding box center [240, 136] width 35 height 6
type input "1"
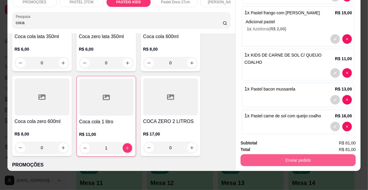
click at [263, 155] on button "Enviar pedido" at bounding box center [298, 160] width 115 height 12
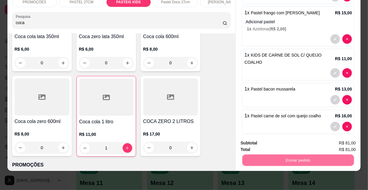
click at [257, 142] on button "Não registrar e enviar pedido" at bounding box center [279, 141] width 60 height 11
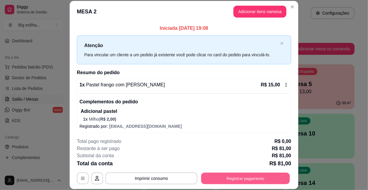
click at [224, 182] on button "Registrar pagamento" at bounding box center [245, 178] width 89 height 12
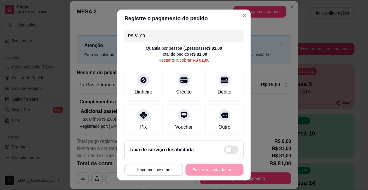
drag, startPoint x: 147, startPoint y: 38, endPoint x: 118, endPoint y: 37, distance: 29.2
click at [118, 37] on div "R$ 81,00 Quantia por pessoa ( 1 pessoas) R$ 81,00 Total do pedido R$ 81,00 Rest…" at bounding box center [183, 81] width 133 height 108
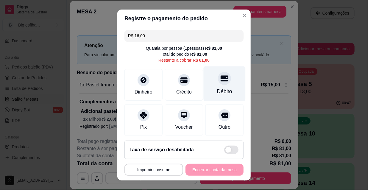
click at [217, 85] on div "Débito" at bounding box center [225, 83] width 42 height 35
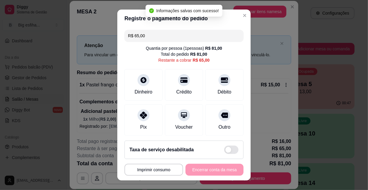
drag, startPoint x: 146, startPoint y: 36, endPoint x: 116, endPoint y: 37, distance: 29.2
click at [117, 37] on div "R$ 65,00 Quantia por pessoa ( 1 pessoas) R$ 81,00 Total do pedido R$ 81,00 Rest…" at bounding box center [183, 81] width 133 height 108
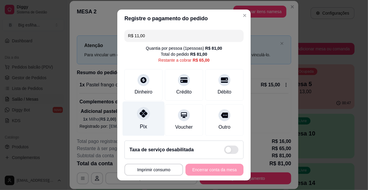
click at [147, 121] on div "Pix" at bounding box center [144, 119] width 42 height 35
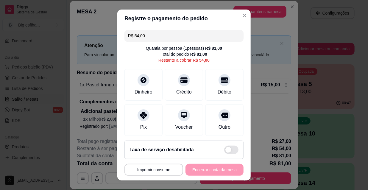
drag, startPoint x: 155, startPoint y: 38, endPoint x: 116, endPoint y: 28, distance: 40.0
click at [117, 28] on div "R$ 54,00 Quantia por pessoa ( 1 pessoas) R$ 81,00 Total do pedido R$ 81,00 Rest…" at bounding box center [183, 81] width 133 height 108
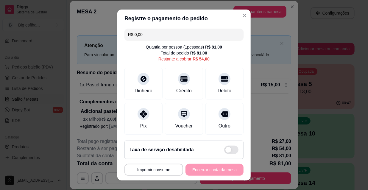
scroll to position [0, 0]
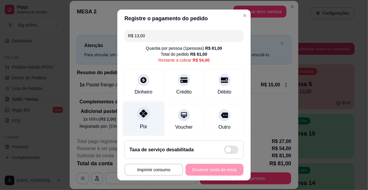
click at [145, 123] on div "Pix" at bounding box center [144, 119] width 42 height 35
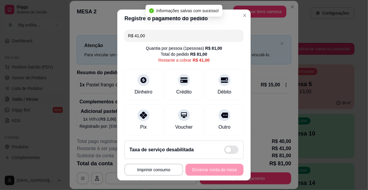
drag, startPoint x: 152, startPoint y: 37, endPoint x: 130, endPoint y: 36, distance: 21.2
click at [130, 36] on input "R$ 41,00" at bounding box center [184, 36] width 112 height 12
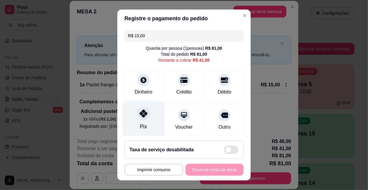
click at [130, 122] on div "Pix" at bounding box center [144, 119] width 42 height 35
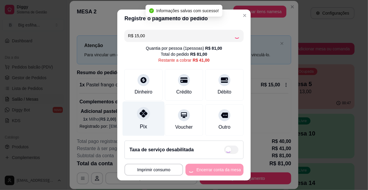
type input "R$ 26,00"
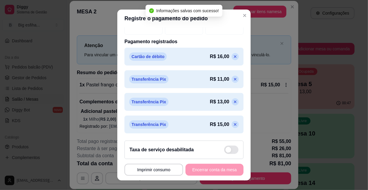
scroll to position [143, 0]
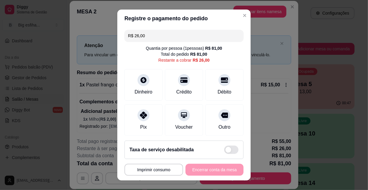
drag, startPoint x: 149, startPoint y: 38, endPoint x: 115, endPoint y: 32, distance: 34.4
click at [115, 32] on div "**********" at bounding box center [184, 95] width 368 height 190
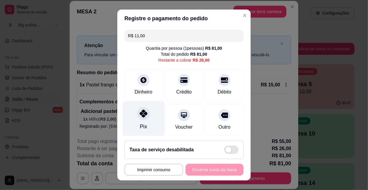
click at [142, 109] on div at bounding box center [143, 113] width 13 height 13
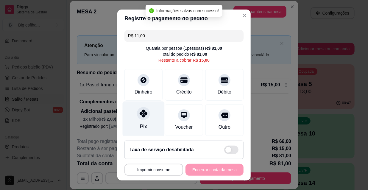
type input "R$ 15,00"
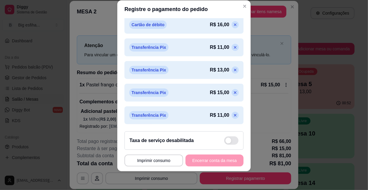
scroll to position [166, 0]
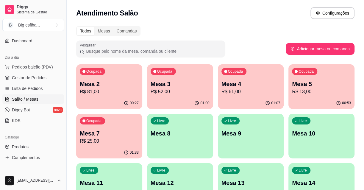
click at [244, 97] on div "Ocupada Mesa 4 R$ 61,00" at bounding box center [251, 80] width 66 height 33
click at [126, 87] on p "Mesa 2" at bounding box center [109, 84] width 59 height 8
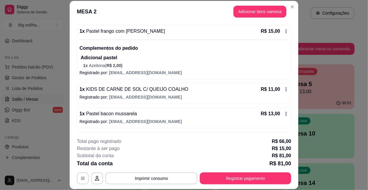
scroll to position [158, 0]
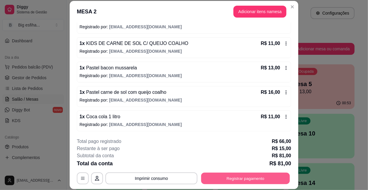
click at [251, 180] on button "Registrar pagamento" at bounding box center [245, 178] width 89 height 12
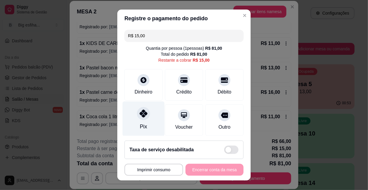
click at [141, 121] on div "Pix" at bounding box center [144, 119] width 42 height 35
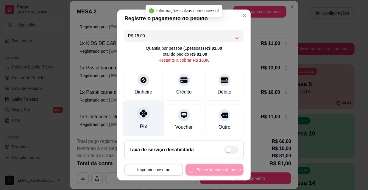
type input "R$ 0,00"
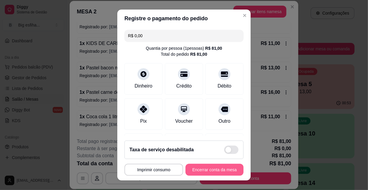
click at [212, 167] on button "Encerrar conta da mesa" at bounding box center [215, 170] width 58 height 12
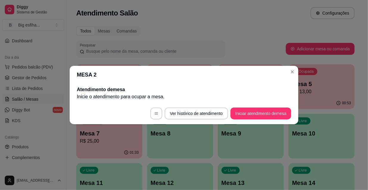
scroll to position [0, 0]
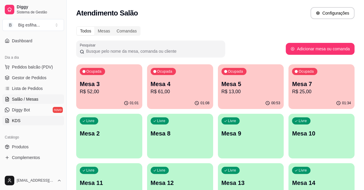
click at [51, 119] on link "KDS" at bounding box center [33, 121] width 62 height 10
click at [31, 96] on span "Salão / Mesas" at bounding box center [25, 99] width 27 height 6
click at [28, 84] on link "Lista de Pedidos" at bounding box center [33, 89] width 62 height 10
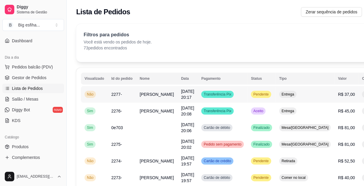
click at [203, 96] on span "Transferência Pix" at bounding box center [218, 94] width 30 height 5
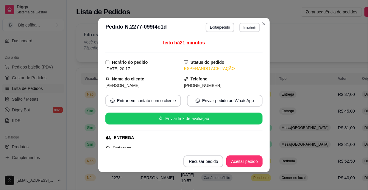
click at [245, 29] on button "Imprimir" at bounding box center [249, 27] width 21 height 9
click at [241, 45] on button "IMPRESSORA" at bounding box center [242, 46] width 35 height 8
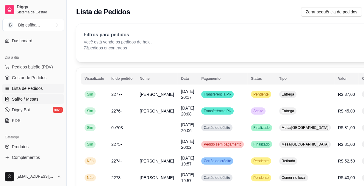
click at [12, 103] on link "Salão / Mesas" at bounding box center [33, 99] width 62 height 10
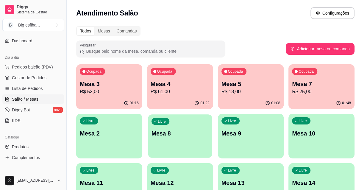
click at [148, 122] on div "Livre Mesa 8" at bounding box center [180, 132] width 64 height 36
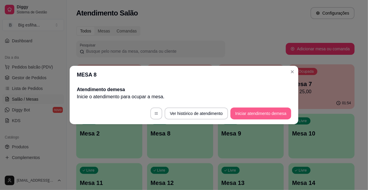
click at [246, 112] on button "Iniciar atendimento de mesa" at bounding box center [261, 114] width 61 height 12
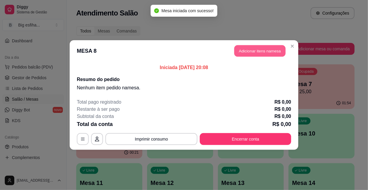
click at [254, 55] on button "Adicionar itens na mesa" at bounding box center [259, 51] width 51 height 12
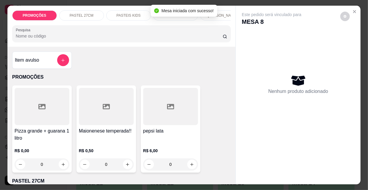
click at [26, 39] on input "Pesquisa" at bounding box center [119, 36] width 207 height 6
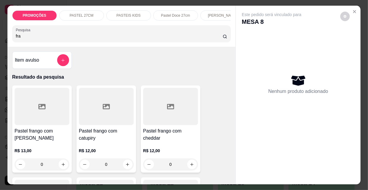
type input "fra"
click at [48, 118] on div at bounding box center [42, 106] width 55 height 37
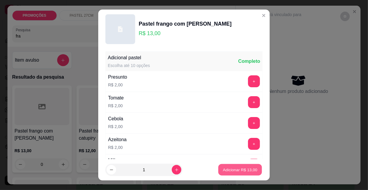
click at [246, 168] on p "Adicionar R$ 13,00" at bounding box center [240, 170] width 35 height 6
type input "1"
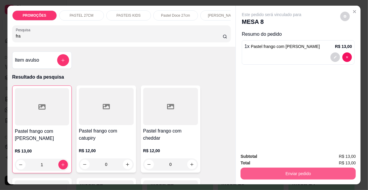
click at [284, 166] on div "Enviar pedido" at bounding box center [298, 172] width 115 height 13
click at [284, 170] on button "Enviar pedido" at bounding box center [298, 174] width 112 height 12
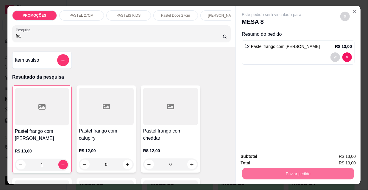
click at [276, 157] on button "Não registrar e enviar pedido" at bounding box center [279, 156] width 60 height 11
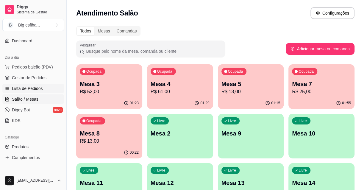
click at [40, 89] on span "Lista de Pedidos" at bounding box center [27, 88] width 31 height 6
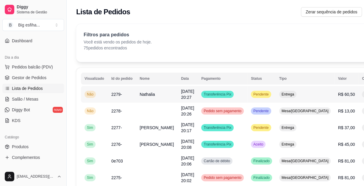
click at [328, 116] on button "IMPRESSORA" at bounding box center [339, 121] width 43 height 10
click at [27, 98] on span "Salão / Mesas" at bounding box center [25, 99] width 27 height 6
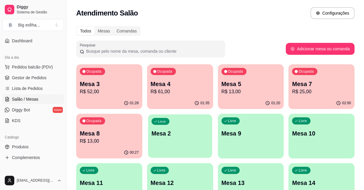
click at [186, 127] on div "Livre Mesa 2" at bounding box center [180, 132] width 64 height 36
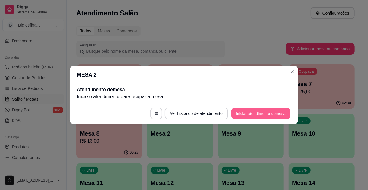
click at [248, 111] on button "Iniciar atendimento de mesa" at bounding box center [260, 114] width 59 height 12
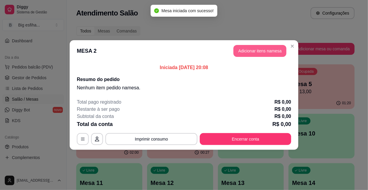
click at [253, 52] on button "Adicionar itens na mesa" at bounding box center [260, 51] width 53 height 12
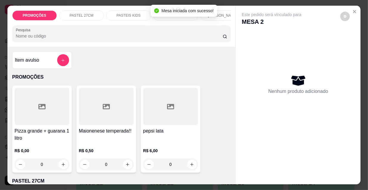
drag, startPoint x: 140, startPoint y: 8, endPoint x: 141, endPoint y: 14, distance: 6.0
click at [140, 10] on div "PASTEIS KIDS" at bounding box center [128, 15] width 45 height 10
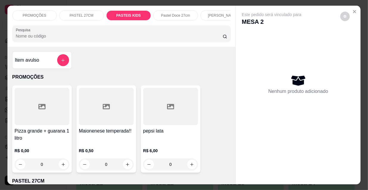
scroll to position [15, 0]
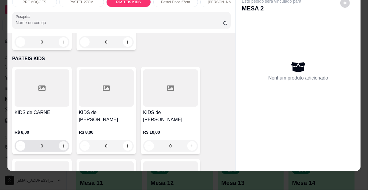
click at [61, 144] on icon "increase-product-quantity" at bounding box center [63, 146] width 4 height 4
type input "2"
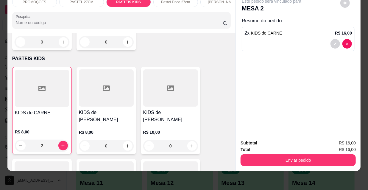
scroll to position [0, 0]
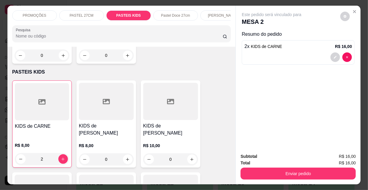
click at [32, 15] on p "PROMOÇÕES" at bounding box center [35, 15] width 24 height 5
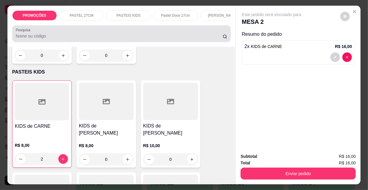
scroll to position [15, 0]
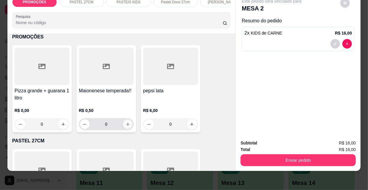
click at [125, 126] on icon "increase-product-quantity" at bounding box center [127, 124] width 4 height 4
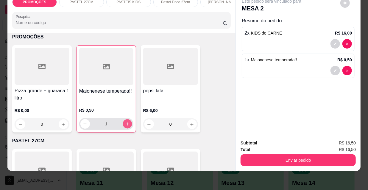
click at [125, 125] on icon "increase-product-quantity" at bounding box center [127, 124] width 4 height 4
click at [125, 122] on icon "increase-product-quantity" at bounding box center [127, 124] width 4 height 4
type input "4"
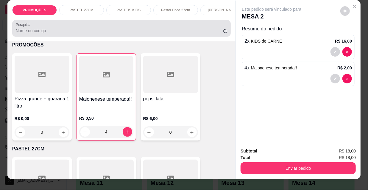
scroll to position [0, 0]
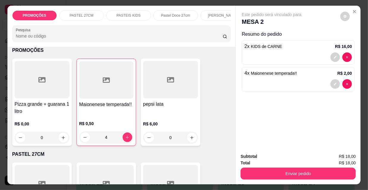
click at [181, 18] on div "Pastel Doce 27cm" at bounding box center [175, 15] width 45 height 10
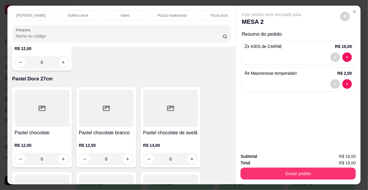
scroll to position [0, 343]
click at [164, 15] on p "Refrigerante" at bounding box center [162, 15] width 20 height 5
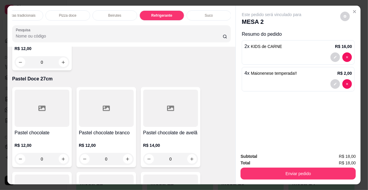
scroll to position [15, 0]
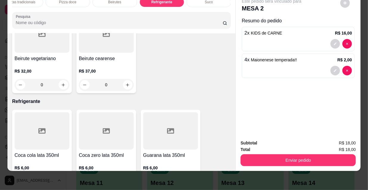
click at [62, 180] on icon "increase-product-quantity" at bounding box center [63, 182] width 4 height 4
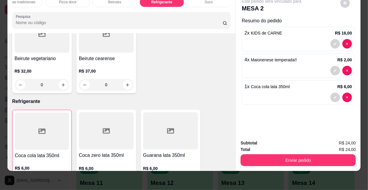
click at [19, 180] on icon "decrease-product-quantity" at bounding box center [20, 182] width 4 height 4
type input "0"
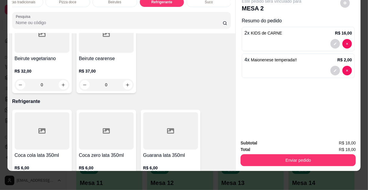
click at [190, 180] on icon "increase-product-quantity" at bounding box center [192, 182] width 4 height 4
type input "1"
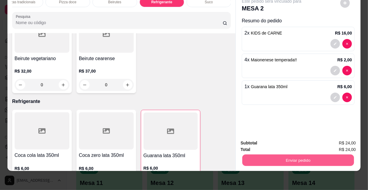
click at [261, 158] on button "Enviar pedido" at bounding box center [298, 160] width 112 height 12
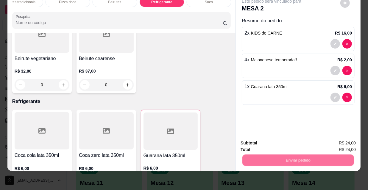
click at [259, 140] on button "Não registrar e enviar pedido" at bounding box center [279, 141] width 60 height 11
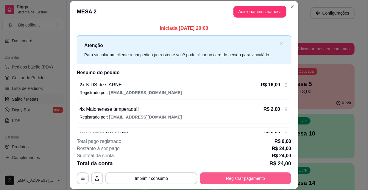
click at [252, 177] on button "Registrar pagamento" at bounding box center [245, 178] width 91 height 12
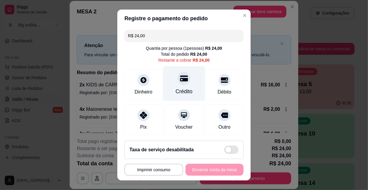
click at [180, 80] on icon at bounding box center [184, 78] width 8 height 6
type input "R$ 0,00"
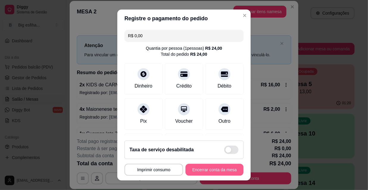
click at [200, 168] on button "Encerrar conta da mesa" at bounding box center [215, 170] width 58 height 12
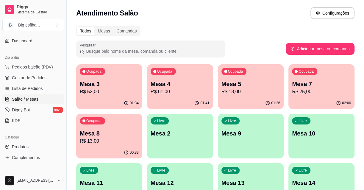
click at [125, 144] on p "R$ 13,00" at bounding box center [109, 141] width 59 height 7
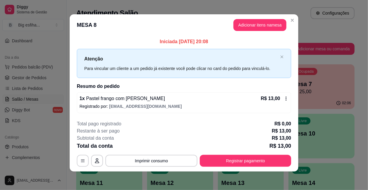
scroll to position [2, 0]
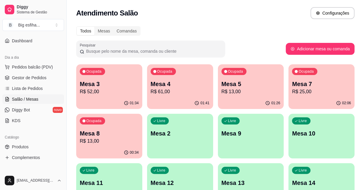
click at [91, 137] on div "Mesa 8 R$ 13,00" at bounding box center [109, 136] width 59 height 15
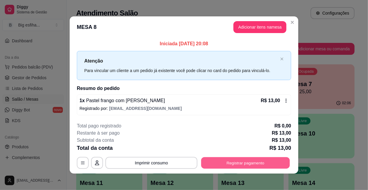
click at [235, 167] on button "Registrar pagamento" at bounding box center [245, 163] width 89 height 12
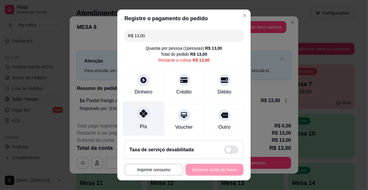
click at [140, 111] on icon at bounding box center [144, 114] width 8 height 8
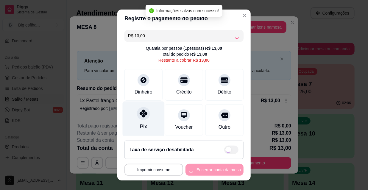
type input "R$ 0,00"
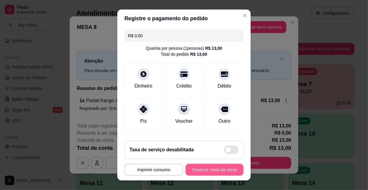
click at [214, 173] on button "Encerrar conta da mesa" at bounding box center [215, 170] width 58 height 12
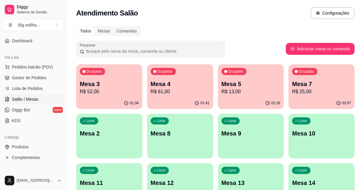
click at [100, 74] on div "Ocupada" at bounding box center [92, 71] width 25 height 7
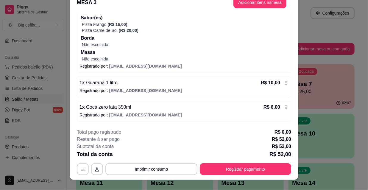
scroll to position [18, 0]
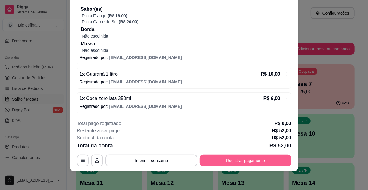
click at [251, 159] on button "Registrar pagamento" at bounding box center [245, 161] width 91 height 12
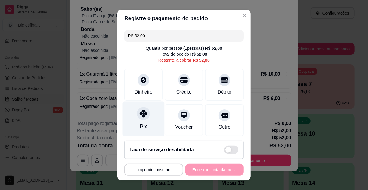
click at [140, 113] on icon at bounding box center [144, 114] width 8 height 8
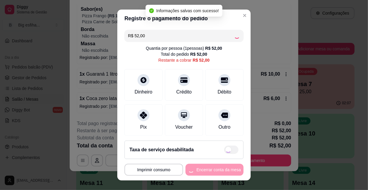
type input "R$ 0,00"
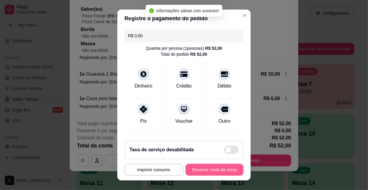
click at [209, 168] on button "Encerrar conta da mesa" at bounding box center [215, 170] width 58 height 12
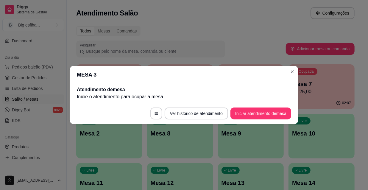
scroll to position [0, 0]
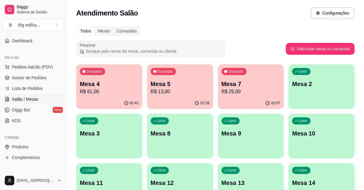
click at [111, 98] on div "01:41" at bounding box center [109, 103] width 66 height 12
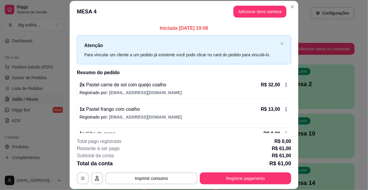
scroll to position [42, 0]
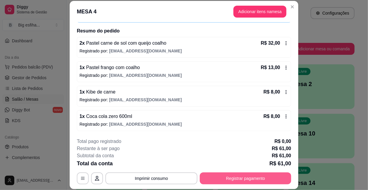
click at [224, 179] on button "Registrar pagamento" at bounding box center [245, 178] width 91 height 12
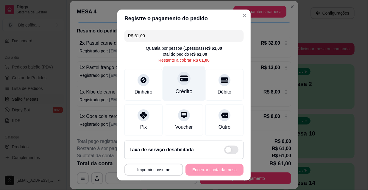
click at [166, 88] on div "Crédito" at bounding box center [184, 83] width 42 height 35
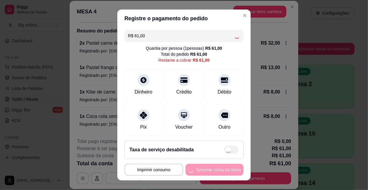
type input "R$ 0,00"
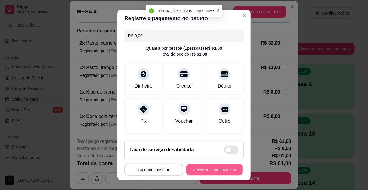
click at [201, 169] on button "Encerrar conta da mesa" at bounding box center [214, 170] width 56 height 12
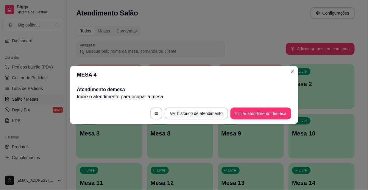
scroll to position [0, 0]
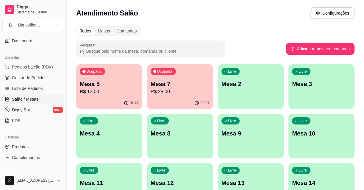
click at [130, 84] on p "Mesa 5" at bounding box center [109, 84] width 59 height 8
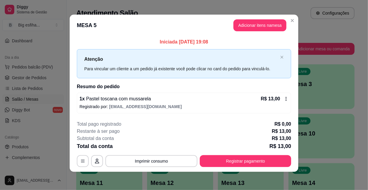
scroll to position [2, 0]
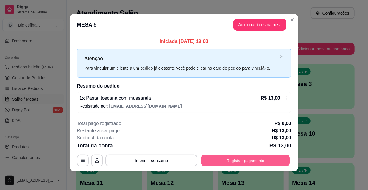
click at [249, 159] on button "Registrar pagamento" at bounding box center [245, 161] width 89 height 12
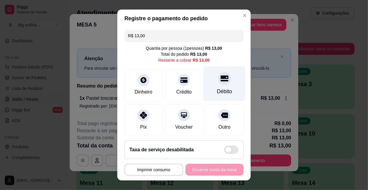
click at [210, 85] on div "Débito" at bounding box center [225, 83] width 42 height 35
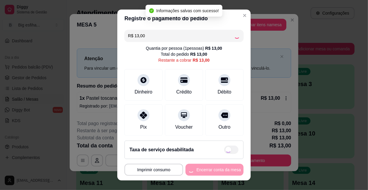
type input "R$ 0,00"
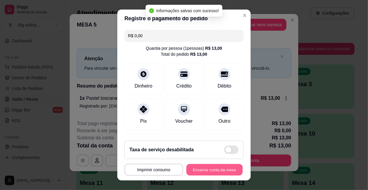
click at [211, 169] on button "Encerrar conta da mesa" at bounding box center [214, 170] width 56 height 12
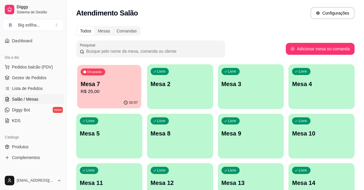
click at [103, 91] on p "R$ 25,00" at bounding box center [109, 91] width 57 height 7
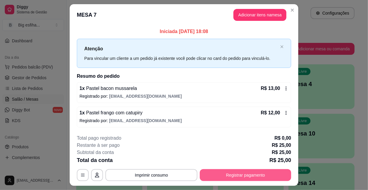
click at [235, 175] on button "Registrar pagamento" at bounding box center [245, 175] width 91 height 12
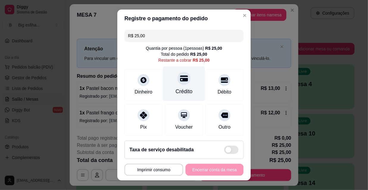
click at [185, 85] on div "Crédito" at bounding box center [184, 83] width 42 height 35
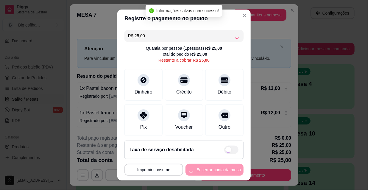
type input "R$ 0,00"
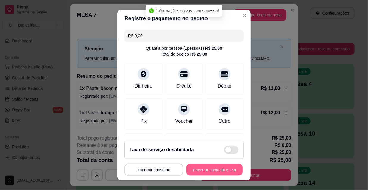
click at [206, 171] on button "Encerrar conta da mesa" at bounding box center [214, 170] width 56 height 12
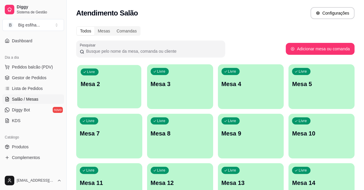
click at [88, 91] on div "Livre Mesa 2" at bounding box center [109, 83] width 64 height 36
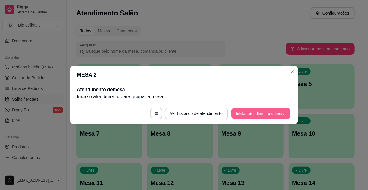
click at [272, 110] on button "Iniciar atendimento de mesa" at bounding box center [260, 114] width 59 height 12
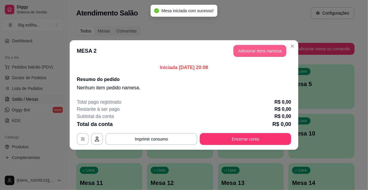
click at [262, 51] on button "Adicionar itens na mesa" at bounding box center [260, 51] width 53 height 12
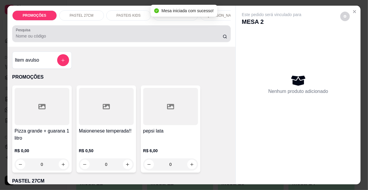
click at [41, 39] on input "Pesquisa" at bounding box center [119, 36] width 207 height 6
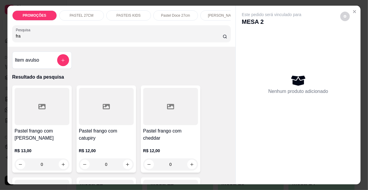
type input "fra"
click at [40, 123] on div at bounding box center [42, 106] width 55 height 37
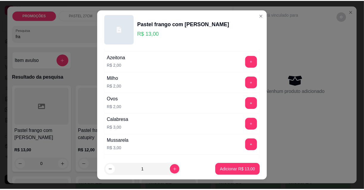
scroll to position [108, 0]
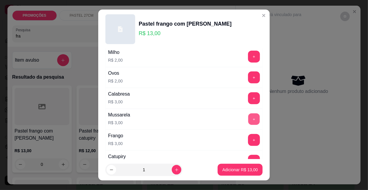
click at [248, 118] on button "+" at bounding box center [254, 119] width 12 height 12
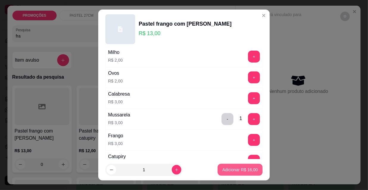
click at [240, 170] on p "Adicionar R$ 16,00" at bounding box center [240, 170] width 35 height 6
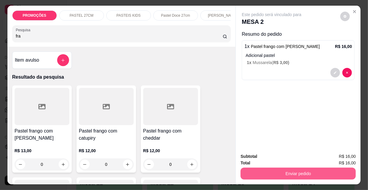
click at [251, 171] on button "Enviar pedido" at bounding box center [298, 174] width 115 height 12
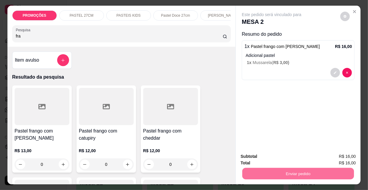
click at [265, 152] on button "Não registrar e enviar pedido" at bounding box center [279, 156] width 62 height 11
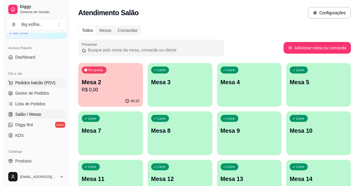
scroll to position [0, 0]
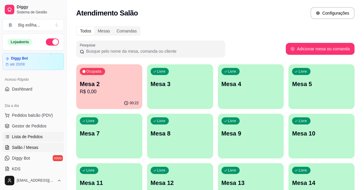
click at [35, 135] on span "Lista de Pedidos" at bounding box center [27, 137] width 31 height 6
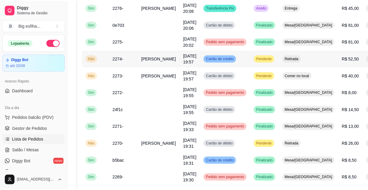
scroll to position [271, 0]
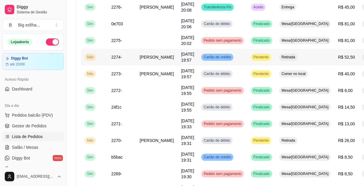
click at [150, 66] on td "[PERSON_NAME]" at bounding box center [156, 57] width 41 height 17
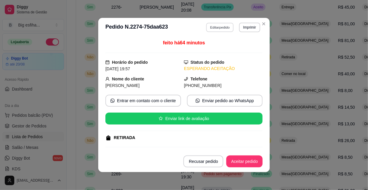
click at [217, 26] on button "Editar pedido" at bounding box center [220, 27] width 28 height 9
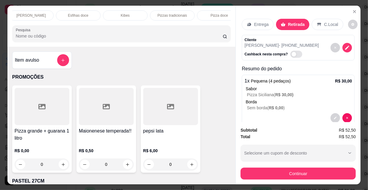
scroll to position [0, 343]
click at [171, 13] on div "Refrigerante" at bounding box center [162, 15] width 45 height 10
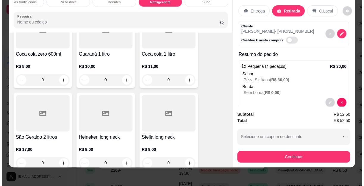
scroll to position [5639, 0]
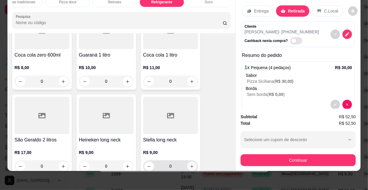
click at [192, 161] on button "increase-product-quantity" at bounding box center [192, 166] width 10 height 10
type input "1"
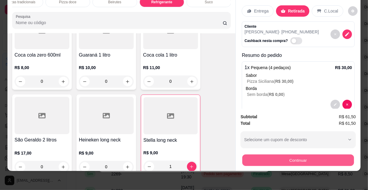
click at [298, 154] on button "Continuar" at bounding box center [298, 160] width 112 height 12
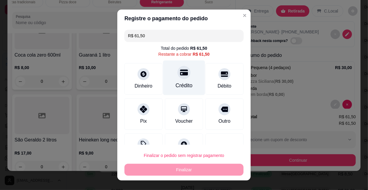
click at [178, 81] on div "Crédito" at bounding box center [184, 77] width 42 height 35
type input "R$ 0,00"
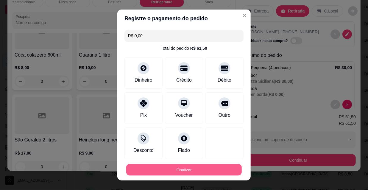
click at [198, 167] on button "Finalizar" at bounding box center [184, 170] width 116 height 12
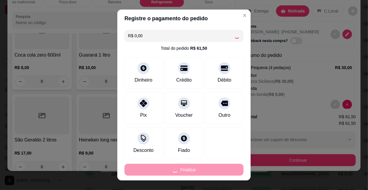
type input "0"
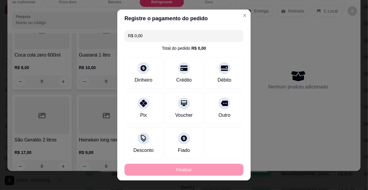
type input "-R$ 61,50"
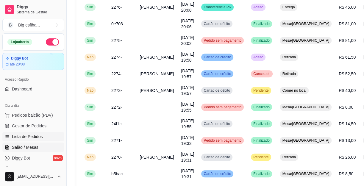
click at [39, 149] on link "Salão / Mesas" at bounding box center [33, 148] width 62 height 10
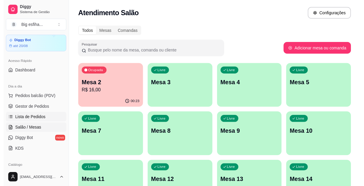
scroll to position [27, 0]
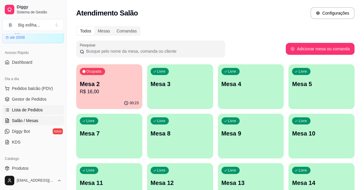
click at [26, 110] on span "Lista de Pedidos" at bounding box center [27, 110] width 31 height 6
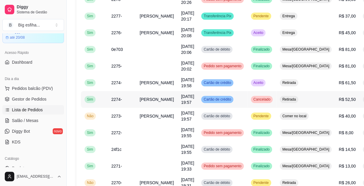
scroll to position [271, 0]
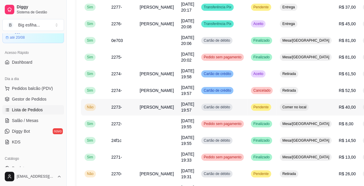
click at [208, 110] on span "Cartão de débito" at bounding box center [217, 107] width 29 height 5
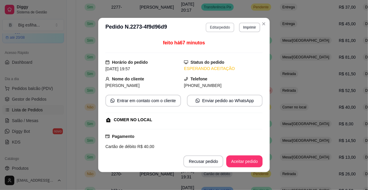
click at [217, 27] on button "Editar pedido" at bounding box center [220, 28] width 28 height 10
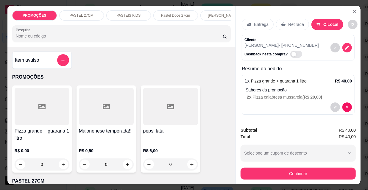
click at [306, 168] on button "Continuar" at bounding box center [298, 174] width 115 height 12
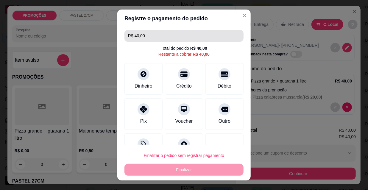
click at [161, 35] on input "R$ 40,00" at bounding box center [184, 36] width 112 height 12
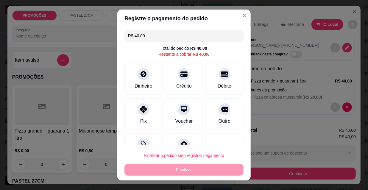
click at [161, 35] on input "R$ 40,00" at bounding box center [184, 36] width 112 height 12
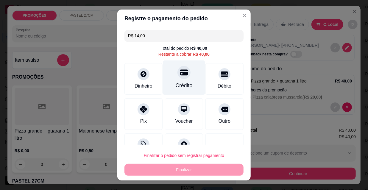
click at [176, 86] on div "Crédito" at bounding box center [184, 86] width 17 height 8
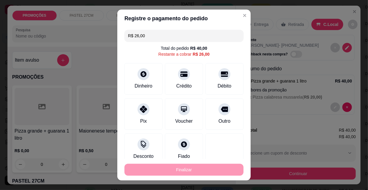
click at [159, 39] on input "R$ 26,00" at bounding box center [184, 36] width 112 height 12
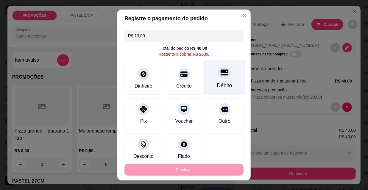
click at [217, 80] on div "Débito" at bounding box center [225, 77] width 42 height 35
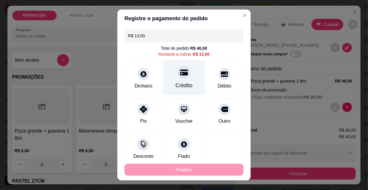
click at [178, 69] on div at bounding box center [184, 72] width 13 height 13
type input "R$ 0,00"
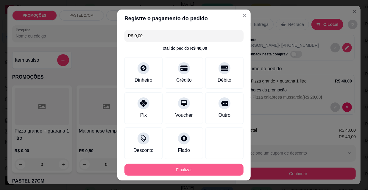
click at [161, 166] on button "Finalizar" at bounding box center [184, 170] width 119 height 12
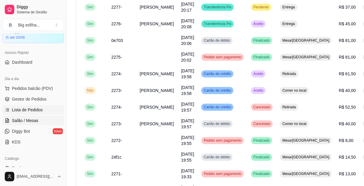
click at [46, 116] on link "Salão / Mesas" at bounding box center [33, 121] width 62 height 10
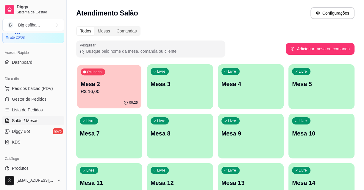
click at [119, 93] on p "R$ 16,00" at bounding box center [109, 91] width 57 height 7
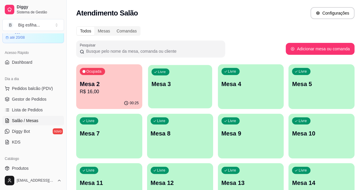
click at [169, 81] on p "Mesa 3" at bounding box center [180, 84] width 57 height 8
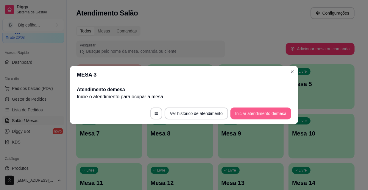
click at [256, 114] on button "Iniciar atendimento de mesa" at bounding box center [261, 114] width 61 height 12
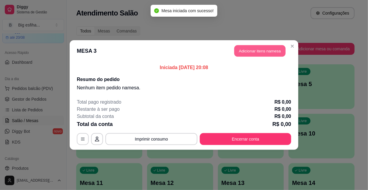
click at [249, 51] on button "Adicionar itens na mesa" at bounding box center [259, 51] width 51 height 12
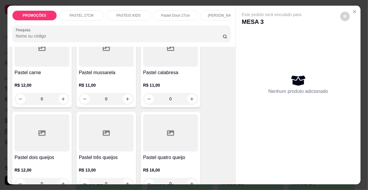
scroll to position [189, 0]
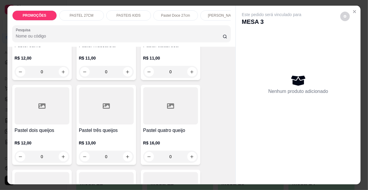
click at [111, 122] on div at bounding box center [106, 105] width 55 height 37
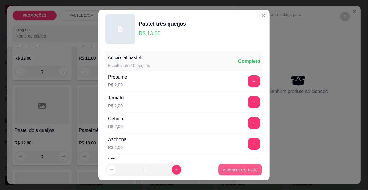
click at [235, 170] on p "Adicionar R$ 13,00" at bounding box center [240, 170] width 35 height 6
type input "1"
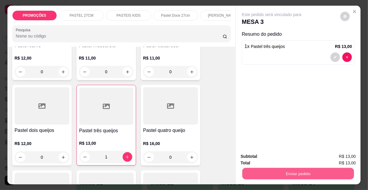
click at [273, 171] on button "Enviar pedido" at bounding box center [298, 174] width 112 height 12
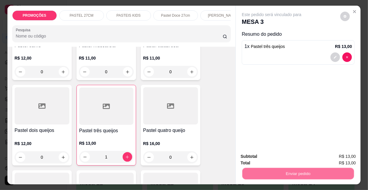
click at [267, 154] on button "Não registrar e enviar pedido" at bounding box center [279, 156] width 60 height 11
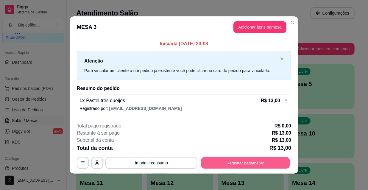
click at [255, 164] on button "Registrar pagamento" at bounding box center [245, 163] width 89 height 12
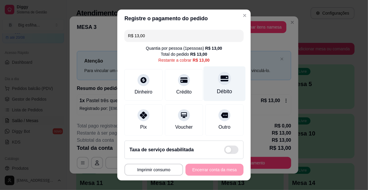
click at [218, 77] on div at bounding box center [224, 78] width 13 height 13
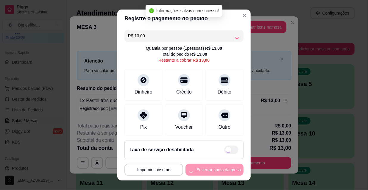
type input "R$ 0,00"
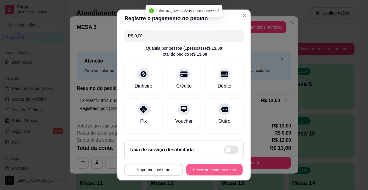
click at [204, 169] on button "Encerrar conta da mesa" at bounding box center [214, 170] width 56 height 12
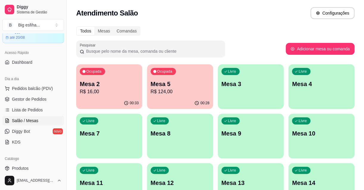
click at [191, 84] on p "Mesa 5" at bounding box center [180, 84] width 59 height 8
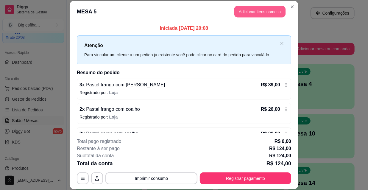
click at [245, 9] on button "Adicionar itens na mesa" at bounding box center [259, 12] width 51 height 12
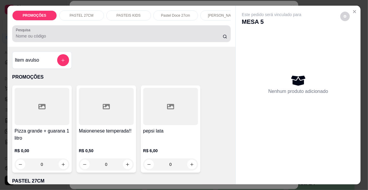
click at [95, 42] on div "Pesquisa" at bounding box center [121, 33] width 219 height 17
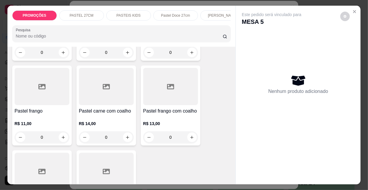
scroll to position [1733, 0]
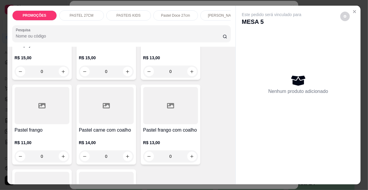
click at [108, 127] on h4 "Pastel carne com coalho" at bounding box center [106, 130] width 55 height 7
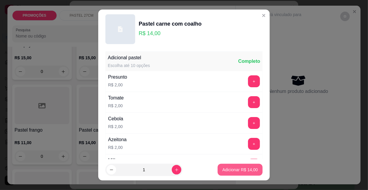
click at [245, 170] on p "Adicionar R$ 14,00" at bounding box center [240, 170] width 35 height 6
type input "1"
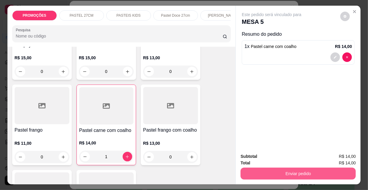
click at [277, 168] on button "Enviar pedido" at bounding box center [298, 174] width 115 height 12
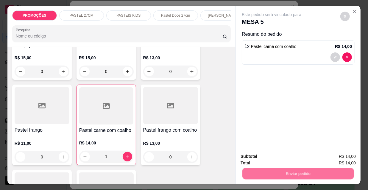
click at [271, 155] on button "Não registrar e enviar pedido" at bounding box center [279, 156] width 60 height 11
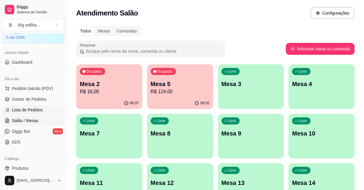
click at [25, 108] on span "Lista de Pedidos" at bounding box center [27, 110] width 31 height 6
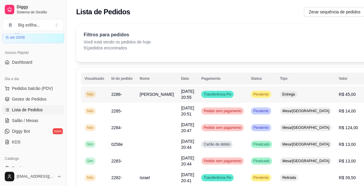
click at [340, 116] on button "IMPRESSORA" at bounding box center [339, 121] width 43 height 10
click at [12, 119] on span "Salão / Mesas" at bounding box center [25, 121] width 27 height 6
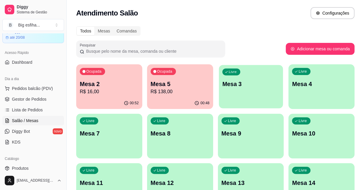
click at [231, 81] on p "Mesa 3" at bounding box center [250, 84] width 57 height 8
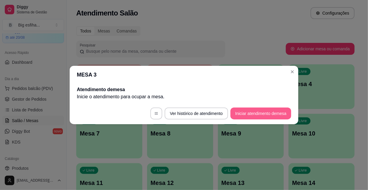
click at [271, 113] on button "Iniciar atendimento de mesa" at bounding box center [261, 114] width 61 height 12
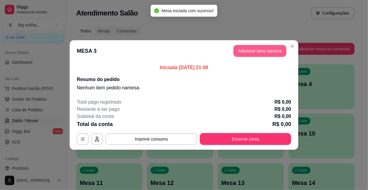
click at [248, 52] on button "Adicionar itens na mesa" at bounding box center [260, 51] width 53 height 12
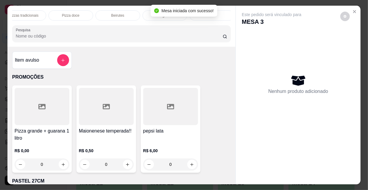
scroll to position [0, 343]
drag, startPoint x: 146, startPoint y: 13, endPoint x: 137, endPoint y: 99, distance: 86.0
click at [146, 13] on div "Refrigerante" at bounding box center [162, 15] width 45 height 10
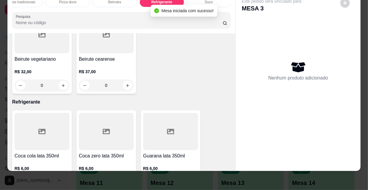
click at [62, 180] on icon "increase-product-quantity" at bounding box center [63, 182] width 4 height 4
type input "1"
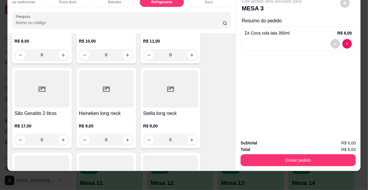
scroll to position [5450, 0]
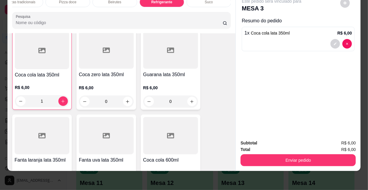
click at [60, 182] on button "increase-product-quantity" at bounding box center [64, 187] width 10 height 10
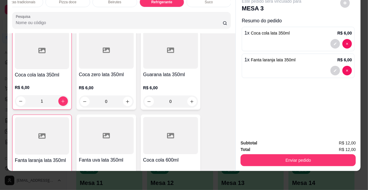
type input "1"
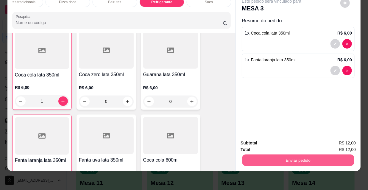
click at [298, 156] on button "Enviar pedido" at bounding box center [298, 160] width 112 height 12
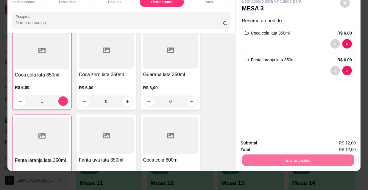
click at [267, 142] on button "Não registrar e enviar pedido" at bounding box center [279, 141] width 60 height 11
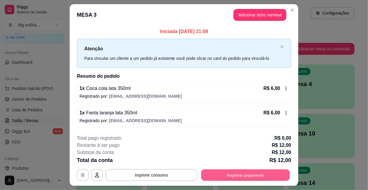
click at [235, 178] on button "Registrar pagamento" at bounding box center [245, 175] width 89 height 12
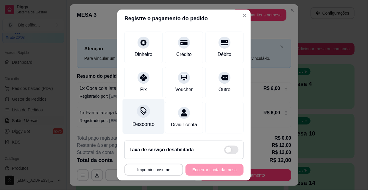
scroll to position [44, 0]
click at [141, 111] on icon at bounding box center [144, 113] width 6 height 4
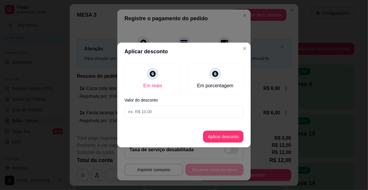
click at [152, 110] on input at bounding box center [184, 112] width 119 height 12
type input "1,00"
click at [223, 140] on button "Aplicar desconto" at bounding box center [223, 137] width 39 height 12
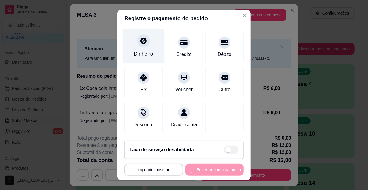
scroll to position [0, 0]
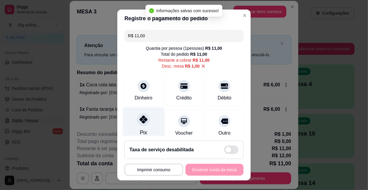
click at [144, 127] on div "Pix" at bounding box center [144, 125] width 42 height 35
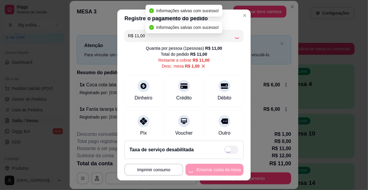
type input "R$ 0,00"
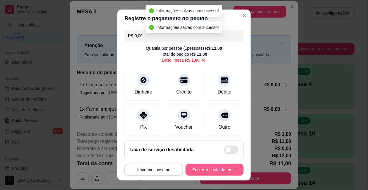
click at [204, 170] on button "Encerrar conta da mesa" at bounding box center [215, 170] width 58 height 12
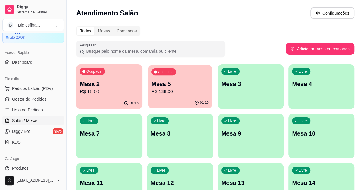
click at [169, 82] on p "Mesa 5" at bounding box center [180, 84] width 57 height 8
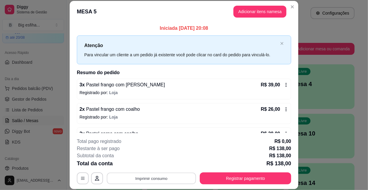
click at [179, 180] on button "Imprimir consumo" at bounding box center [151, 178] width 89 height 12
click at [159, 166] on button "IMPRESSORA" at bounding box center [151, 164] width 42 height 9
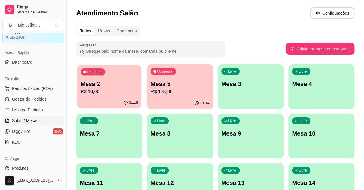
click at [98, 83] on p "Mesa 2" at bounding box center [109, 84] width 57 height 8
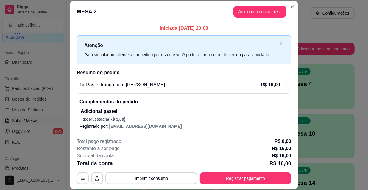
scroll to position [2, 0]
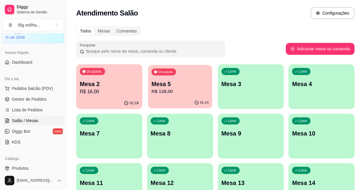
click at [170, 88] on p "R$ 138,00" at bounding box center [180, 91] width 57 height 7
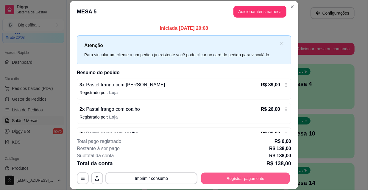
click at [219, 178] on button "Registrar pagamento" at bounding box center [245, 178] width 89 height 12
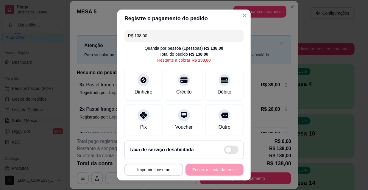
drag, startPoint x: 166, startPoint y: 32, endPoint x: 107, endPoint y: 33, distance: 59.0
click at [107, 34] on div "**********" at bounding box center [184, 95] width 368 height 190
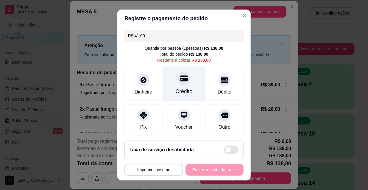
drag, startPoint x: 182, startPoint y: 85, endPoint x: 179, endPoint y: 84, distance: 3.1
click at [182, 85] on div "Crédito" at bounding box center [184, 83] width 42 height 35
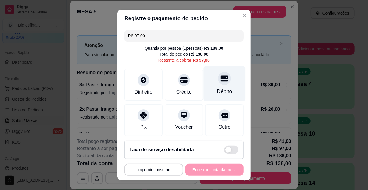
click at [218, 84] on div at bounding box center [224, 78] width 13 height 13
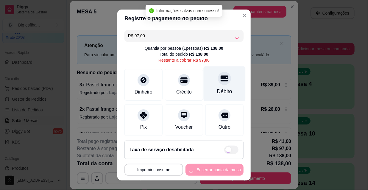
type input "R$ 0,00"
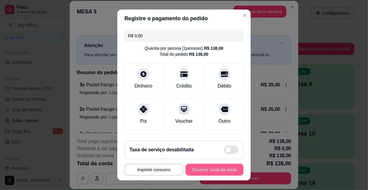
click at [211, 166] on button "Encerrar conta da mesa" at bounding box center [215, 170] width 58 height 12
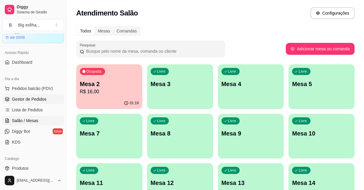
click at [41, 99] on span "Gestor de Pedidos" at bounding box center [29, 99] width 35 height 6
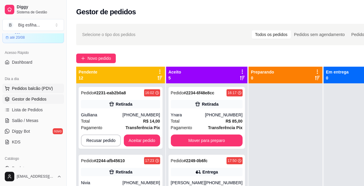
click at [21, 85] on button "Pedidos balcão (PDV)" at bounding box center [33, 89] width 62 height 10
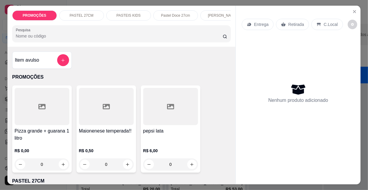
click at [256, 21] on p "Entrega" at bounding box center [261, 24] width 15 height 6
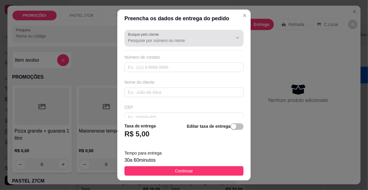
click at [136, 43] on input "Busque pelo cliente" at bounding box center [175, 41] width 95 height 6
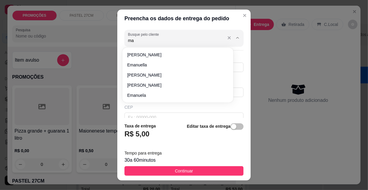
type input "m"
click at [128, 41] on input "[PERSON_NAME]" at bounding box center [175, 41] width 95 height 6
type input "eManuel"
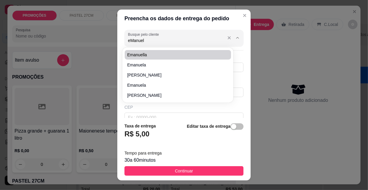
click at [155, 41] on input "eManuel" at bounding box center [175, 41] width 95 height 6
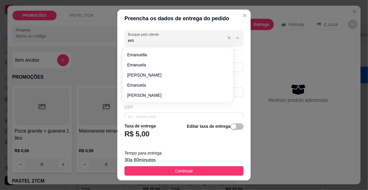
type input "e"
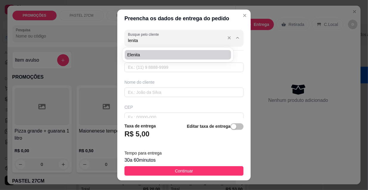
type input "lenita"
click at [146, 36] on label "Busque pelo cliente" at bounding box center [144, 34] width 33 height 5
click at [146, 38] on input "lenita" at bounding box center [175, 41] width 95 height 6
click at [146, 36] on label "Busque pelo cliente" at bounding box center [144, 34] width 33 height 5
click at [146, 38] on input "lenita" at bounding box center [175, 41] width 95 height 6
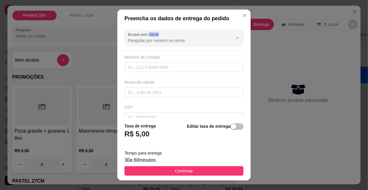
click at [158, 39] on input "Busque pelo cliente" at bounding box center [175, 41] width 95 height 6
type input "manoel"
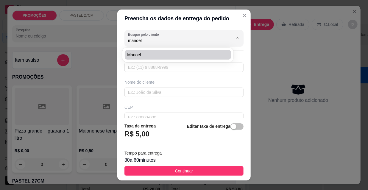
click at [156, 54] on span "manoel" at bounding box center [175, 55] width 96 height 6
type input "8585384764"
type input "manoel"
type input "lenita"
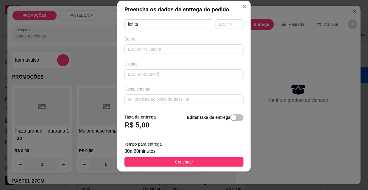
scroll to position [9, 0]
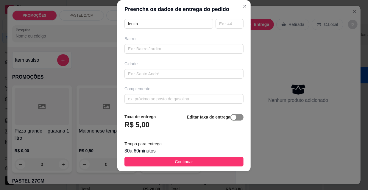
type input "manoel"
click at [232, 117] on span "button" at bounding box center [237, 117] width 13 height 7
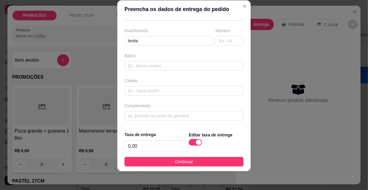
scroll to position [91, 0]
click at [151, 147] on input "0,00" at bounding box center [157, 146] width 64 height 11
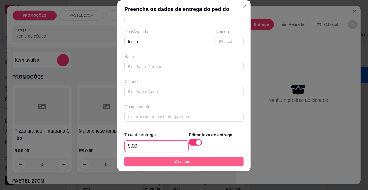
type input "5,00"
click at [200, 160] on button "Continuar" at bounding box center [184, 162] width 119 height 10
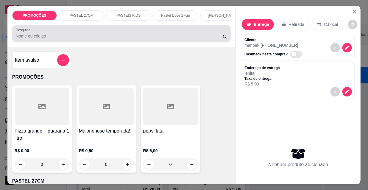
drag, startPoint x: 42, startPoint y: 36, endPoint x: 46, endPoint y: 35, distance: 3.7
click at [45, 36] on input "Pesquisa" at bounding box center [119, 36] width 207 height 6
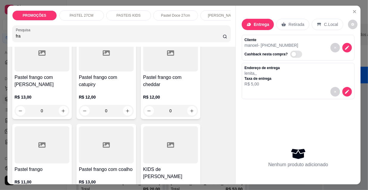
scroll to position [54, 0]
type input "fra"
click at [167, 98] on p "R$ 12,00" at bounding box center [170, 97] width 55 height 6
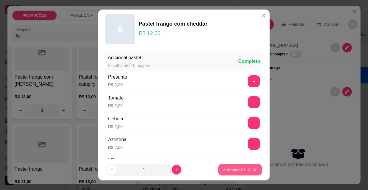
click at [244, 167] on p "Adicionar R$ 12,00" at bounding box center [240, 170] width 35 height 6
type input "1"
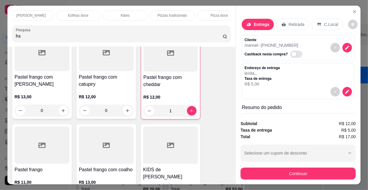
scroll to position [0, 343]
click at [165, 13] on p "Refrigerante" at bounding box center [162, 15] width 20 height 5
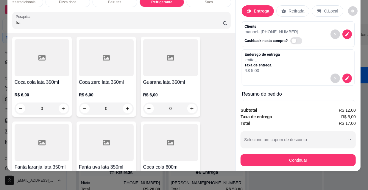
scroll to position [5878, 0]
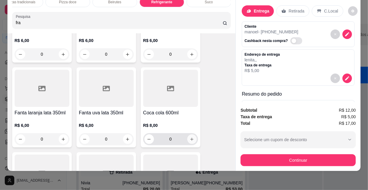
click at [193, 134] on button "increase-product-quantity" at bounding box center [192, 139] width 10 height 10
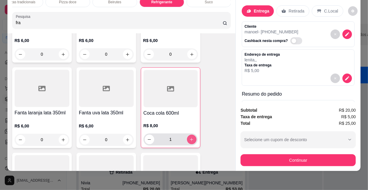
type input "1"
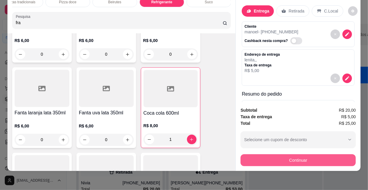
click at [304, 154] on button "Continuar" at bounding box center [298, 160] width 115 height 12
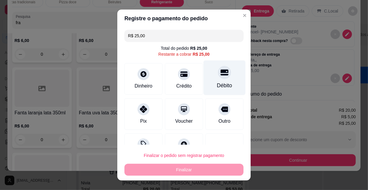
click at [219, 80] on div "Débito" at bounding box center [225, 77] width 42 height 35
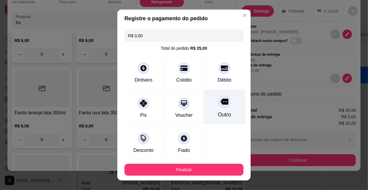
type input "R$ 0,00"
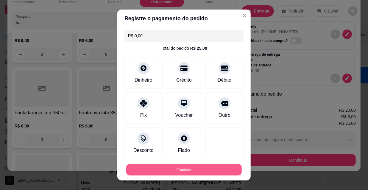
click at [221, 168] on button "Finalizar" at bounding box center [184, 170] width 116 height 12
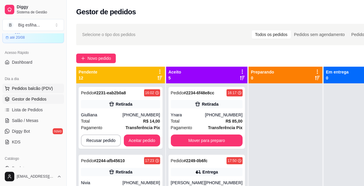
click at [15, 89] on span "Pedidos balcão (PDV)" at bounding box center [32, 88] width 41 height 6
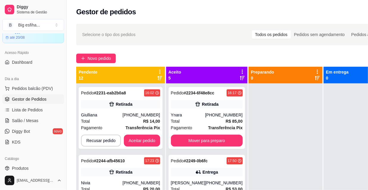
click at [350, 12] on button "Close" at bounding box center [355, 12] width 10 height 10
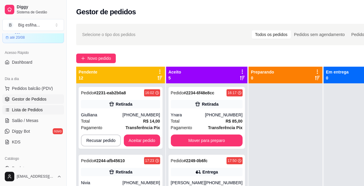
click at [27, 110] on span "Lista de Pedidos" at bounding box center [27, 110] width 31 height 6
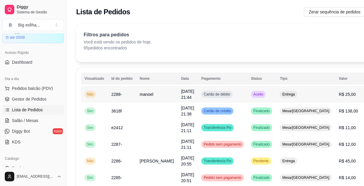
click at [201, 91] on div "Cartão de débito" at bounding box center [216, 94] width 31 height 7
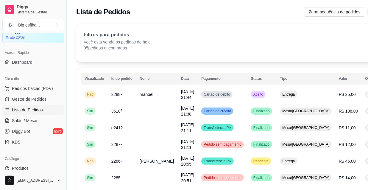
click at [247, 28] on button "Imprimir" at bounding box center [249, 28] width 21 height 10
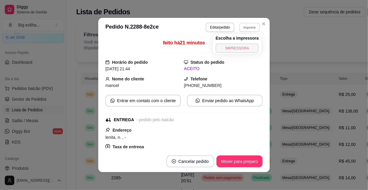
click at [243, 46] on button "IMPRESSORA" at bounding box center [237, 48] width 43 height 10
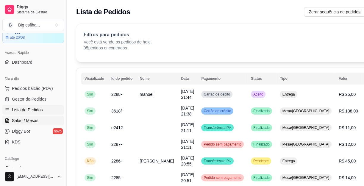
click at [38, 122] on link "Salão / Mesas" at bounding box center [33, 121] width 62 height 10
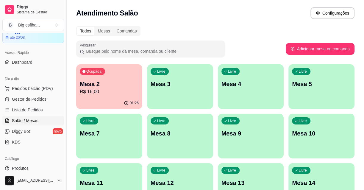
click at [101, 94] on p "R$ 16,00" at bounding box center [109, 91] width 59 height 7
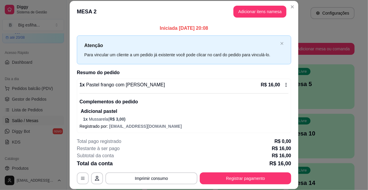
scroll to position [2, 0]
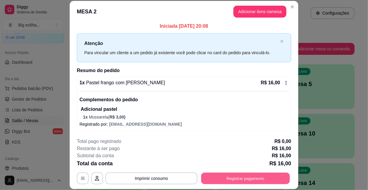
click at [241, 180] on button "Registrar pagamento" at bounding box center [245, 178] width 89 height 12
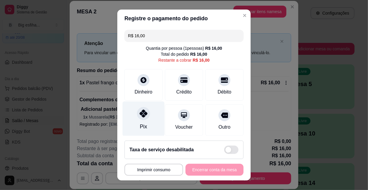
click at [133, 123] on div "Pix" at bounding box center [144, 119] width 42 height 35
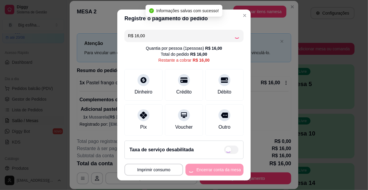
type input "R$ 0,00"
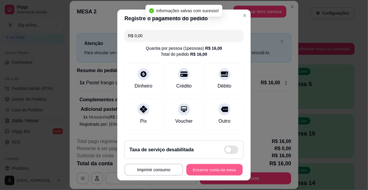
click at [211, 171] on button "Encerrar conta da mesa" at bounding box center [214, 170] width 56 height 12
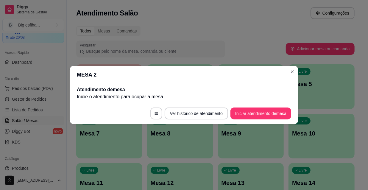
scroll to position [0, 0]
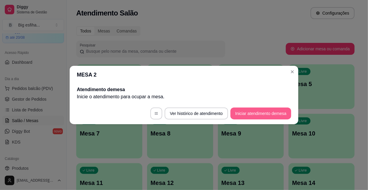
click at [246, 115] on button "Iniciar atendimento de mesa" at bounding box center [261, 114] width 61 height 12
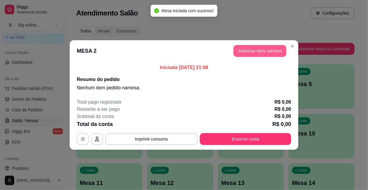
click at [262, 52] on button "Adicionar itens na mesa" at bounding box center [260, 51] width 53 height 12
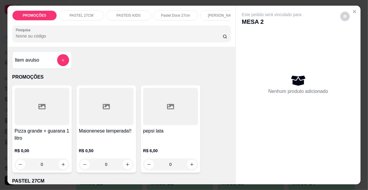
scroll to position [0, 192]
click at [73, 15] on p "Esfihas doce" at bounding box center [78, 15] width 21 height 5
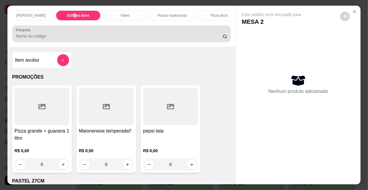
scroll to position [15, 0]
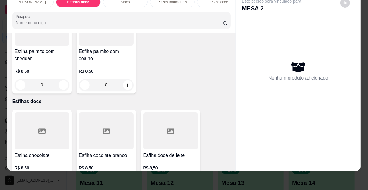
click at [36, 113] on div at bounding box center [42, 131] width 55 height 37
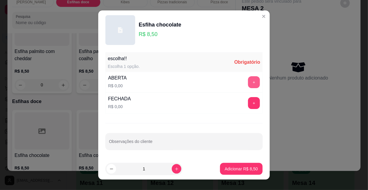
click at [252, 82] on button "+" at bounding box center [254, 82] width 12 height 12
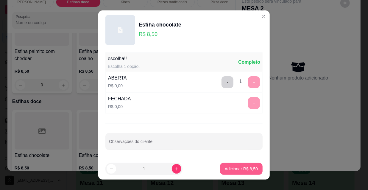
click at [238, 169] on p "Adicionar R$ 8,50" at bounding box center [241, 169] width 33 height 6
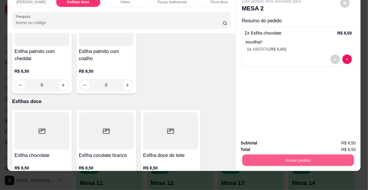
click at [281, 158] on button "Enviar pedido" at bounding box center [298, 160] width 112 height 12
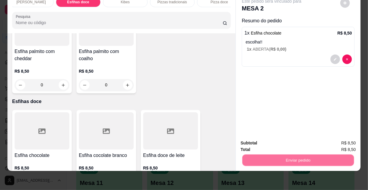
click at [273, 145] on button "Não registrar e enviar pedido" at bounding box center [279, 141] width 60 height 11
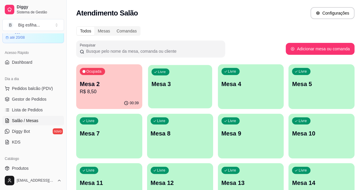
click at [183, 79] on div "Livre Mesa 3" at bounding box center [180, 83] width 64 height 36
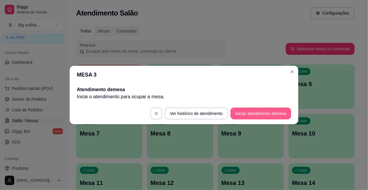
click at [244, 113] on button "Iniciar atendimento de mesa" at bounding box center [261, 114] width 61 height 12
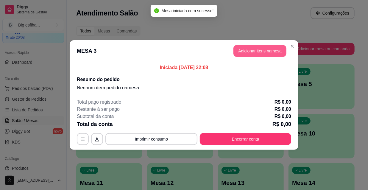
click at [254, 50] on button "Adicionar itens na mesa" at bounding box center [260, 51] width 53 height 12
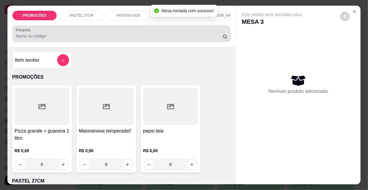
click at [203, 35] on input "Pesquisa" at bounding box center [119, 36] width 207 height 6
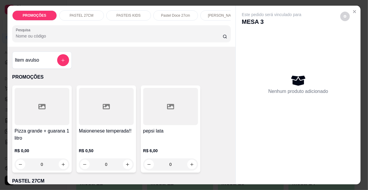
click at [226, 20] on div "PROMOÇÕES PASTEL 27CM PASTEIS KIDS Pastel Doce 27cm Esfihas Salgadas Esfihas do…" at bounding box center [121, 15] width 219 height 10
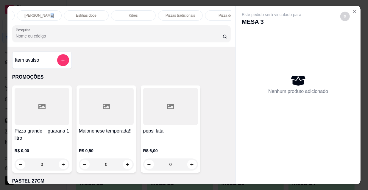
scroll to position [0, 186]
click at [190, 11] on div "Pizzas tradicionais" at bounding box center [177, 15] width 45 height 10
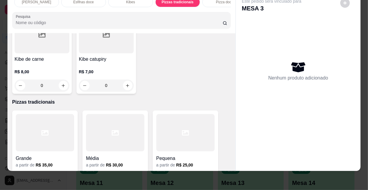
drag, startPoint x: 0, startPoint y: 84, endPoint x: 36, endPoint y: 78, distance: 36.2
click at [17, 81] on div "PROMOÇÕES PASTEL 27CM PASTEIS KIDS Pastel Doce 27cm Esfihas Salgadas Esfihas do…" at bounding box center [184, 95] width 368 height 190
click at [42, 114] on div at bounding box center [45, 132] width 58 height 37
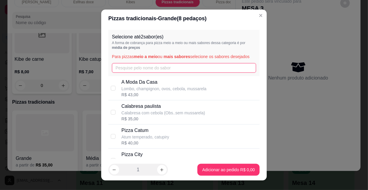
click at [156, 70] on input "text" at bounding box center [184, 68] width 144 height 10
type input "car"
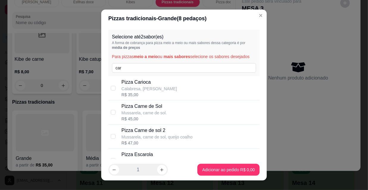
click at [166, 91] on div "Pizza Carioca Calabresa, mussarela R$ 35,00" at bounding box center [190, 88] width 136 height 19
checkbox input "true"
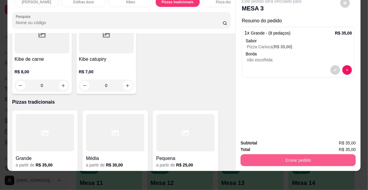
click at [271, 157] on button "Enviar pedido" at bounding box center [298, 160] width 115 height 12
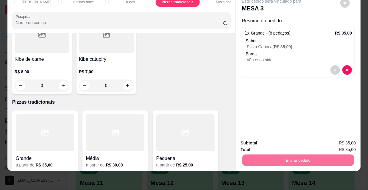
click at [271, 145] on button "Não registrar e enviar pedido" at bounding box center [279, 141] width 62 height 11
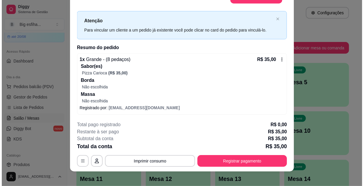
scroll to position [18, 0]
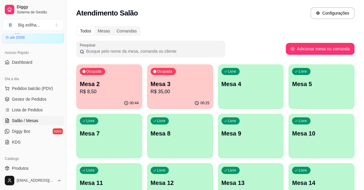
click at [116, 89] on p "R$ 8,50" at bounding box center [109, 91] width 59 height 7
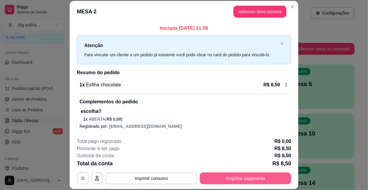
click at [209, 181] on button "Registrar pagamento" at bounding box center [245, 178] width 91 height 12
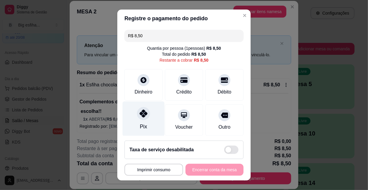
click at [146, 112] on div at bounding box center [143, 113] width 13 height 13
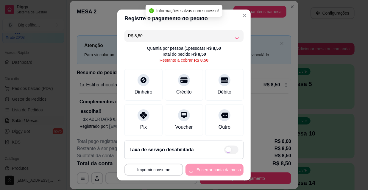
click at [209, 171] on div "**********" at bounding box center [184, 170] width 119 height 12
click at [209, 171] on button "Encerrar conta da mesa" at bounding box center [215, 170] width 58 height 12
type input "R$ 0,00"
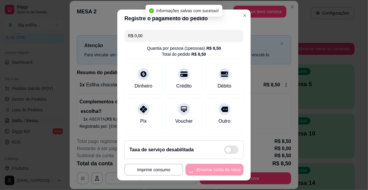
click at [209, 171] on div "**********" at bounding box center [184, 170] width 119 height 12
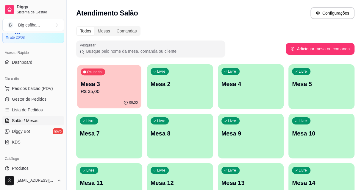
click at [116, 102] on div "00:30" at bounding box center [109, 102] width 64 height 11
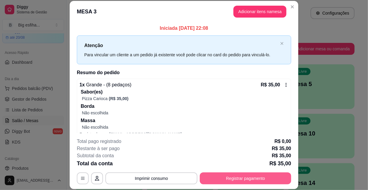
click at [253, 174] on button "Registrar pagamento" at bounding box center [245, 178] width 91 height 12
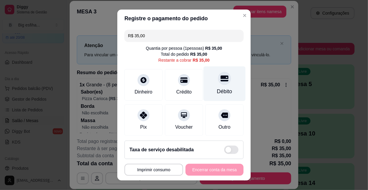
click at [217, 94] on div "Débito" at bounding box center [224, 92] width 15 height 8
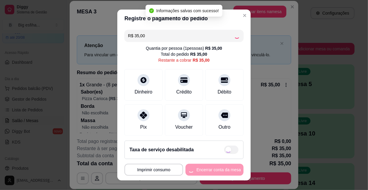
type input "R$ 0,00"
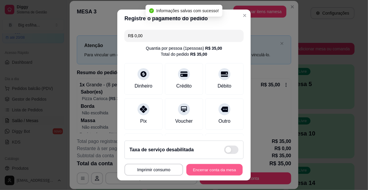
click at [223, 173] on button "Encerrar conta da mesa" at bounding box center [214, 170] width 56 height 12
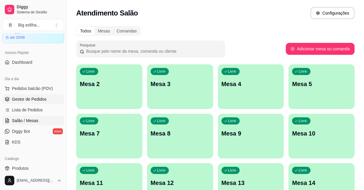
click at [25, 100] on span "Gestor de Pedidos" at bounding box center [29, 99] width 35 height 6
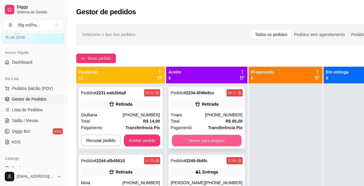
click at [208, 142] on button "Mover para preparo" at bounding box center [207, 141] width 70 height 12
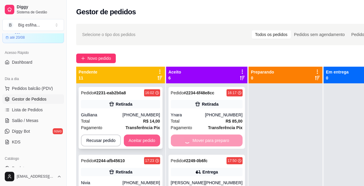
click at [144, 142] on button "Aceitar pedido" at bounding box center [142, 141] width 36 height 12
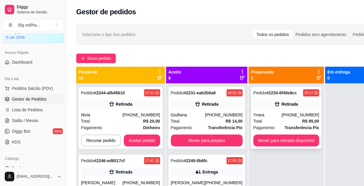
click at [251, 132] on div "Pedido # 2234-6f48e8cc 16:17 Retirada Ynara [PHONE_NUMBER] Total R$ 85,00 Pagam…" at bounding box center [286, 118] width 71 height 62
click at [283, 143] on button "Mover para retirada disponível" at bounding box center [286, 141] width 66 height 12
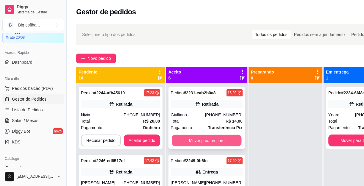
click at [221, 147] on button "Mover para preparo" at bounding box center [207, 141] width 70 height 12
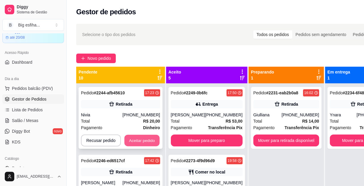
click at [145, 145] on button "Aceitar pedido" at bounding box center [142, 141] width 35 height 12
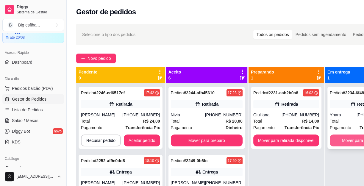
click at [337, 137] on button "Mover para finalizado" at bounding box center [362, 141] width 64 height 12
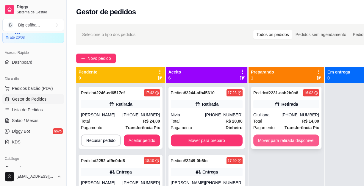
click at [275, 139] on button "Mover para retirada disponível" at bounding box center [286, 141] width 66 height 12
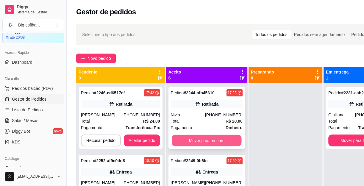
click at [196, 139] on button "Mover para preparo" at bounding box center [207, 141] width 70 height 12
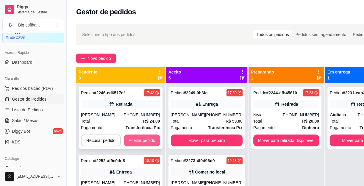
click at [148, 139] on button "Aceitar pedido" at bounding box center [142, 141] width 36 height 12
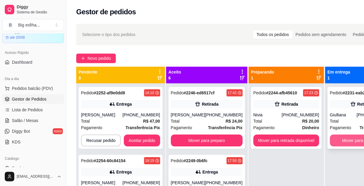
click at [345, 143] on button "Mover para finalizado" at bounding box center [362, 141] width 64 height 12
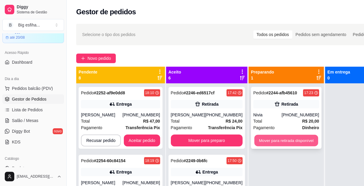
click at [304, 143] on button "Mover para retirada disponível" at bounding box center [286, 141] width 64 height 12
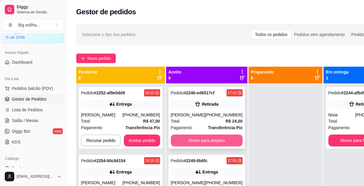
click at [224, 138] on button "Mover para preparo" at bounding box center [207, 141] width 72 height 12
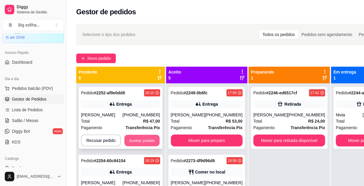
click at [147, 141] on button "Aceitar pedido" at bounding box center [142, 141] width 35 height 12
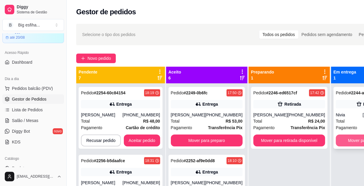
click at [357, 141] on button "Mover para finalizado" at bounding box center [368, 141] width 64 height 12
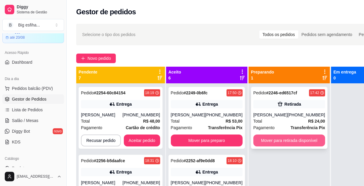
click at [296, 137] on button "Mover para retirada disponível" at bounding box center [289, 141] width 72 height 12
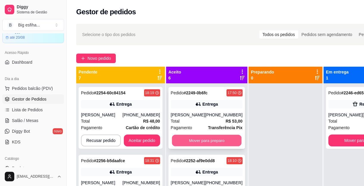
click at [223, 139] on button "Mover para preparo" at bounding box center [207, 141] width 70 height 12
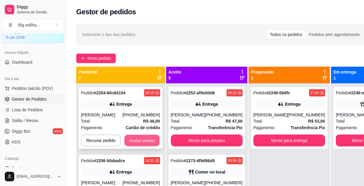
click at [137, 138] on button "Aceitar pedido" at bounding box center [142, 141] width 35 height 12
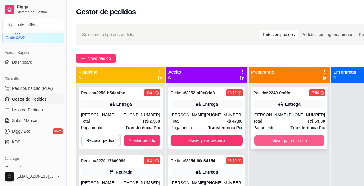
click at [304, 141] on button "Mover para entrega" at bounding box center [289, 141] width 70 height 12
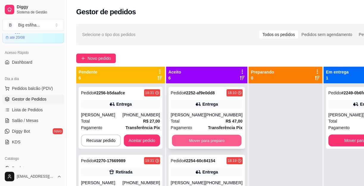
click at [201, 143] on button "Mover para preparo" at bounding box center [207, 141] width 70 height 12
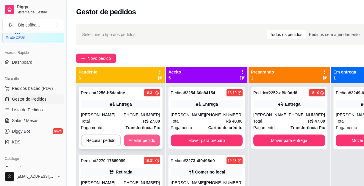
click at [143, 140] on button "Aceitar pedido" at bounding box center [142, 141] width 36 height 12
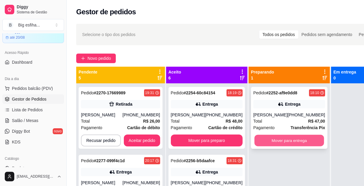
click at [259, 140] on button "Mover para entrega" at bounding box center [289, 141] width 70 height 12
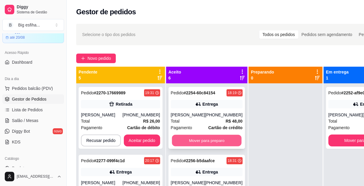
click at [222, 145] on button "Mover para preparo" at bounding box center [207, 141] width 70 height 12
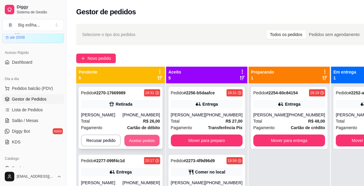
click at [135, 145] on button "Aceitar pedido" at bounding box center [142, 141] width 35 height 12
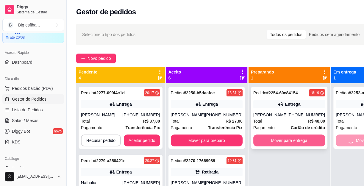
click at [268, 142] on button "Mover para entrega" at bounding box center [289, 141] width 72 height 12
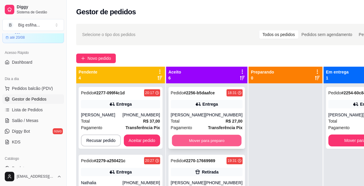
click at [218, 143] on button "Mover para preparo" at bounding box center [207, 141] width 70 height 12
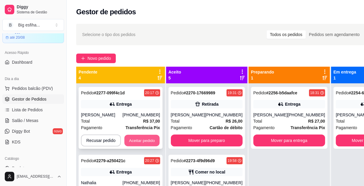
click at [149, 139] on button "Aceitar pedido" at bounding box center [142, 141] width 35 height 12
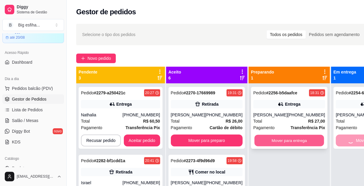
click at [304, 140] on button "Mover para entrega" at bounding box center [289, 141] width 70 height 12
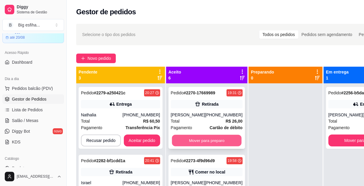
click at [223, 147] on button "Mover para preparo" at bounding box center [207, 141] width 70 height 12
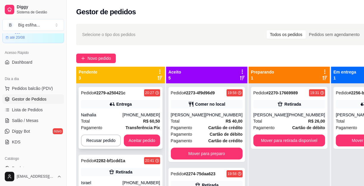
click at [144, 137] on button "Aceitar pedido" at bounding box center [142, 141] width 36 height 12
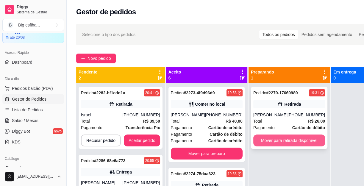
click at [278, 140] on button "Mover para retirada disponível" at bounding box center [289, 141] width 72 height 12
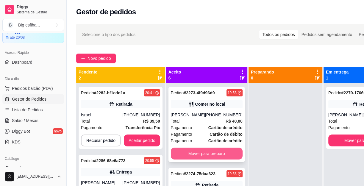
click at [225, 158] on button "Mover para preparo" at bounding box center [207, 154] width 72 height 12
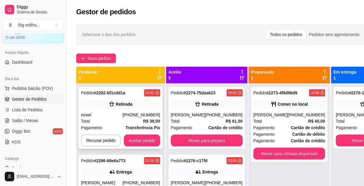
click at [143, 136] on button "Aceitar pedido" at bounding box center [142, 141] width 36 height 12
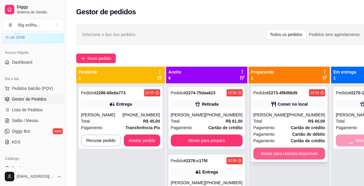
click at [297, 155] on button "Mover para retirada disponível" at bounding box center [289, 154] width 72 height 12
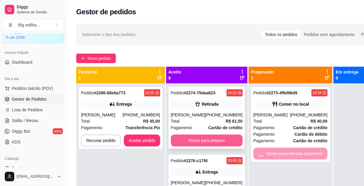
click at [194, 141] on div "Pedido # 2274-75daa623 19:58 Retirada [PERSON_NAME] [PHONE_NUMBER] Total R$ 61,…" at bounding box center [207, 118] width 77 height 62
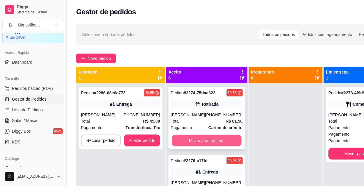
click at [215, 147] on button "Mover para preparo" at bounding box center [207, 141] width 70 height 12
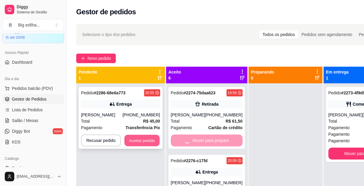
click at [143, 141] on button "Aceitar pedido" at bounding box center [142, 141] width 35 height 12
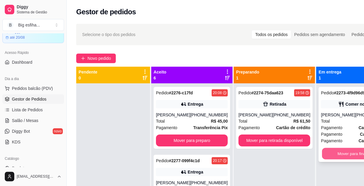
click at [322, 155] on button "Mover para finalizado" at bounding box center [357, 154] width 70 height 12
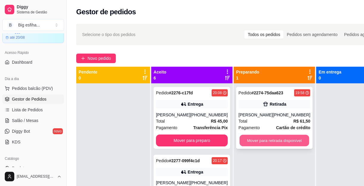
click at [268, 140] on button "Mover para retirada disponível" at bounding box center [275, 141] width 70 height 12
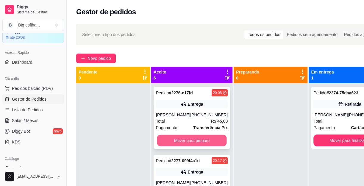
click at [204, 142] on button "Mover para preparo" at bounding box center [192, 141] width 70 height 12
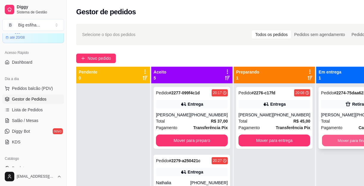
click at [322, 144] on button "Mover para finalizado" at bounding box center [357, 141] width 70 height 12
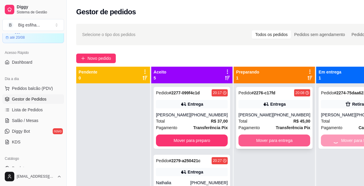
click at [268, 143] on button "Mover para entrega" at bounding box center [275, 141] width 72 height 12
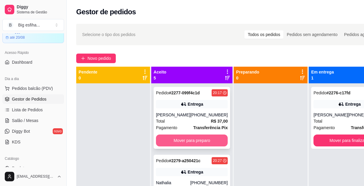
click at [191, 146] on button "Mover para preparo" at bounding box center [192, 141] width 72 height 12
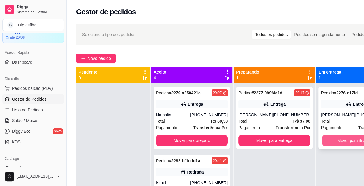
click at [351, 141] on button "Mover para finalizado" at bounding box center [357, 141] width 70 height 12
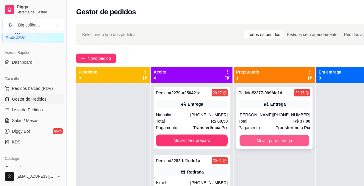
click at [269, 145] on button "Mover para entrega" at bounding box center [275, 141] width 70 height 12
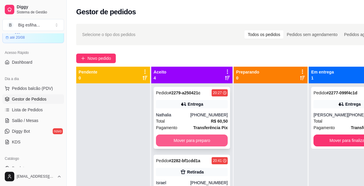
click at [199, 138] on button "Mover para preparo" at bounding box center [192, 141] width 72 height 12
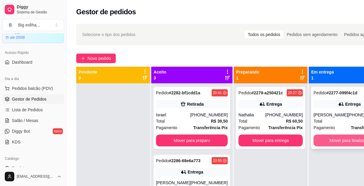
click at [339, 145] on button "Mover para finalizado" at bounding box center [350, 141] width 72 height 12
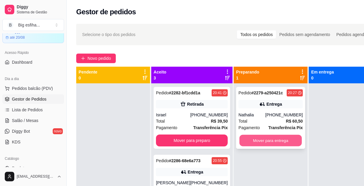
click at [287, 138] on button "Mover para entrega" at bounding box center [270, 141] width 63 height 12
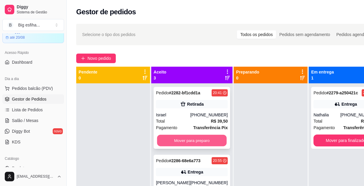
click at [202, 143] on button "Mover para preparo" at bounding box center [192, 141] width 70 height 12
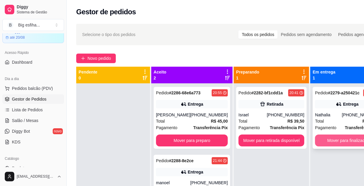
click at [332, 136] on button "Mover para finalizado" at bounding box center [347, 141] width 64 height 12
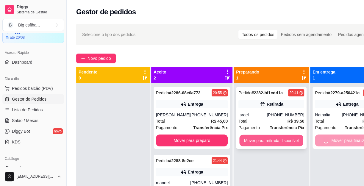
click at [260, 138] on button "Mover para retirada disponível" at bounding box center [271, 141] width 64 height 12
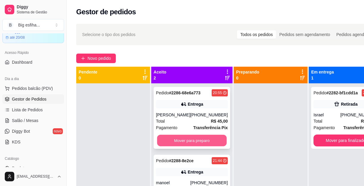
click at [203, 135] on button "Mover para preparo" at bounding box center [192, 141] width 70 height 12
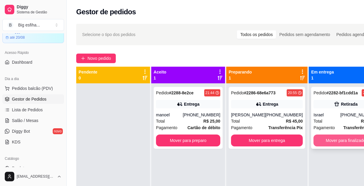
click at [318, 140] on button "Mover para finalizado" at bounding box center [346, 141] width 64 height 12
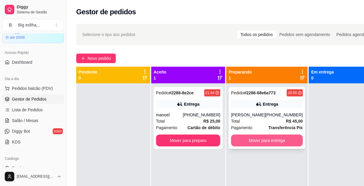
click at [265, 141] on button "Mover para entrega" at bounding box center [267, 141] width 72 height 12
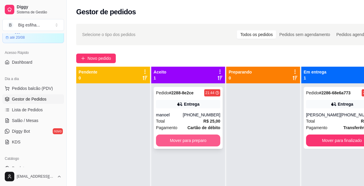
click at [204, 142] on button "Mover para preparo" at bounding box center [188, 141] width 64 height 12
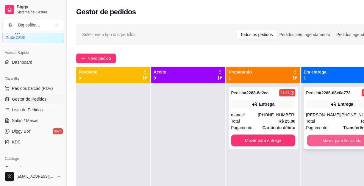
click at [323, 138] on button "Mover para finalizado" at bounding box center [342, 141] width 70 height 12
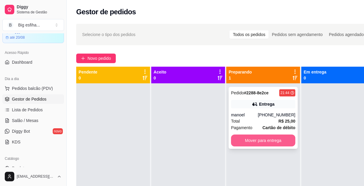
click at [275, 138] on button "Mover para entrega" at bounding box center [263, 141] width 64 height 12
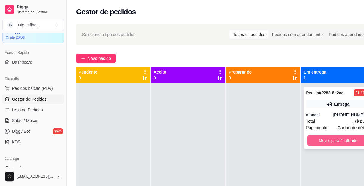
click at [340, 135] on button "Mover para finalizado" at bounding box center [338, 141] width 63 height 12
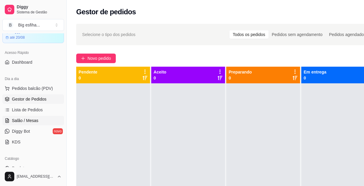
click at [32, 118] on span "Salão / Mesas" at bounding box center [25, 121] width 27 height 6
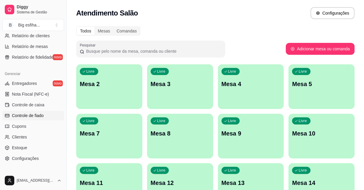
scroll to position [217, 0]
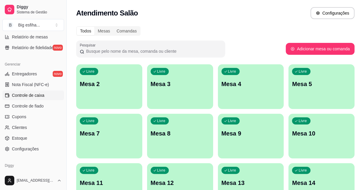
click at [35, 92] on span "Controle de caixa" at bounding box center [28, 95] width 32 height 6
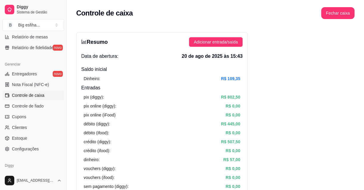
click at [77, 113] on div "Resumo Adicionar entrada/saída Data de abertura: [DATE] 15:43 Saldo inícial Din…" at bounding box center [162, 189] width 172 height 315
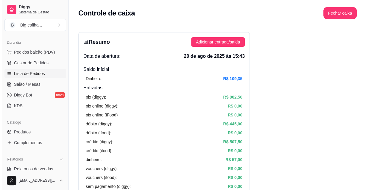
scroll to position [54, 0]
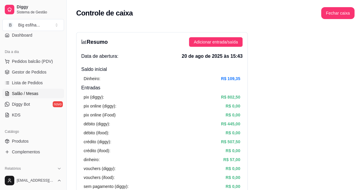
click at [38, 95] on link "Salão / Mesas" at bounding box center [33, 94] width 62 height 10
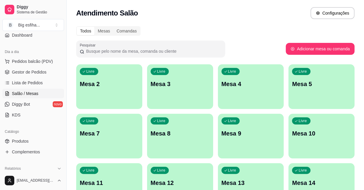
click at [119, 101] on div "Livre Mesa 2" at bounding box center [109, 83] width 66 height 38
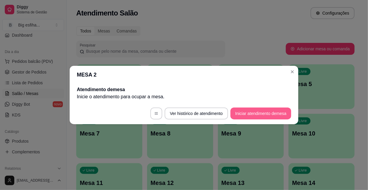
click at [271, 115] on button "Iniciar atendimento de mesa" at bounding box center [261, 114] width 61 height 12
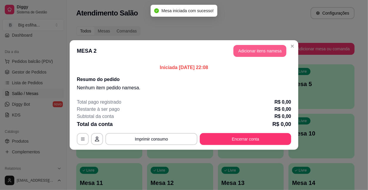
click at [249, 55] on button "Adicionar itens na mesa" at bounding box center [260, 51] width 53 height 12
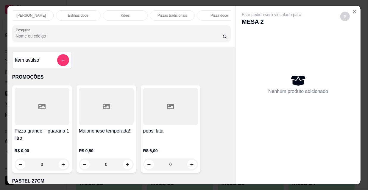
scroll to position [0, 343]
click at [165, 13] on p "Refrigerante" at bounding box center [162, 15] width 20 height 5
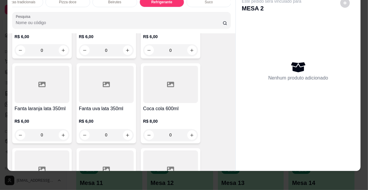
scroll to position [5558, 0]
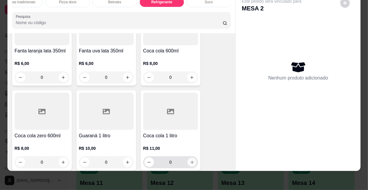
click at [187, 158] on button "increase-product-quantity" at bounding box center [191, 162] width 9 height 9
type input "1"
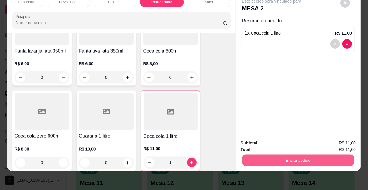
click at [292, 162] on button "Enviar pedido" at bounding box center [298, 160] width 112 height 12
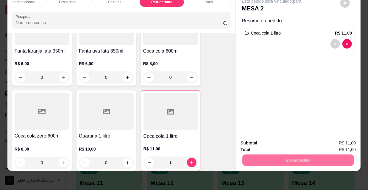
click at [281, 144] on button "Não registrar e enviar pedido" at bounding box center [279, 141] width 60 height 11
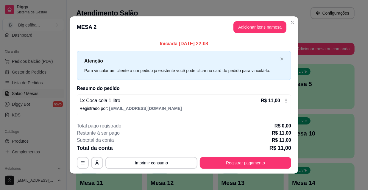
click at [233, 156] on div "**********" at bounding box center [184, 145] width 214 height 46
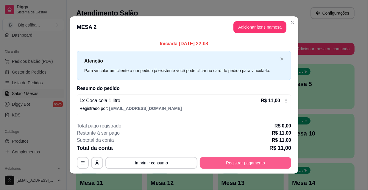
click at [237, 160] on button "Registrar pagamento" at bounding box center [245, 163] width 91 height 12
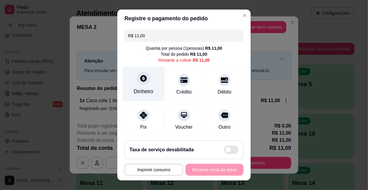
click at [136, 88] on div "Dinheiro" at bounding box center [144, 92] width 20 height 8
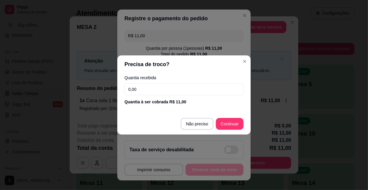
click at [150, 89] on input "0,00" at bounding box center [184, 89] width 119 height 12
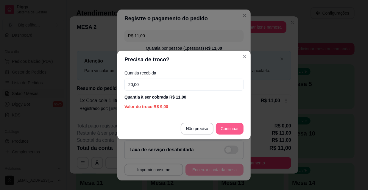
type input "20,00"
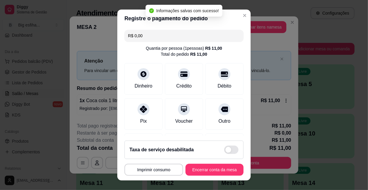
type input "R$ 0,00"
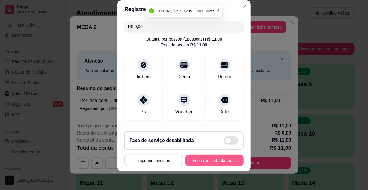
click at [200, 163] on button "Encerrar conta da mesa" at bounding box center [215, 161] width 58 height 12
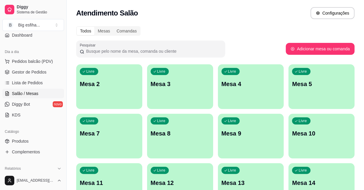
click at [93, 83] on p "Mesa 2" at bounding box center [109, 84] width 59 height 8
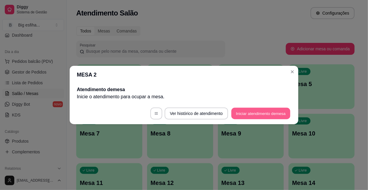
click at [263, 108] on button "Iniciar atendimento de mesa" at bounding box center [260, 114] width 59 height 12
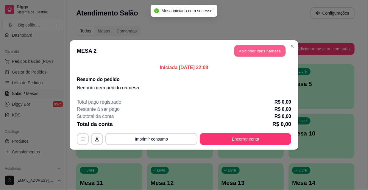
click at [256, 55] on button "Adicionar itens na mesa" at bounding box center [259, 51] width 51 height 12
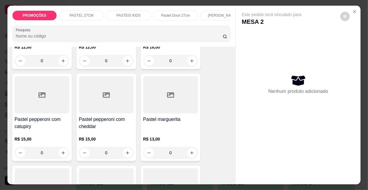
scroll to position [1841, 0]
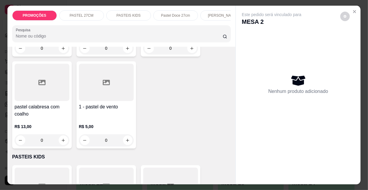
click at [119, 118] on div "R$ 5,00 0" at bounding box center [106, 132] width 55 height 29
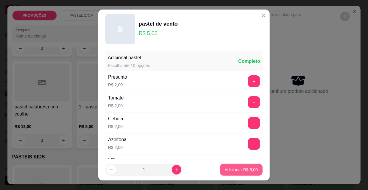
click at [236, 171] on p "Adicionar R$ 5,00" at bounding box center [241, 170] width 33 height 6
type input "1"
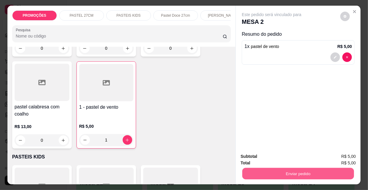
click at [277, 171] on button "Enviar pedido" at bounding box center [298, 174] width 112 height 12
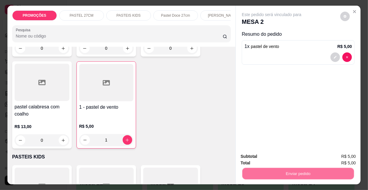
click at [268, 160] on button "Não registrar e enviar pedido" at bounding box center [279, 156] width 60 height 11
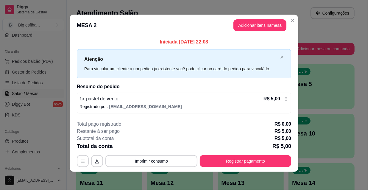
scroll to position [2, 0]
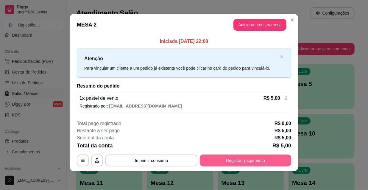
click at [251, 159] on button "Registrar pagamento" at bounding box center [245, 161] width 91 height 12
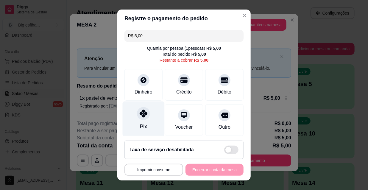
click at [137, 114] on div at bounding box center [143, 113] width 13 height 13
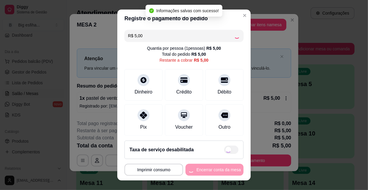
type input "R$ 0,00"
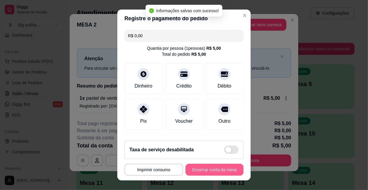
click at [197, 171] on button "Encerrar conta da mesa" at bounding box center [215, 170] width 58 height 12
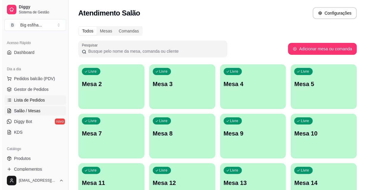
scroll to position [27, 0]
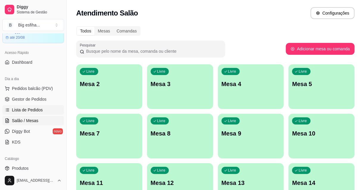
click at [38, 108] on span "Lista de Pedidos" at bounding box center [27, 110] width 31 height 6
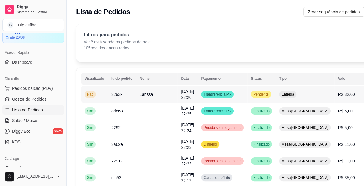
click at [331, 107] on h4 "Escolha a impressora" at bounding box center [339, 108] width 43 height 12
click at [335, 116] on button "IMPRESSORA" at bounding box center [339, 121] width 43 height 10
click at [35, 120] on span "Salão / Mesas" at bounding box center [25, 121] width 27 height 6
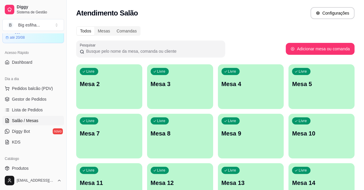
click at [121, 89] on div "Livre Mesa 2" at bounding box center [109, 83] width 66 height 38
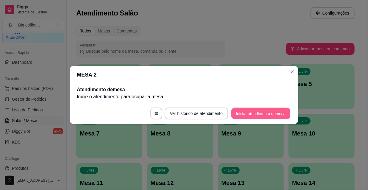
click at [249, 111] on button "Iniciar atendimento de mesa" at bounding box center [260, 114] width 59 height 12
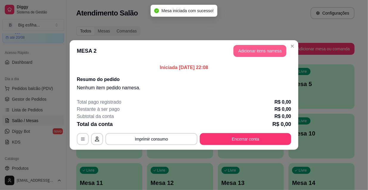
click at [252, 53] on button "Adicionar itens na mesa" at bounding box center [260, 51] width 53 height 12
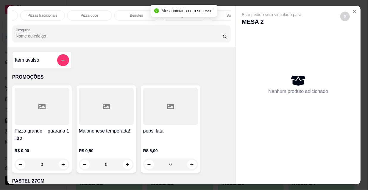
scroll to position [0, 343]
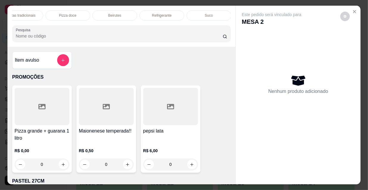
drag, startPoint x: 144, startPoint y: 13, endPoint x: 186, endPoint y: 73, distance: 73.3
click at [144, 13] on div "Refrigerante" at bounding box center [162, 15] width 45 height 10
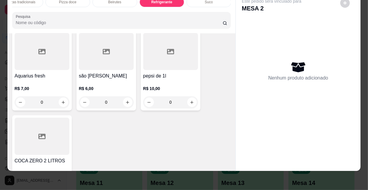
scroll to position [5910, 0]
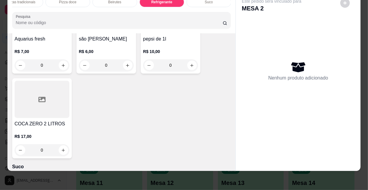
click at [60, 144] on div "0" at bounding box center [42, 150] width 55 height 12
click at [243, 162] on div at bounding box center [298, 166] width 125 height 10
click at [243, 161] on div at bounding box center [298, 166] width 125 height 10
click at [53, 144] on div "0" at bounding box center [42, 150] width 55 height 12
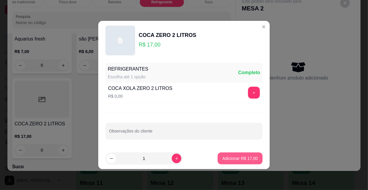
click at [247, 154] on button "Adicionar R$ 17,00" at bounding box center [240, 159] width 45 height 12
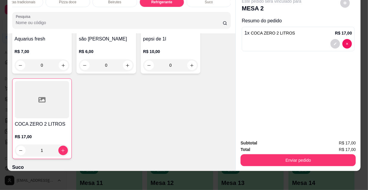
type input "1"
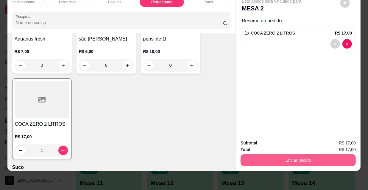
scroll to position [5910, 0]
click at [280, 155] on button "Enviar pedido" at bounding box center [298, 160] width 115 height 12
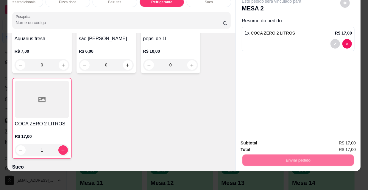
click at [272, 143] on button "Não registrar e enviar pedido" at bounding box center [279, 141] width 60 height 11
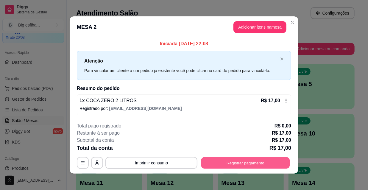
click at [260, 159] on button "Registrar pagamento" at bounding box center [245, 163] width 89 height 12
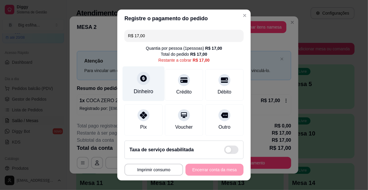
click at [146, 89] on div "Dinheiro" at bounding box center [144, 92] width 20 height 8
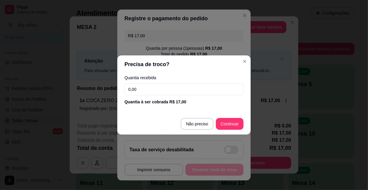
click at [159, 93] on input "0,00" at bounding box center [184, 89] width 119 height 12
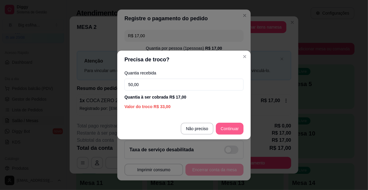
type input "50,00"
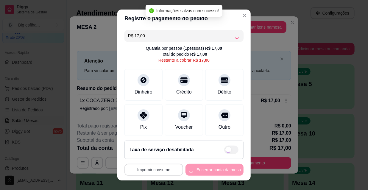
click at [157, 168] on button "Imprimir consumo" at bounding box center [154, 170] width 59 height 12
type input "R$ 0,00"
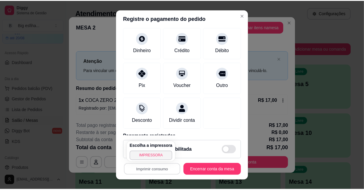
scroll to position [69, 0]
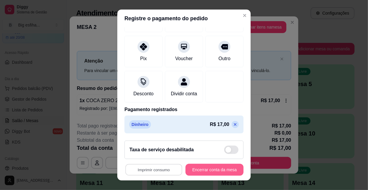
click at [211, 174] on button "Encerrar conta da mesa" at bounding box center [215, 170] width 58 height 12
click at [210, 166] on button "Encerrar conta da mesa" at bounding box center [215, 170] width 58 height 12
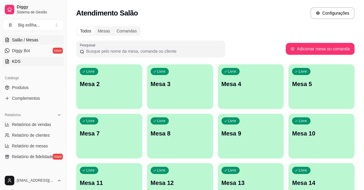
scroll to position [108, 0]
click at [28, 85] on span "Produtos" at bounding box center [20, 87] width 17 height 6
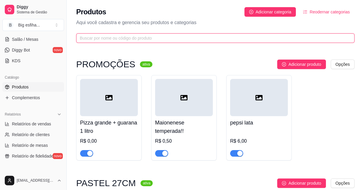
click at [109, 40] on input "text" at bounding box center [213, 38] width 267 height 7
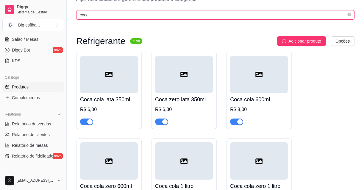
scroll to position [135, 0]
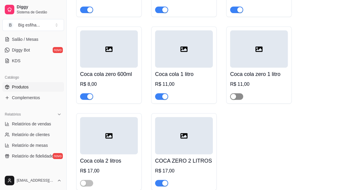
type input "coca"
click at [234, 96] on div "button" at bounding box center [233, 96] width 5 height 5
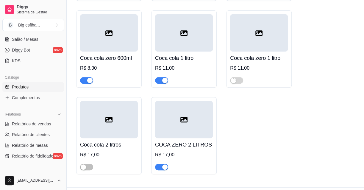
scroll to position [166, 0]
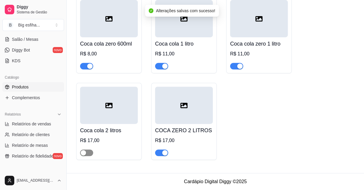
click at [90, 154] on span "button" at bounding box center [86, 153] width 13 height 7
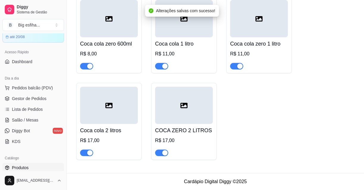
scroll to position [0, 0]
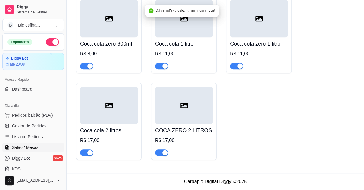
click at [31, 149] on span "Salão / Mesas" at bounding box center [25, 147] width 27 height 6
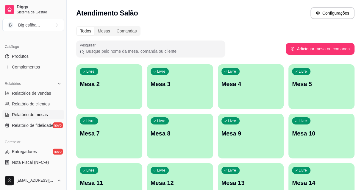
scroll to position [217, 0]
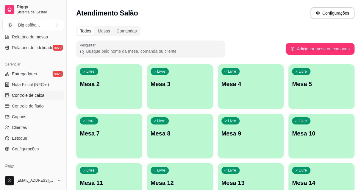
click at [37, 95] on span "Controle de caixa" at bounding box center [28, 95] width 32 height 6
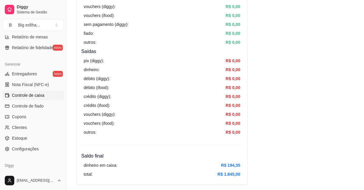
scroll to position [217, 0]
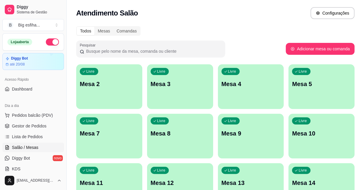
click at [119, 83] on p "Mesa 2" at bounding box center [109, 84] width 59 height 8
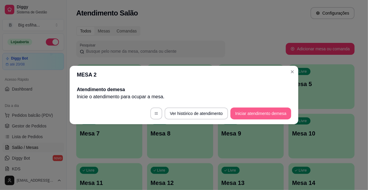
click at [259, 113] on button "Iniciar atendimento de mesa" at bounding box center [261, 114] width 61 height 12
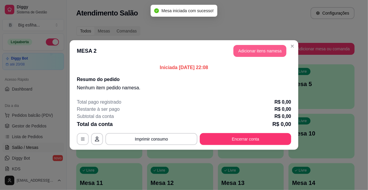
click at [257, 51] on button "Adicionar itens na mesa" at bounding box center [260, 51] width 53 height 12
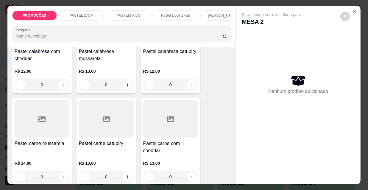
scroll to position [650, 0]
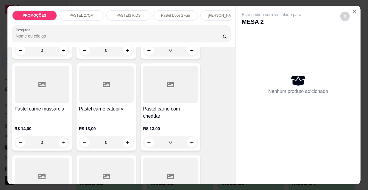
click at [46, 126] on p "R$ 14,00" at bounding box center [42, 129] width 55 height 6
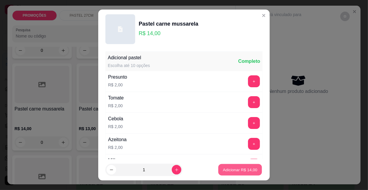
click at [226, 168] on p "Adicionar R$ 14,00" at bounding box center [240, 170] width 35 height 6
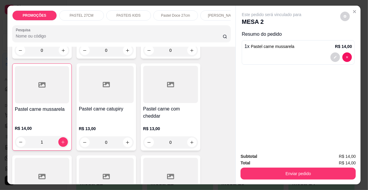
type input "1"
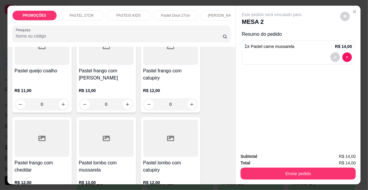
scroll to position [1029, 0]
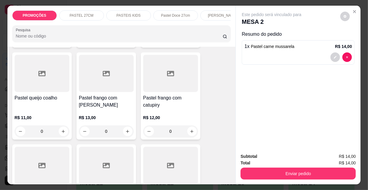
click at [108, 94] on h4 "Pastel frango com [PERSON_NAME]" at bounding box center [106, 101] width 55 height 14
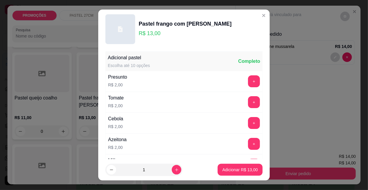
scroll to position [27, 0]
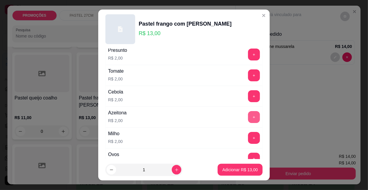
click at [248, 115] on button "+" at bounding box center [254, 117] width 12 height 12
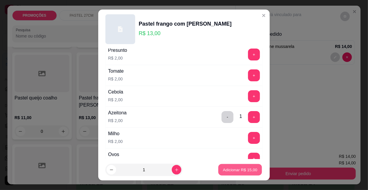
click at [243, 167] on p "Adicionar R$ 15,00" at bounding box center [240, 170] width 35 height 6
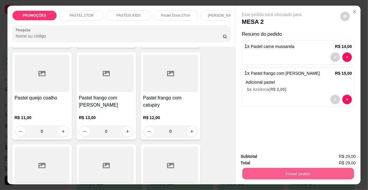
click at [344, 174] on button "Enviar pedido" at bounding box center [298, 174] width 112 height 12
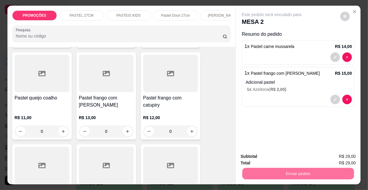
click at [287, 156] on button "Não registrar e enviar pedido" at bounding box center [279, 156] width 62 height 11
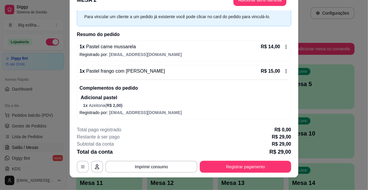
scroll to position [18, 0]
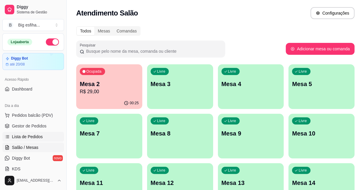
click at [31, 133] on link "Lista de Pedidos" at bounding box center [33, 137] width 62 height 10
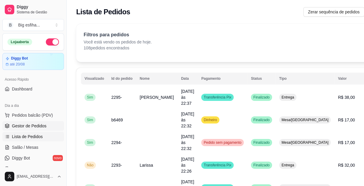
click at [47, 125] on link "Gestor de Pedidos" at bounding box center [33, 126] width 62 height 10
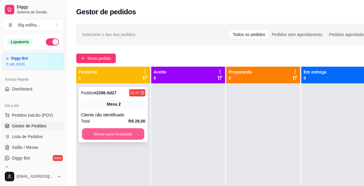
click at [120, 133] on button "Mover para finalizado" at bounding box center [113, 134] width 63 height 12
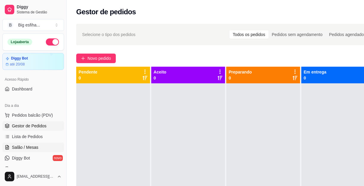
click at [29, 146] on span "Salão / Mesas" at bounding box center [25, 147] width 27 height 6
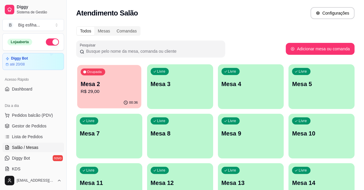
click at [80, 87] on div "Ocupada Mesa 2 R$ 29,00" at bounding box center [109, 81] width 64 height 32
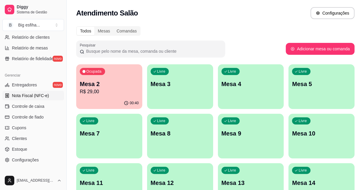
scroll to position [217, 0]
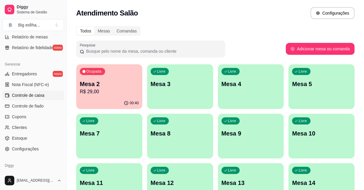
click at [38, 95] on span "Controle de caixa" at bounding box center [28, 95] width 32 height 6
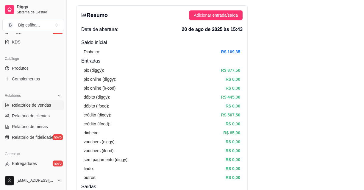
scroll to position [48, 0]
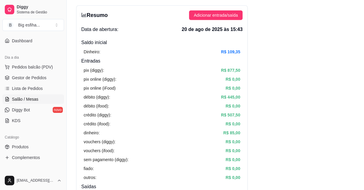
click at [34, 98] on span "Salão / Mesas" at bounding box center [25, 99] width 27 height 6
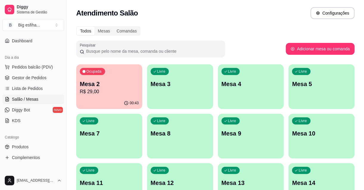
click at [140, 84] on div "Ocupada Mesa 2 R$ 29,00" at bounding box center [109, 80] width 66 height 33
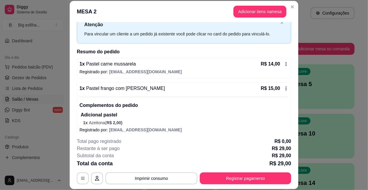
scroll to position [27, 0]
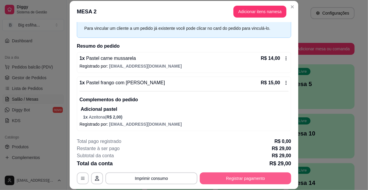
click at [234, 178] on button "Registrar pagamento" at bounding box center [245, 178] width 91 height 12
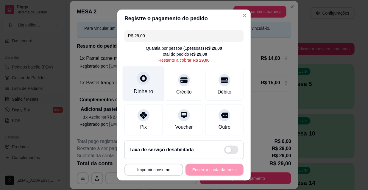
click at [137, 78] on div at bounding box center [143, 78] width 13 height 13
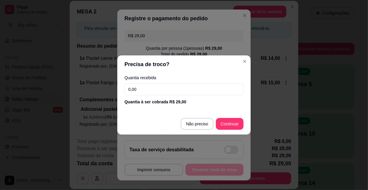
click at [149, 87] on input "0,00" at bounding box center [184, 89] width 119 height 12
type input "50,00"
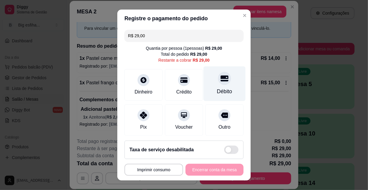
click at [221, 84] on div "Débito" at bounding box center [225, 83] width 42 height 35
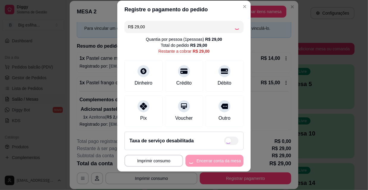
scroll to position [9, 0]
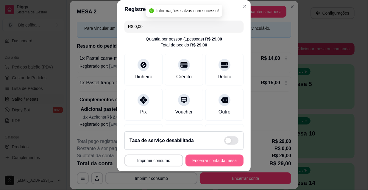
type input "R$ 0,00"
click at [204, 161] on button "Encerrar conta da mesa" at bounding box center [214, 161] width 56 height 12
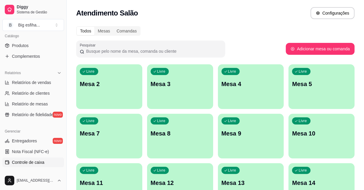
scroll to position [184, 0]
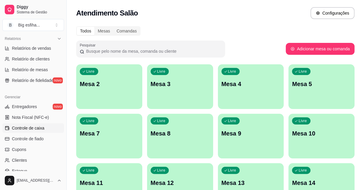
click at [41, 128] on span "Controle de caixa" at bounding box center [28, 128] width 32 height 6
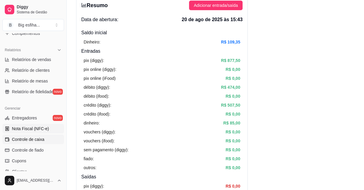
scroll to position [130, 0]
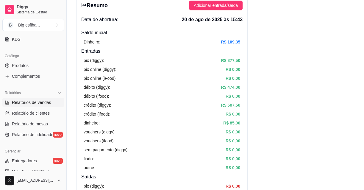
click at [37, 102] on span "Relatórios de vendas" at bounding box center [31, 102] width 39 height 6
select select "ALL"
select select "0"
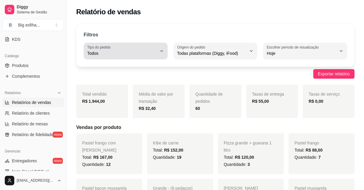
click at [153, 48] on div "Todos" at bounding box center [122, 51] width 70 height 12
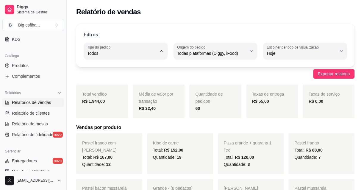
click at [115, 79] on span "Entrega" at bounding box center [123, 77] width 66 height 6
type input "DELIVERY"
select select "DELIVERY"
